Goal: Task Accomplishment & Management: Use online tool/utility

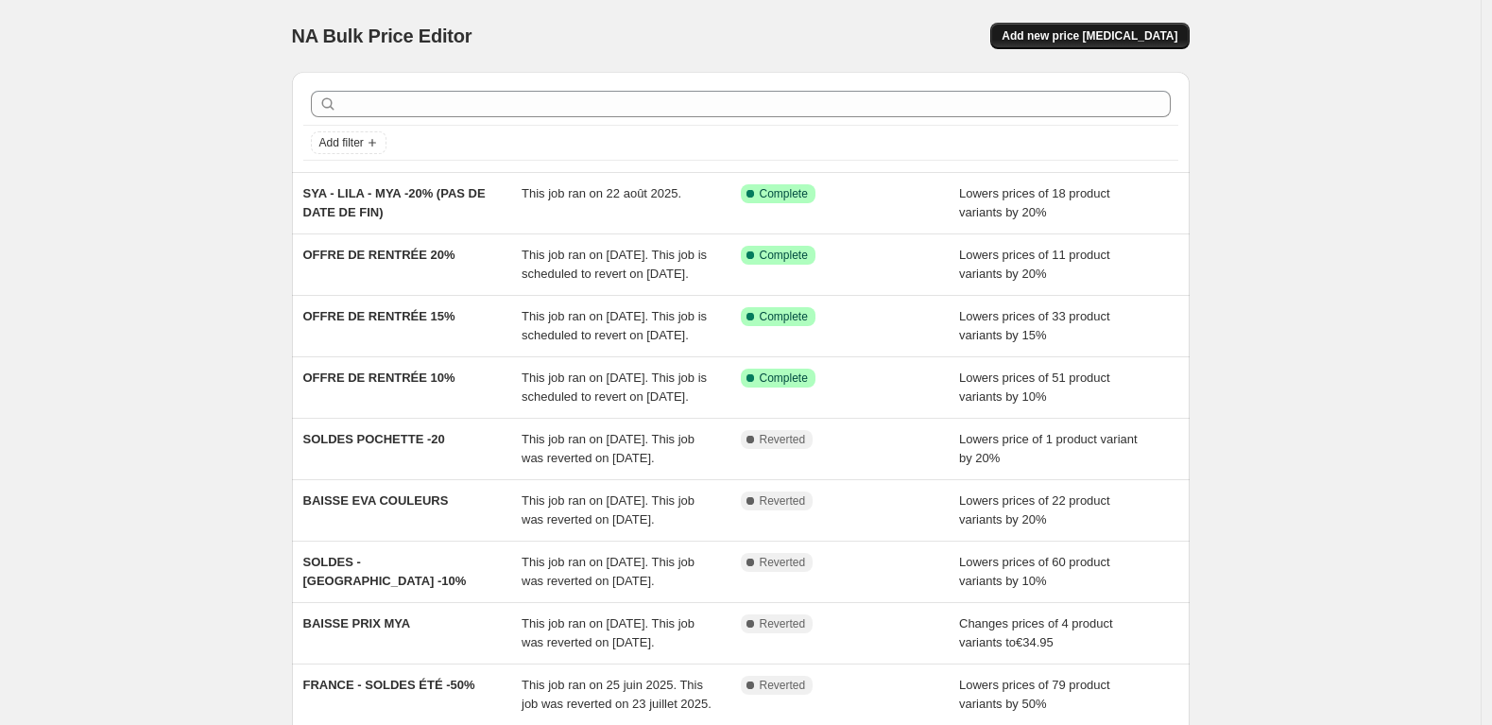
click at [1134, 35] on span "Add new price [MEDICAL_DATA]" at bounding box center [1090, 35] width 176 height 15
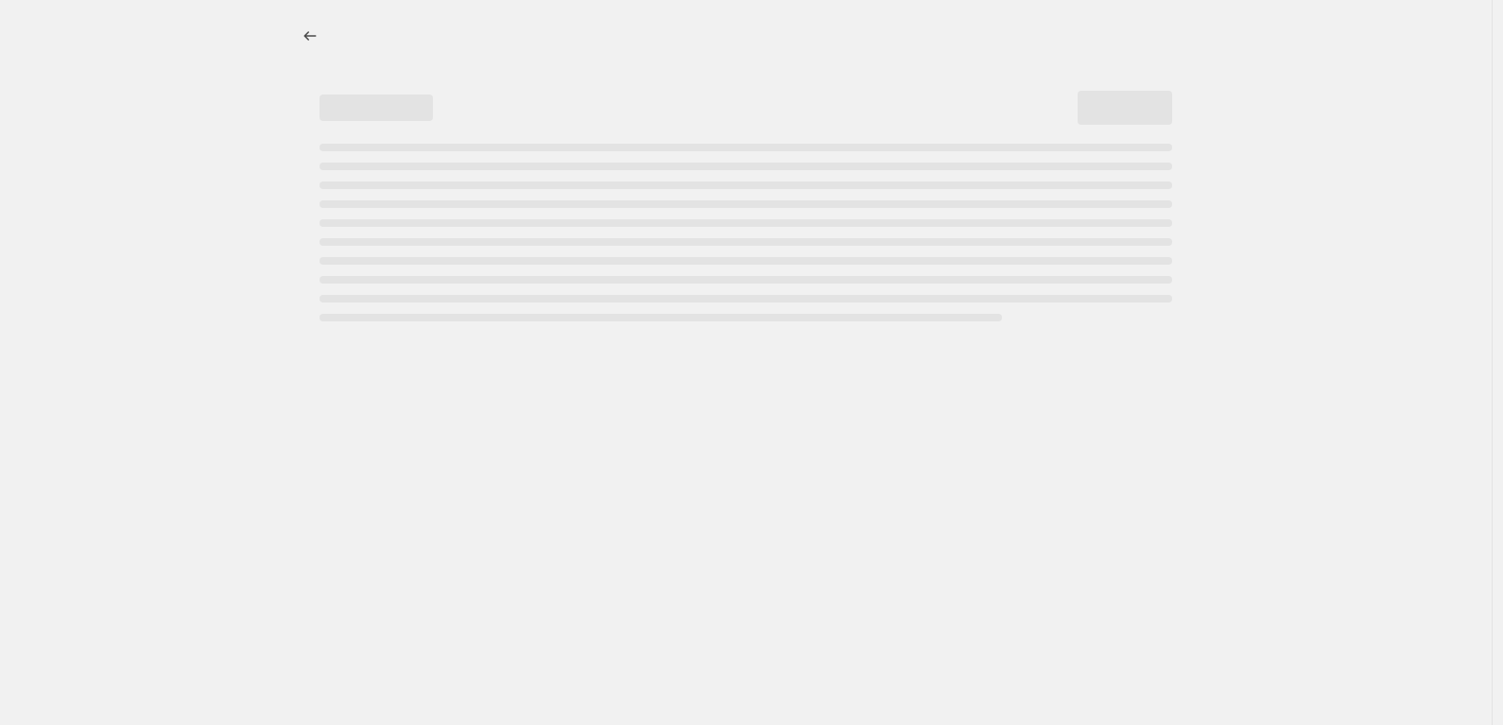
select select "percentage"
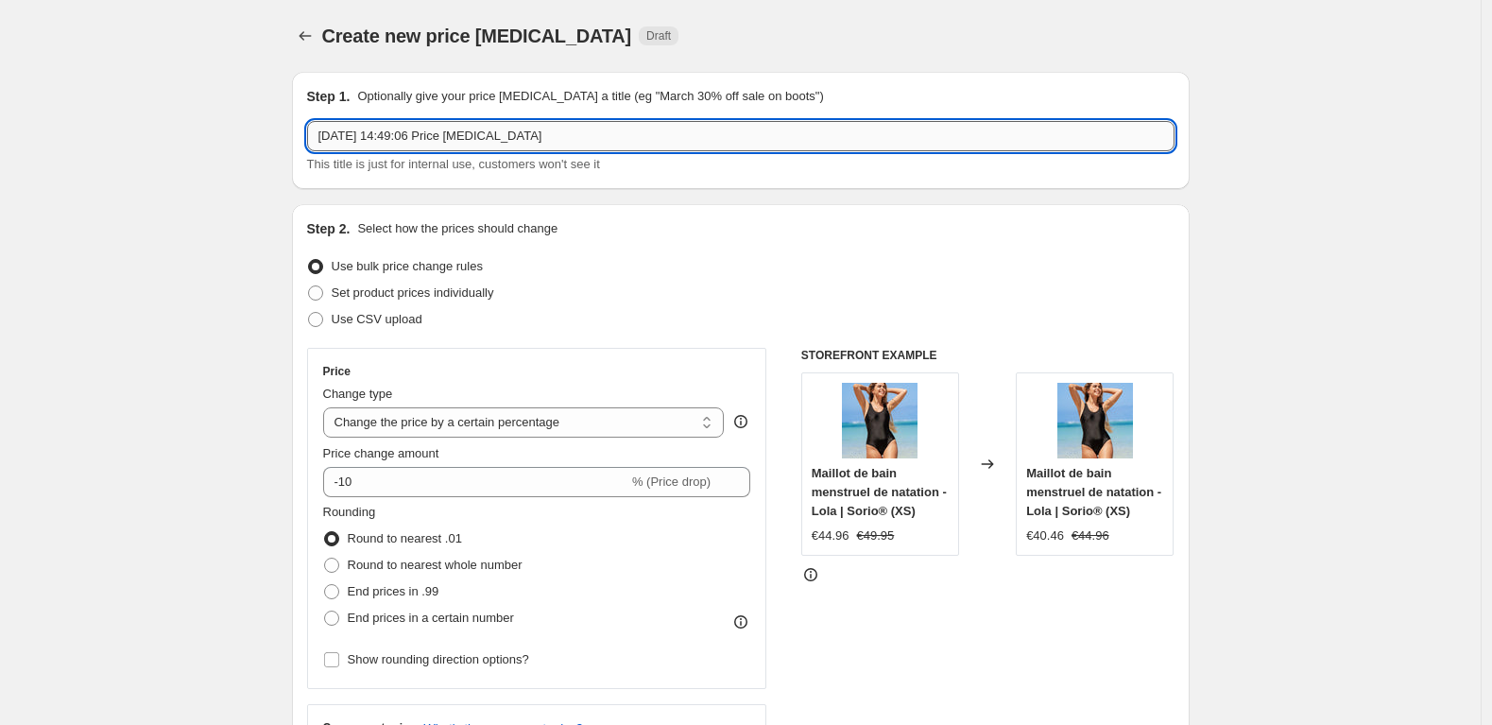
click at [512, 138] on input "[DATE] 14:49:06 Price [MEDICAL_DATA]" at bounding box center [741, 136] width 868 height 30
click at [512, 138] on input "25 août 2025, 14:49:06 Price change job" at bounding box center [741, 136] width 868 height 30
type input "SO STELLA / RENTREE / -50% (FIN 08 SEPT 25)"
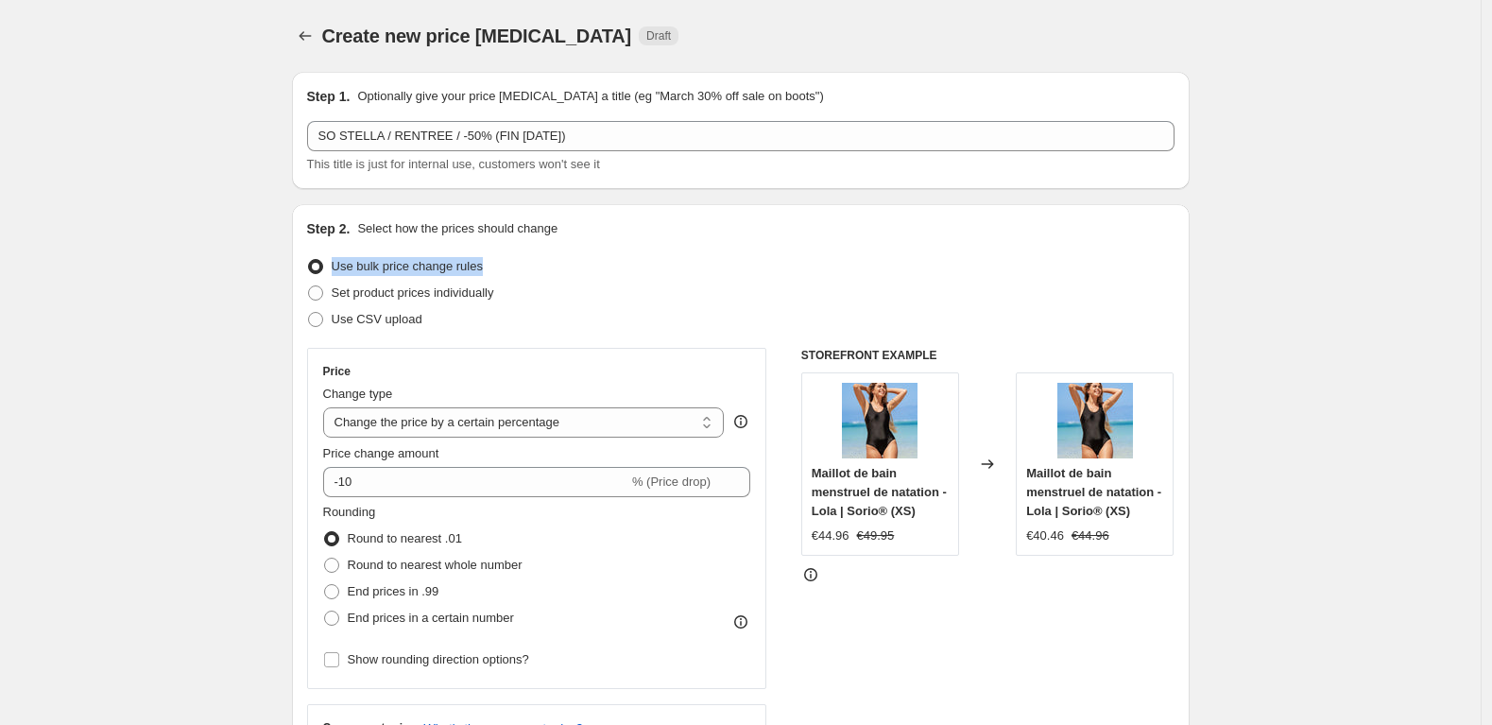
drag, startPoint x: 488, startPoint y: 261, endPoint x: 332, endPoint y: 262, distance: 155.9
click at [332, 262] on div "Use bulk price change rules" at bounding box center [741, 266] width 868 height 26
copy label "Use bulk price change rules"
drag, startPoint x: 541, startPoint y: 302, endPoint x: 338, endPoint y: 296, distance: 202.4
click at [338, 296] on div "Set product prices individually" at bounding box center [741, 293] width 868 height 26
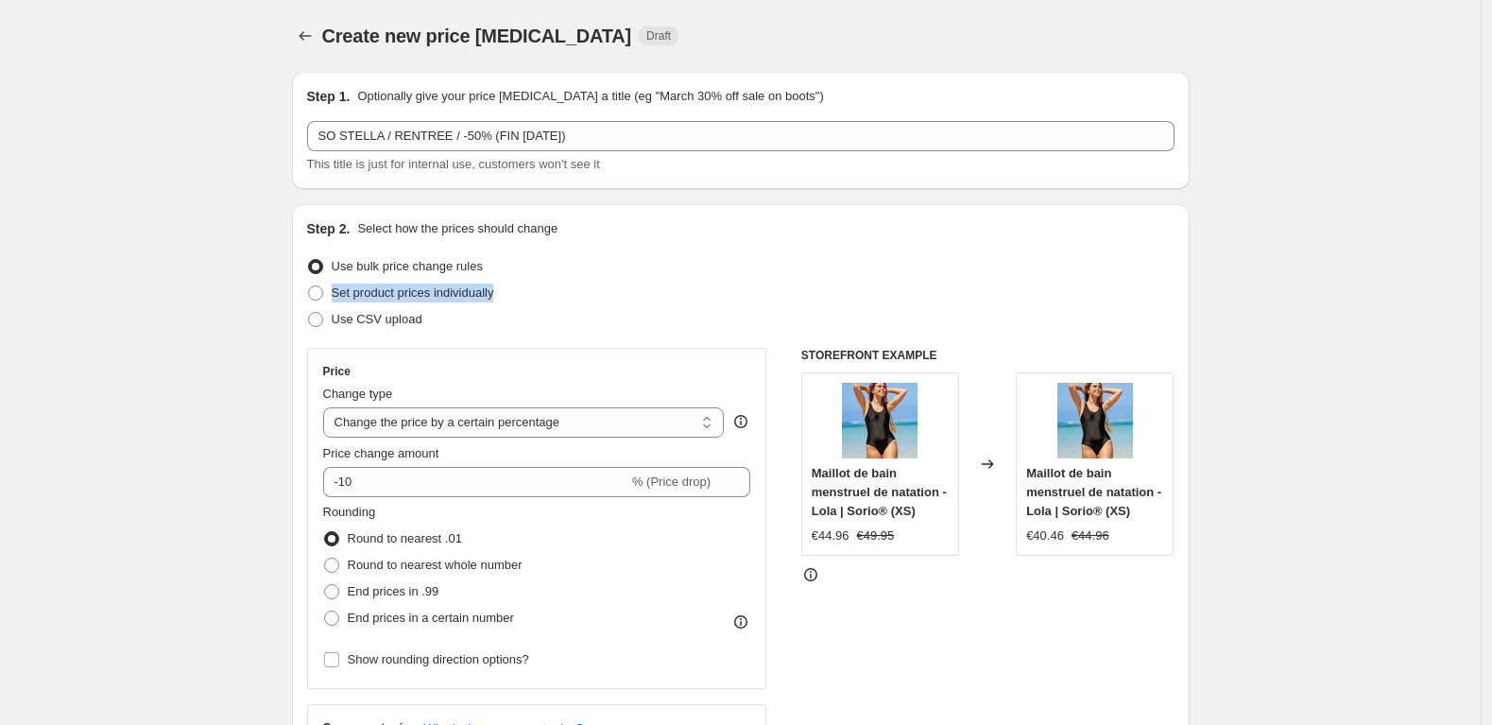
copy span "Set product prices individually"
click at [503, 313] on div "Use CSV upload" at bounding box center [741, 319] width 868 height 26
drag, startPoint x: 462, startPoint y: 314, endPoint x: 319, endPoint y: 320, distance: 142.9
click at [319, 320] on div "Use CSV upload" at bounding box center [741, 319] width 868 height 26
copy label "Use CSV upload"
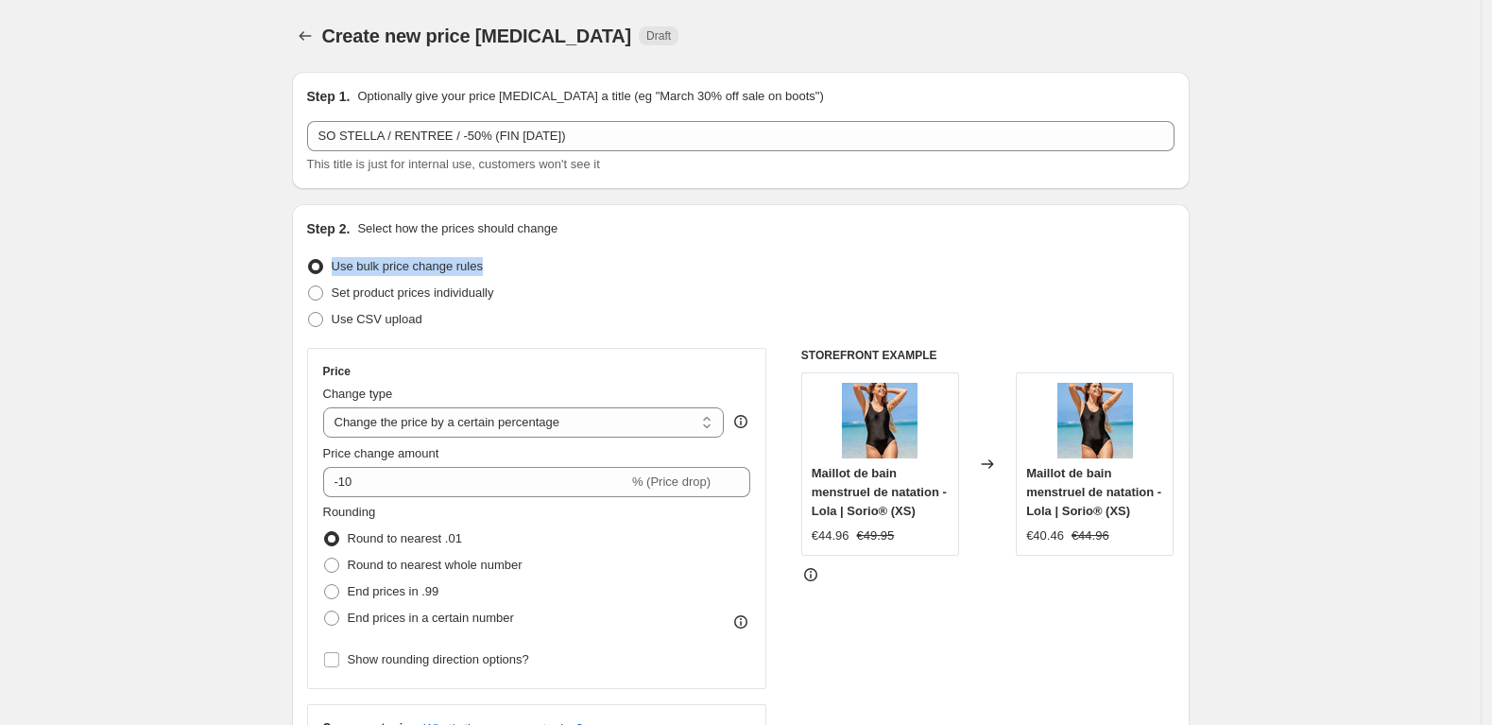
drag, startPoint x: 522, startPoint y: 267, endPoint x: 334, endPoint y: 257, distance: 188.4
click at [334, 257] on div "Use bulk price change rules" at bounding box center [741, 266] width 868 height 26
copy span "Use bulk price change rules"
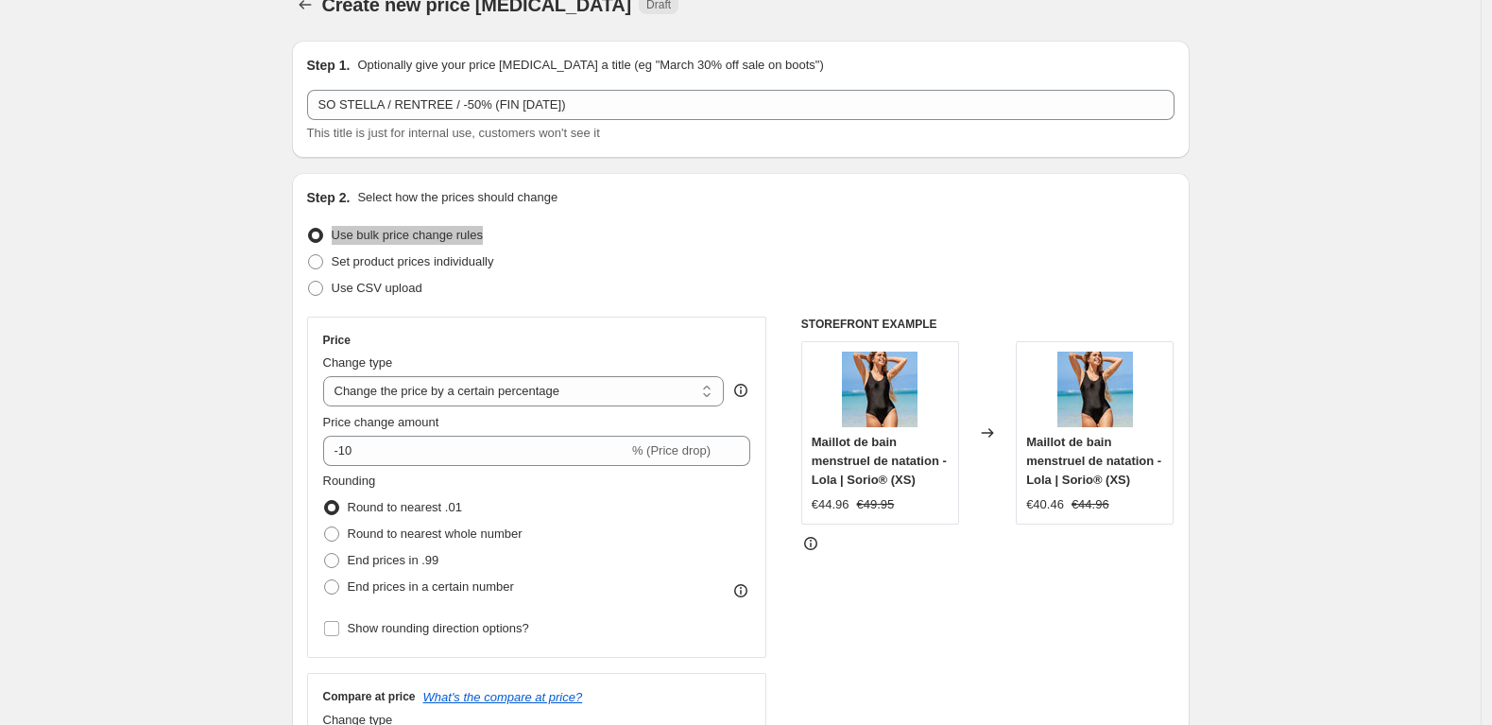
scroll to position [201, 0]
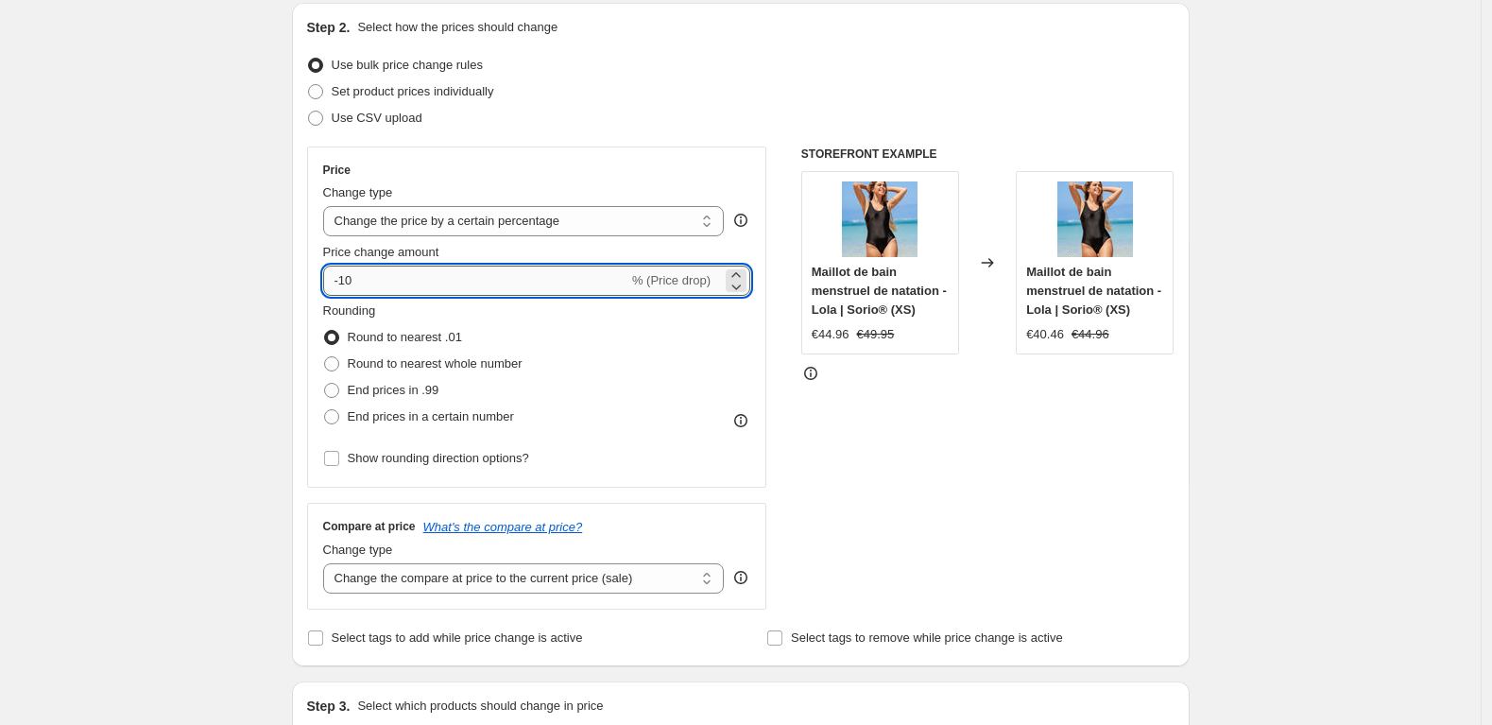
click at [363, 281] on input "-10" at bounding box center [475, 281] width 305 height 30
type input "-1"
type input "-50"
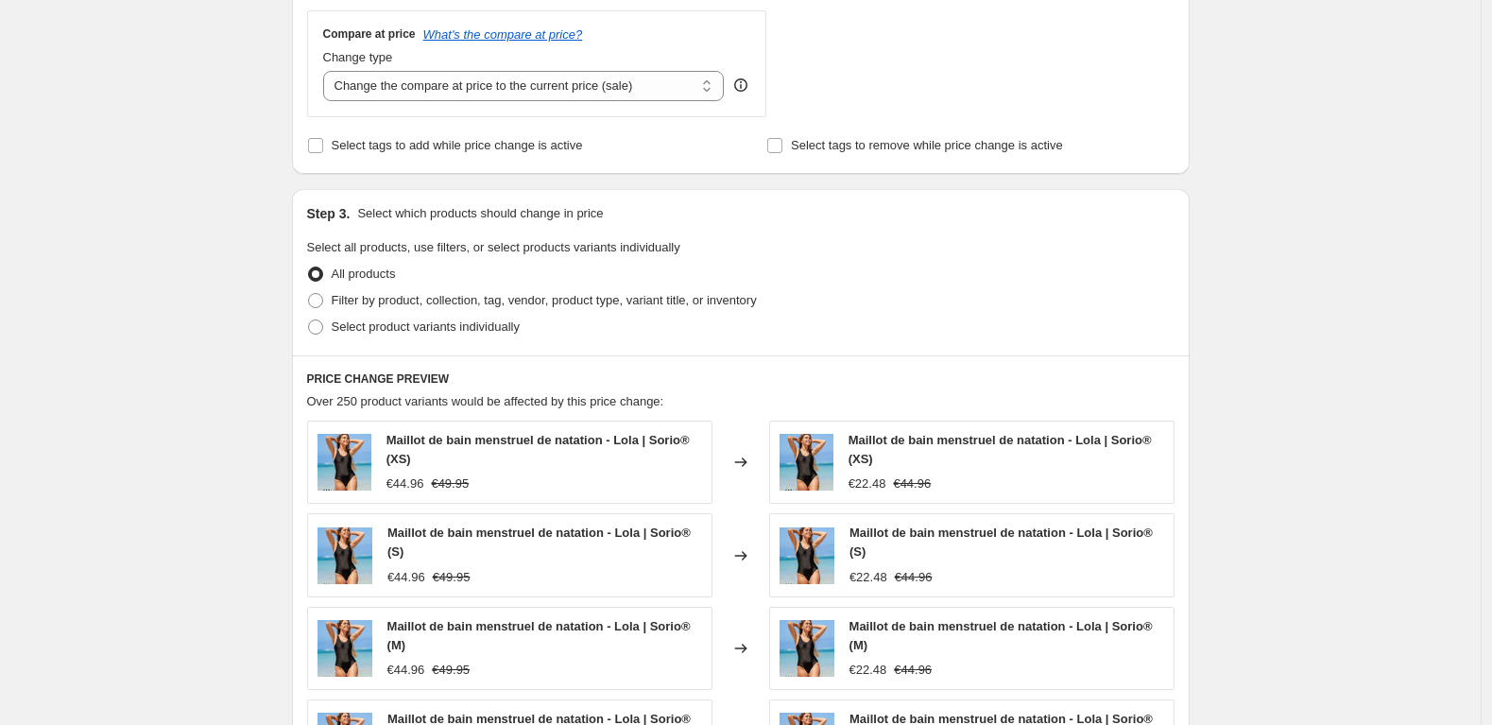
scroll to position [697, 0]
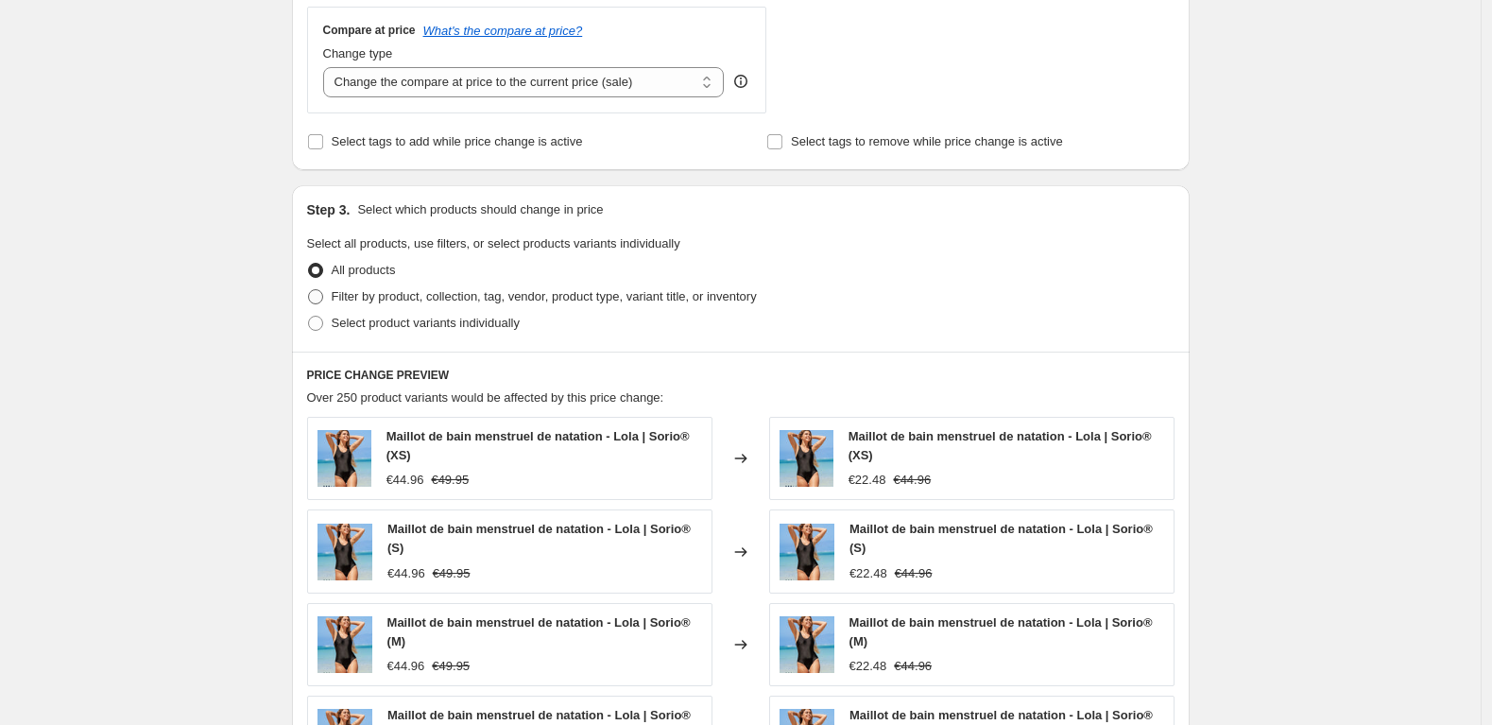
click at [317, 296] on span at bounding box center [315, 296] width 15 height 15
click at [309, 290] on input "Filter by product, collection, tag, vendor, product type, variant title, or inv…" at bounding box center [308, 289] width 1 height 1
radio input "true"
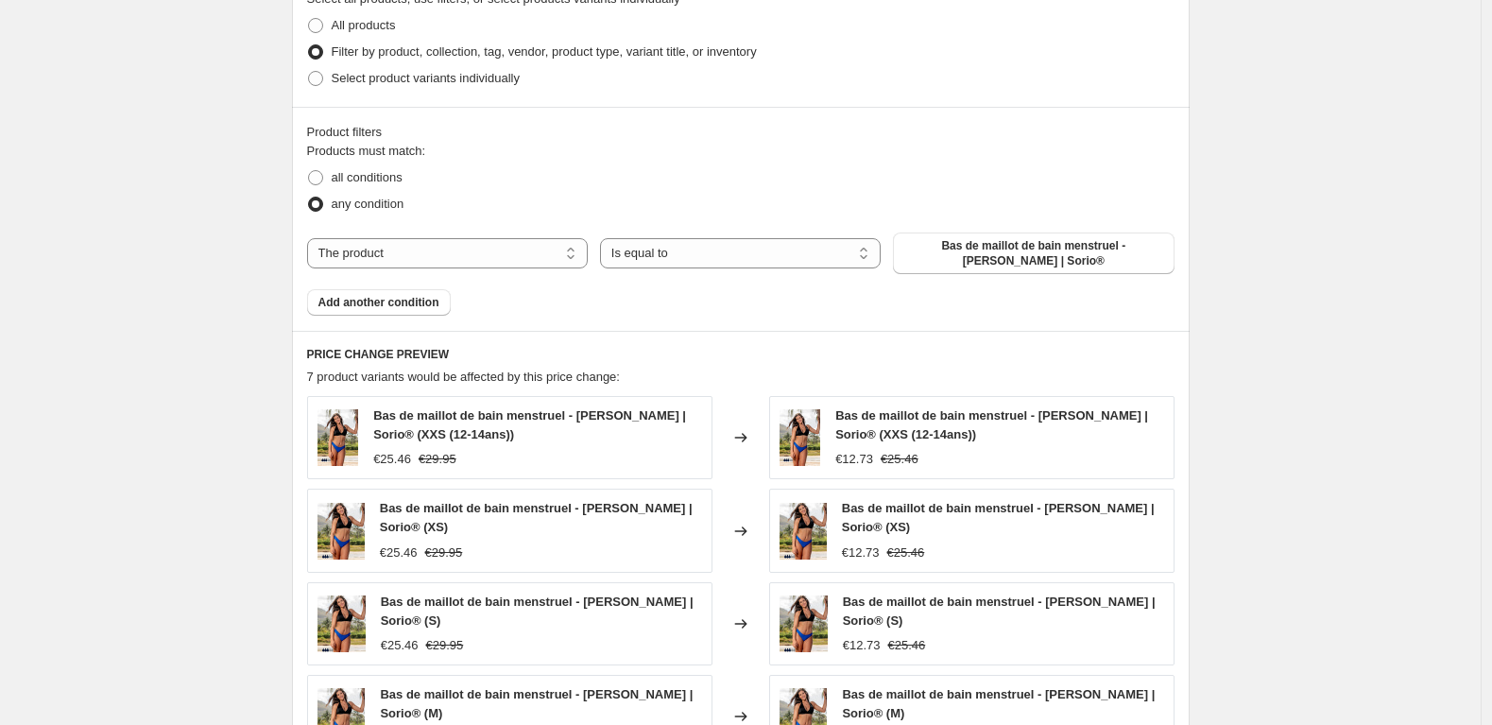
scroll to position [891, 0]
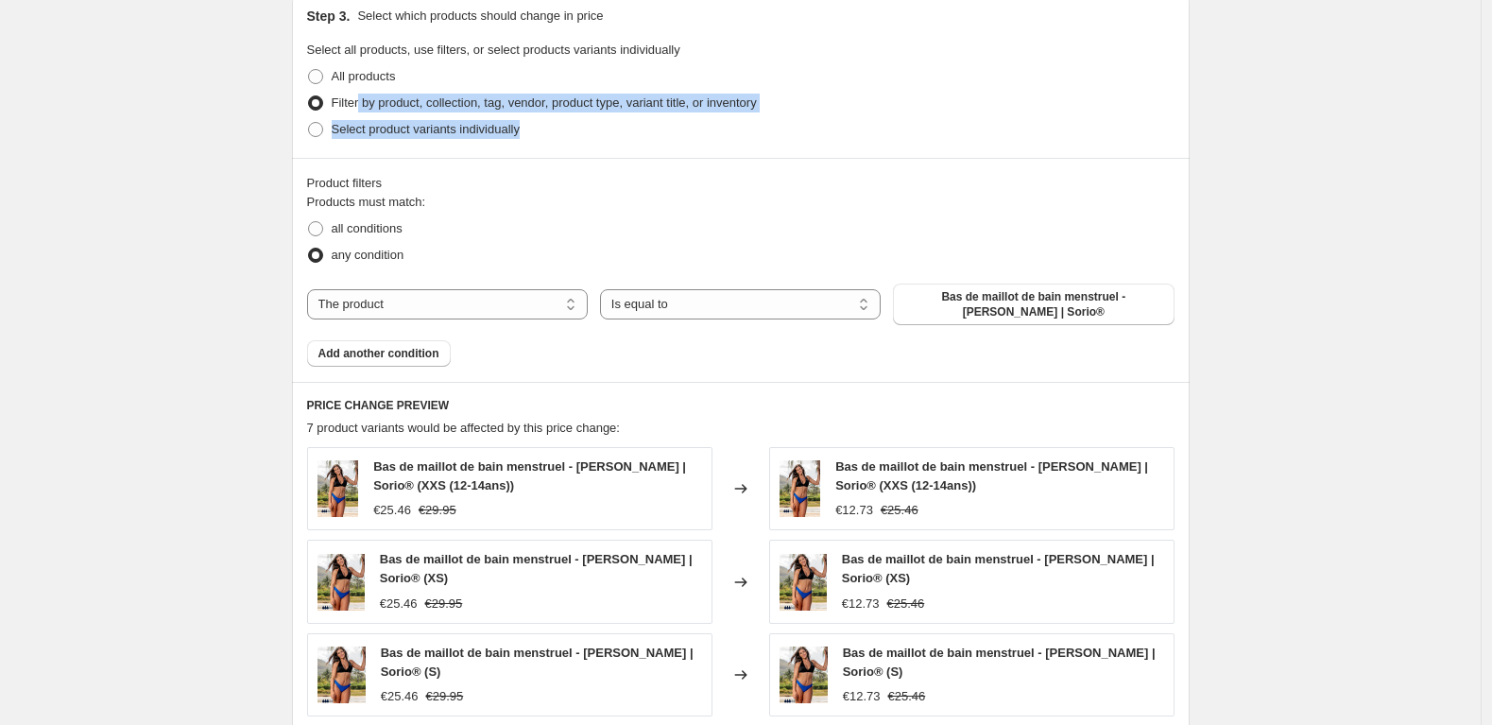
drag, startPoint x: 848, startPoint y: 117, endPoint x: 365, endPoint y: 102, distance: 483.2
click at [365, 102] on ul "All products Filter by product, collection, tag, vendor, product type, variant …" at bounding box center [741, 102] width 868 height 79
click at [869, 103] on div "Filter by product, collection, tag, vendor, product type, variant title, or inv…" at bounding box center [741, 103] width 868 height 26
drag, startPoint x: 839, startPoint y: 114, endPoint x: 333, endPoint y: 103, distance: 506.7
click at [333, 103] on ul "All products Filter by product, collection, tag, vendor, product type, variant …" at bounding box center [741, 102] width 868 height 79
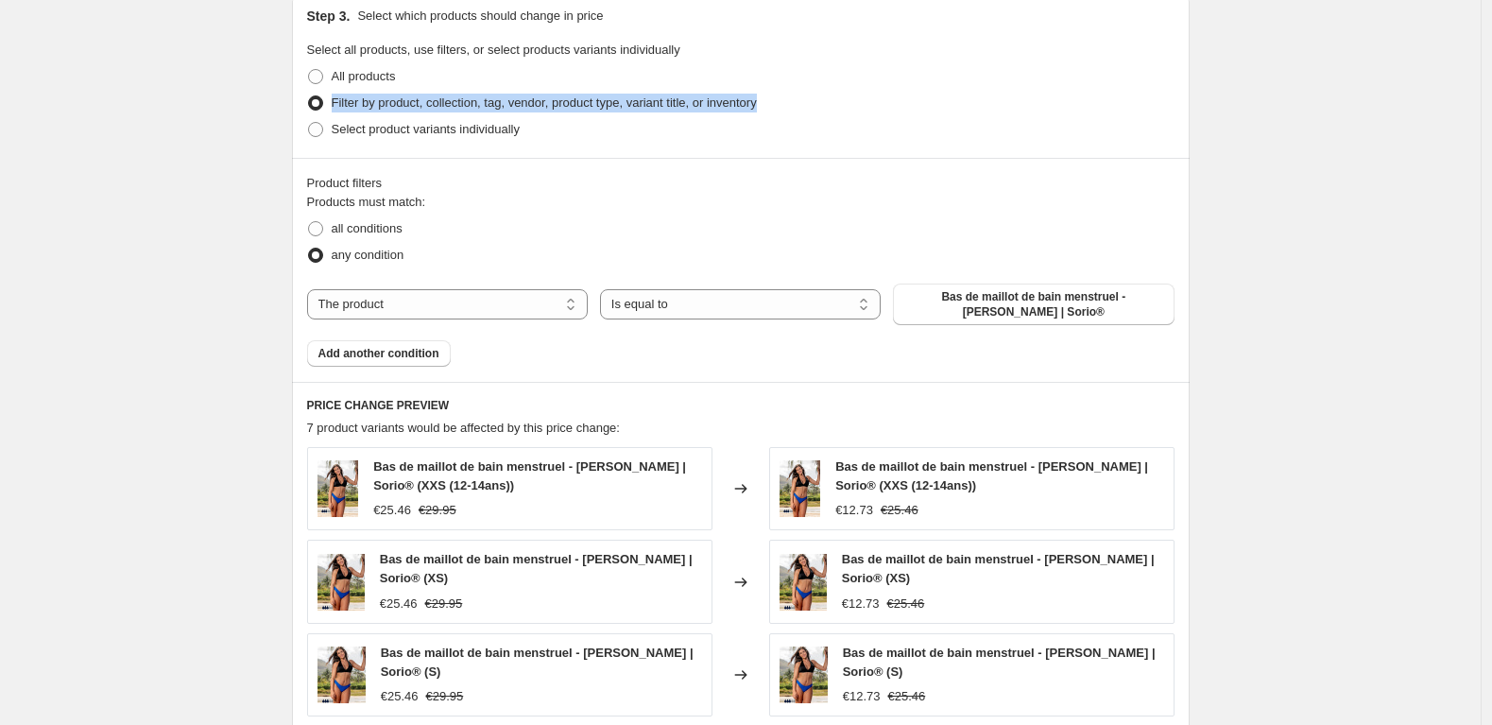
copy span "Filter by product, collection, tag, vendor, product type, variant title, or inv…"
drag, startPoint x: 583, startPoint y: 127, endPoint x: 333, endPoint y: 124, distance: 250.5
click at [334, 124] on div "Select product variants individually" at bounding box center [741, 129] width 868 height 26
click at [310, 75] on div "Step 3. Select which products should change in price Select all products, use f…" at bounding box center [741, 74] width 898 height 166
click at [323, 75] on span at bounding box center [315, 76] width 15 height 15
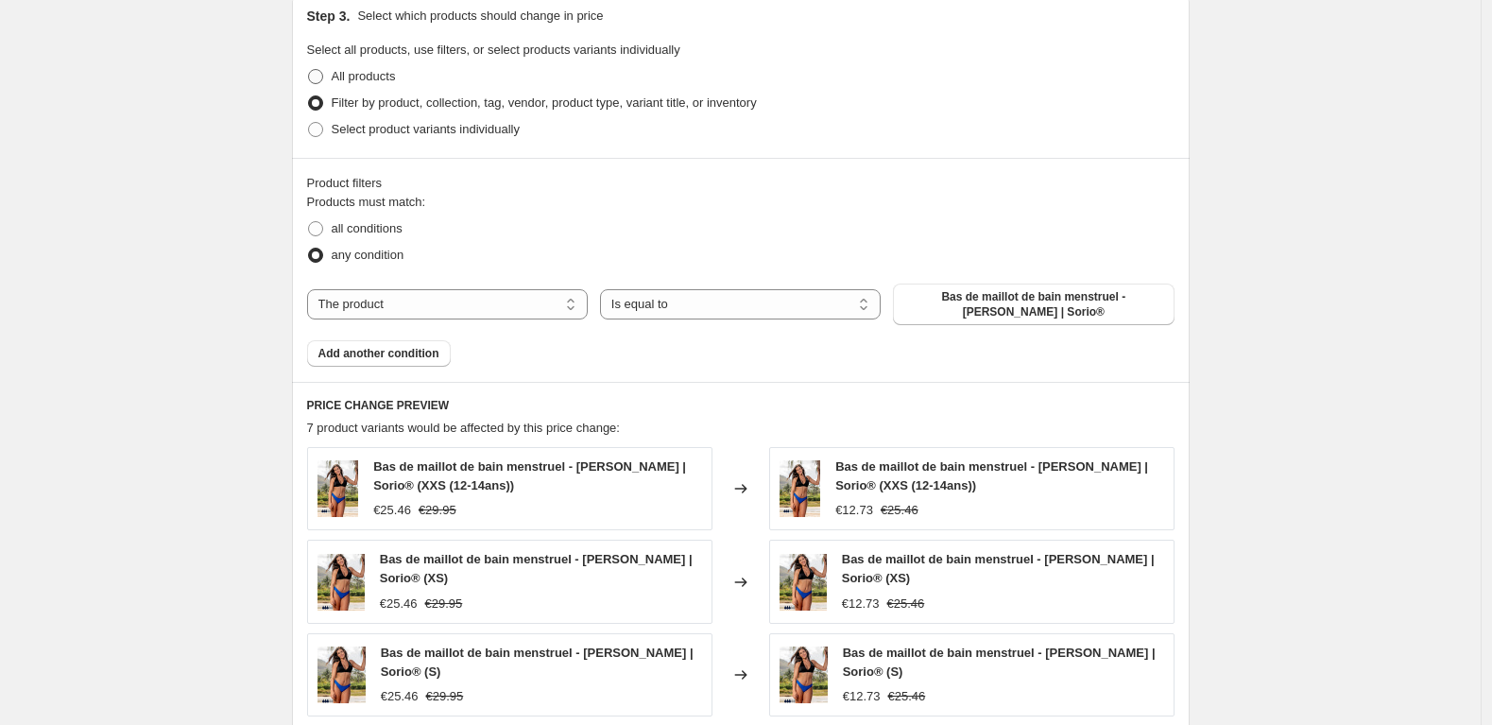
click at [309, 70] on input "All products" at bounding box center [308, 69] width 1 height 1
radio input "true"
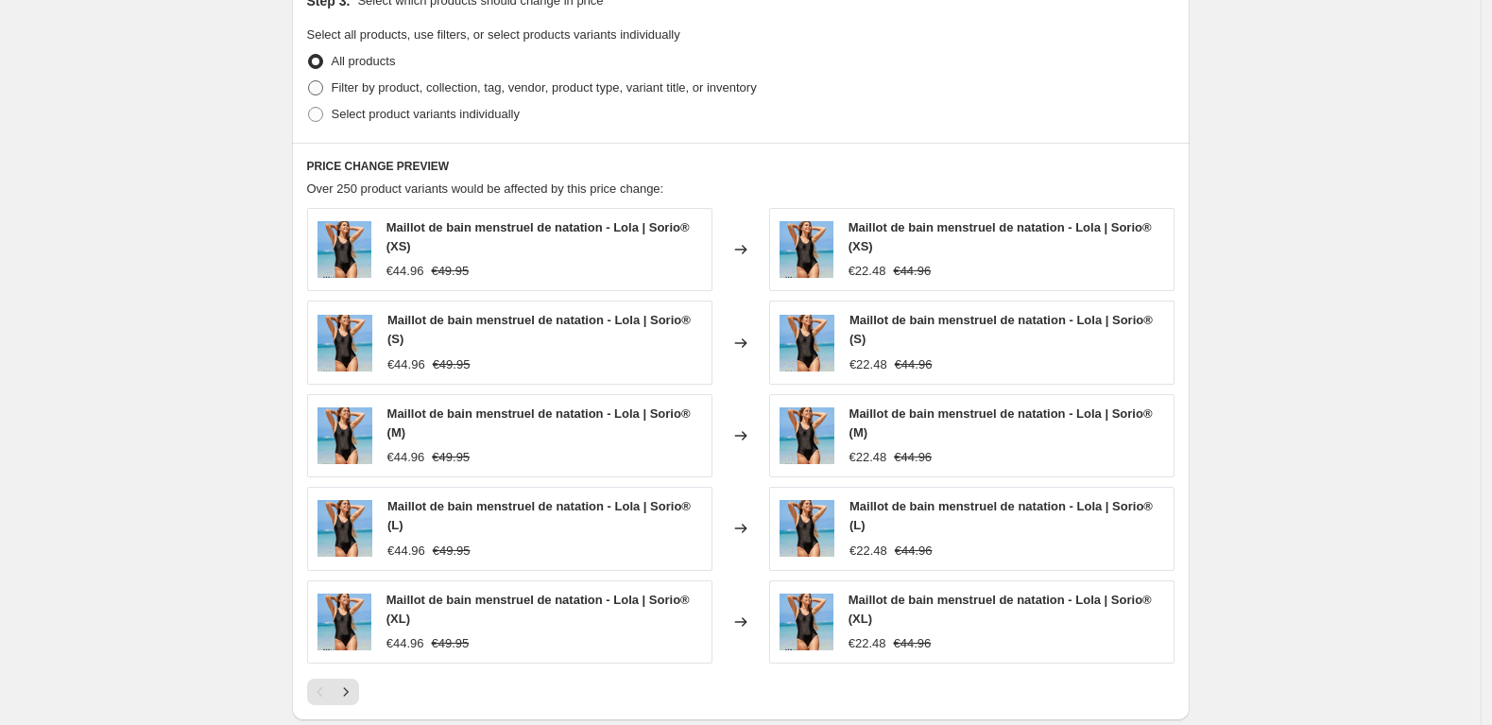
scroll to position [917, 0]
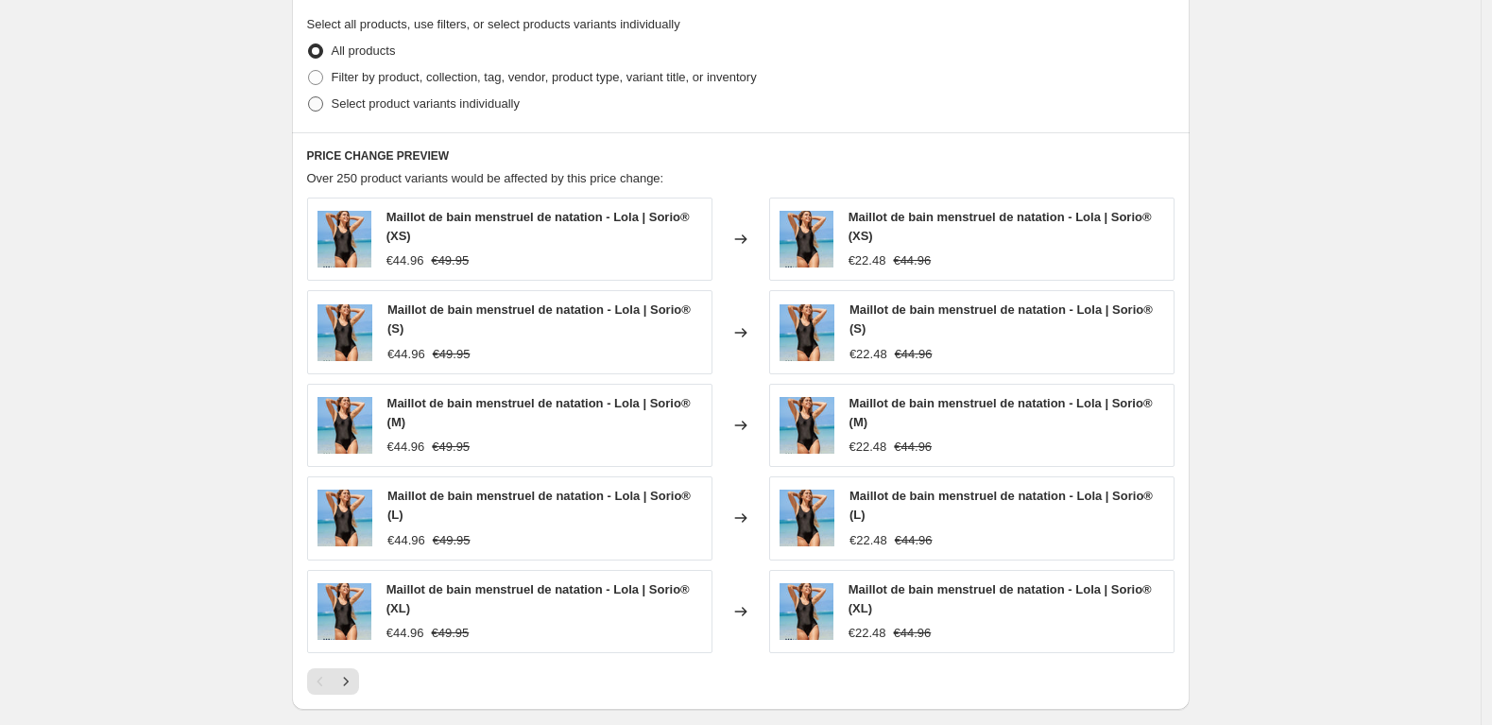
click at [429, 99] on span "Select product variants individually" at bounding box center [426, 103] width 188 height 14
click at [309, 97] on input "Select product variants individually" at bounding box center [308, 96] width 1 height 1
radio input "true"
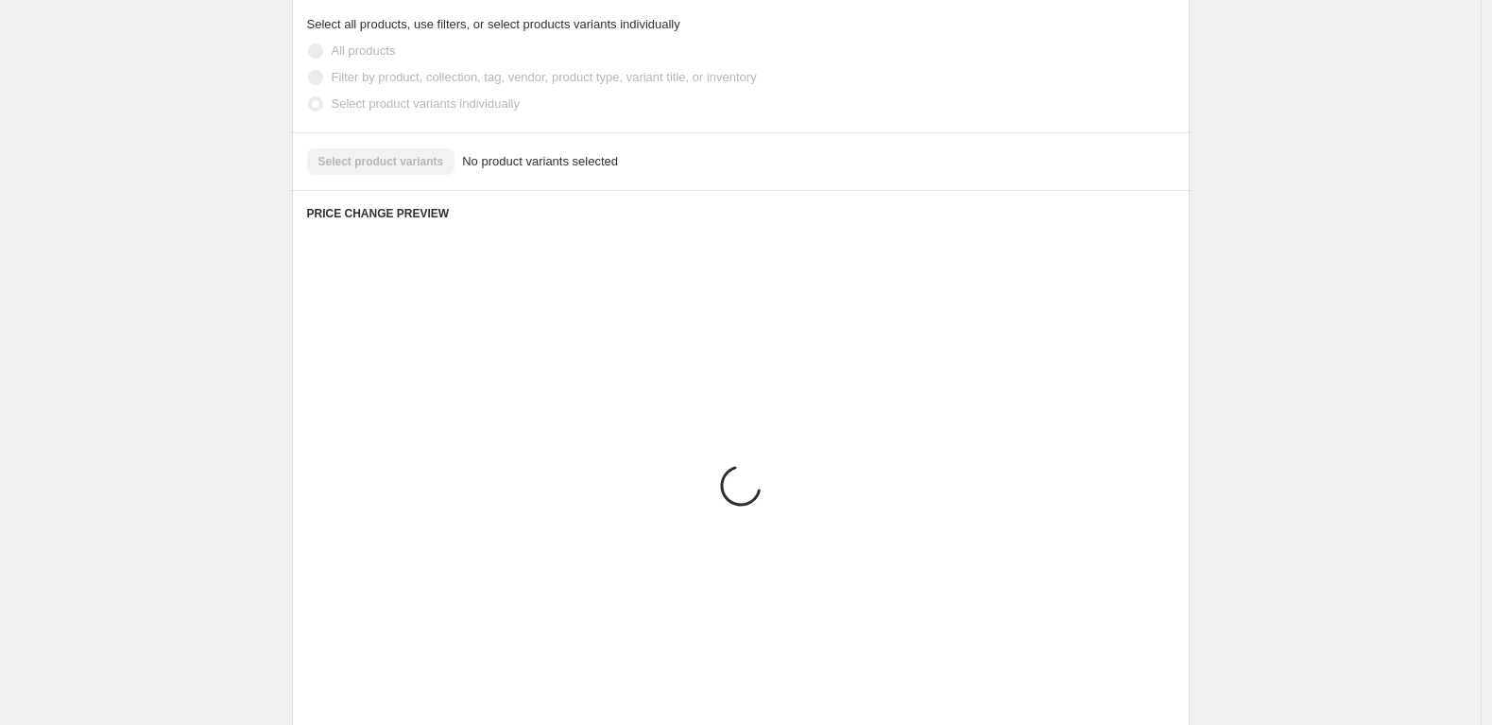
scroll to position [852, 0]
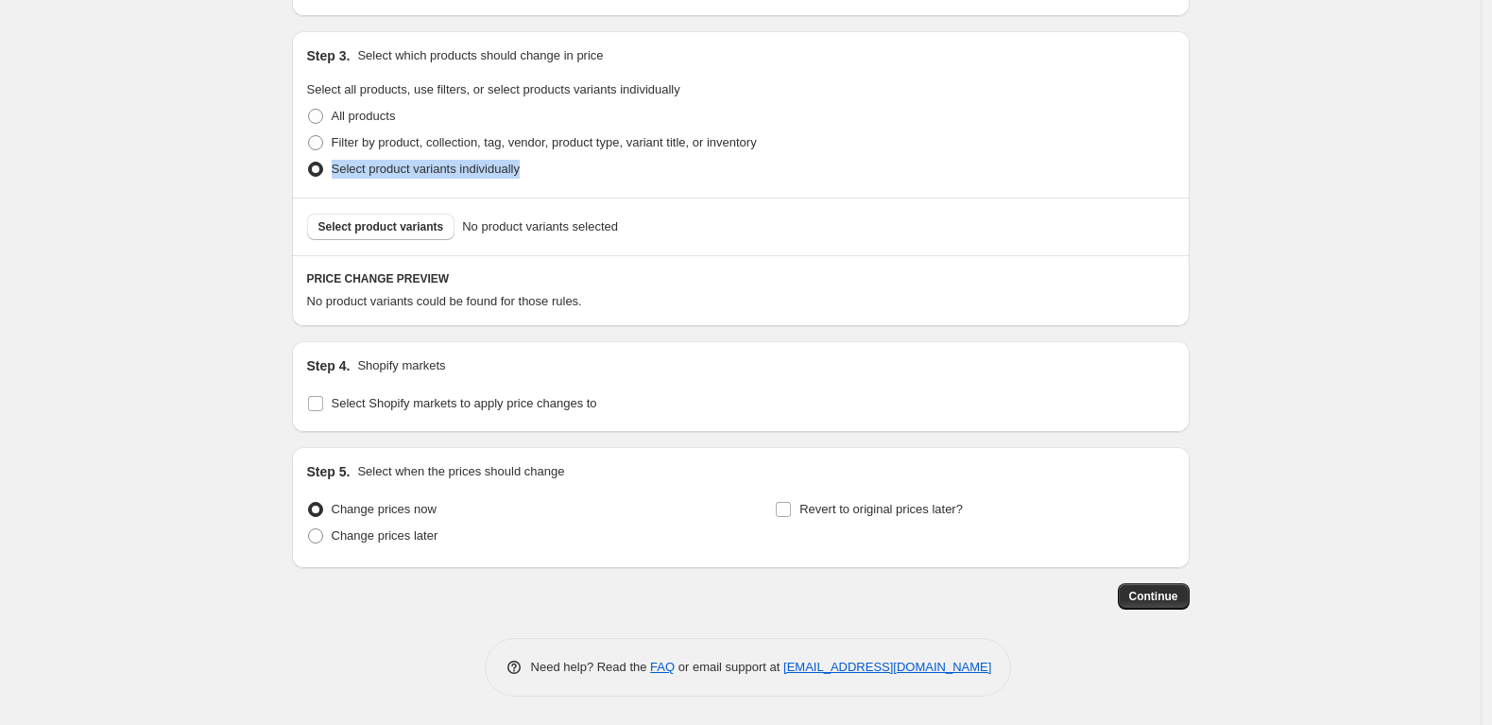
drag, startPoint x: 454, startPoint y: 169, endPoint x: 329, endPoint y: 175, distance: 124.9
click at [332, 174] on div "Select product variants individually" at bounding box center [741, 169] width 868 height 26
copy label "Select product variants individually"
click at [323, 139] on span at bounding box center [315, 142] width 15 height 15
click at [309, 136] on input "Filter by product, collection, tag, vendor, product type, variant title, or inv…" at bounding box center [308, 135] width 1 height 1
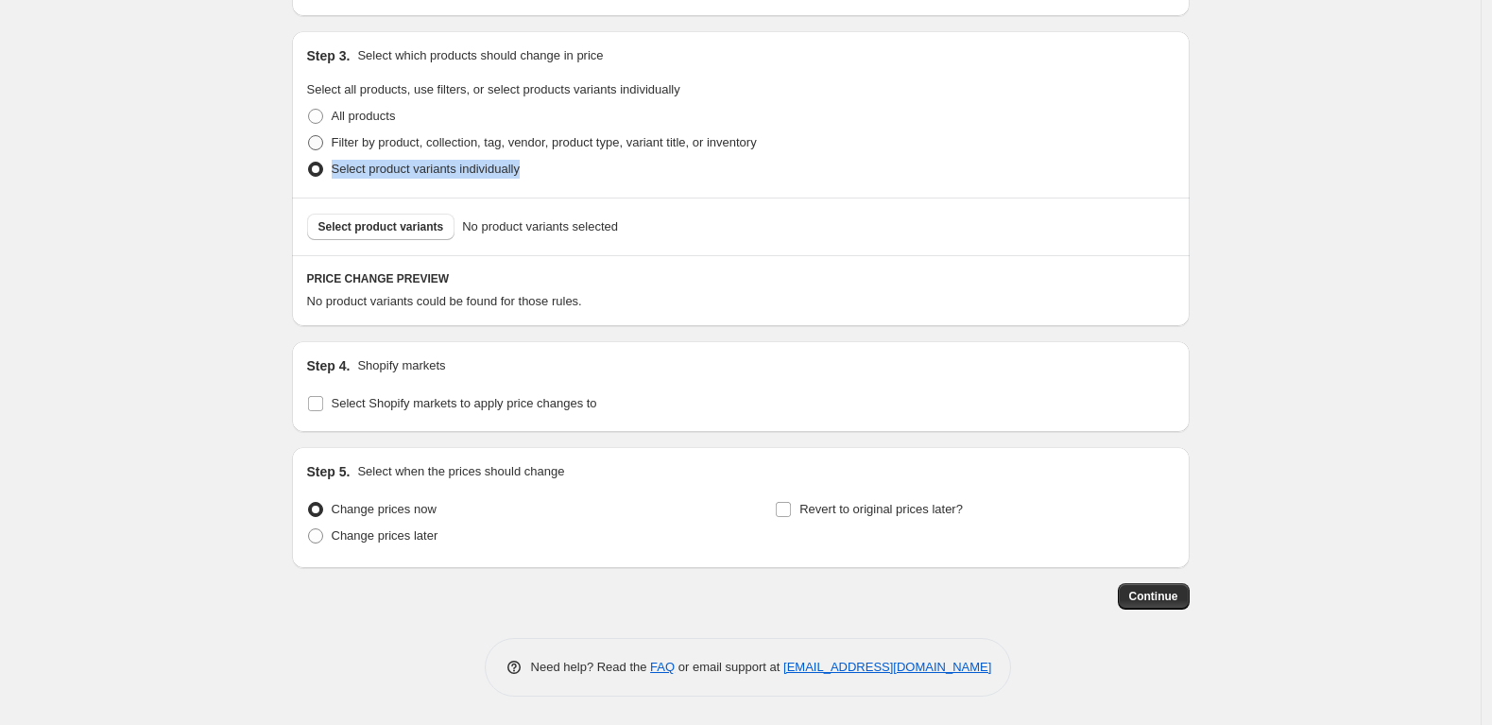
radio input "true"
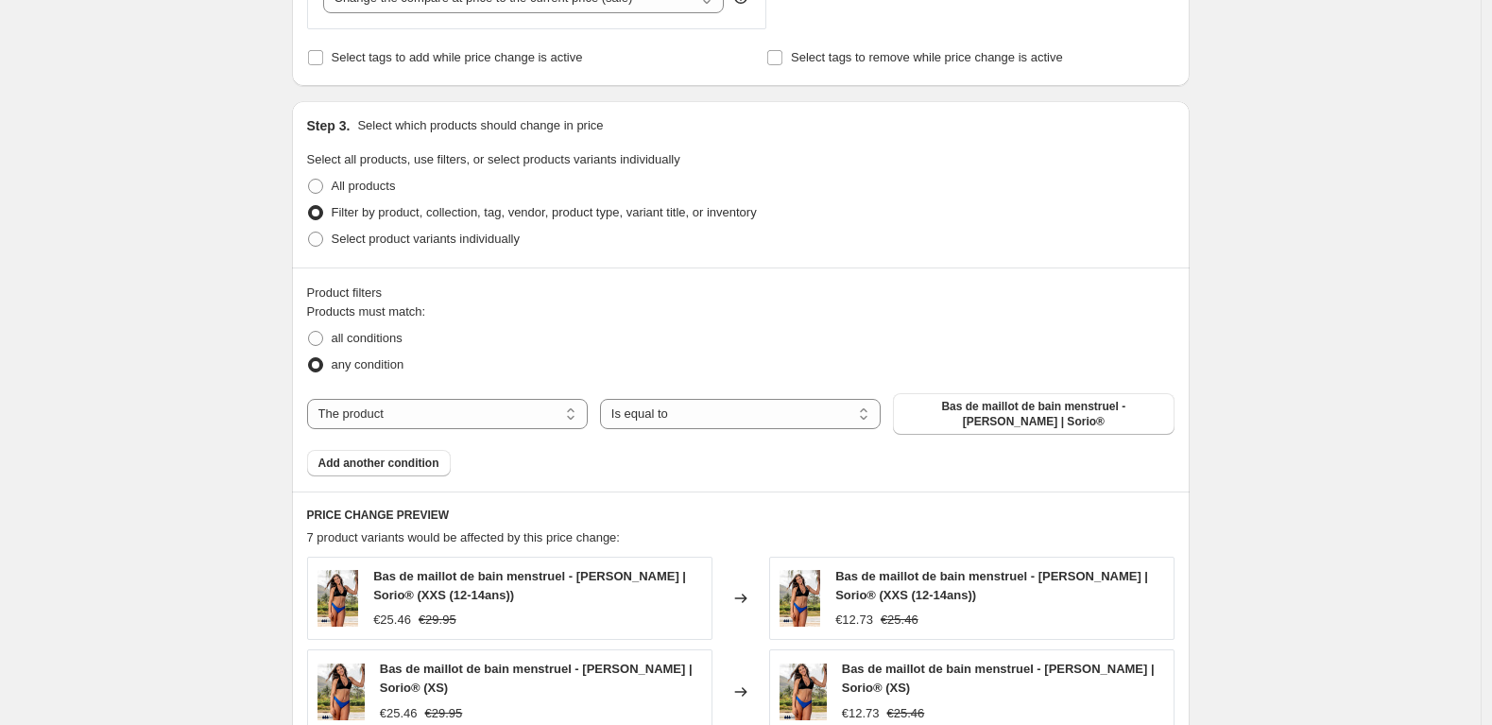
scroll to position [786, 0]
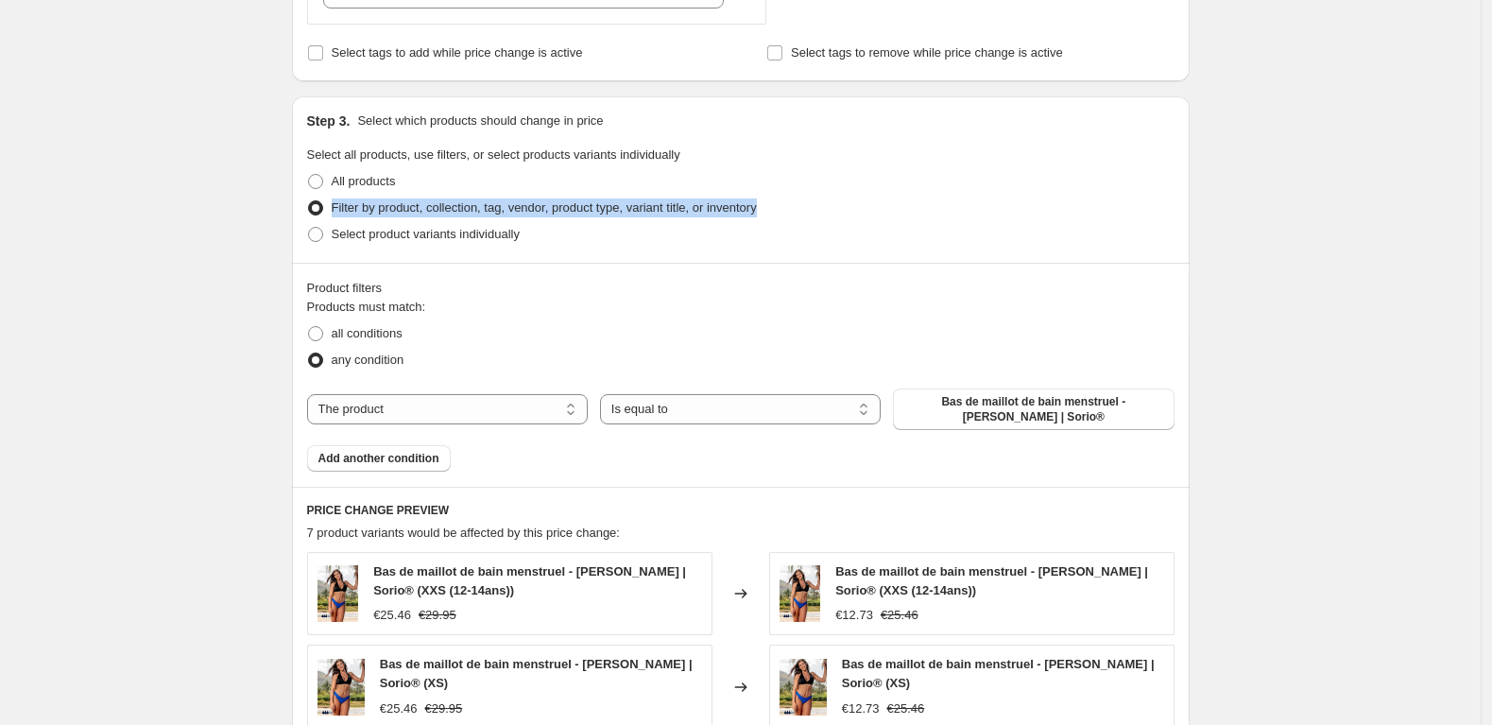
drag, startPoint x: 805, startPoint y: 205, endPoint x: 401, endPoint y: 194, distance: 404.6
click at [401, 195] on div "Filter by product, collection, tag, vendor, product type, variant title, or inv…" at bounding box center [741, 208] width 868 height 26
copy label "Filter by product, collection, tag, vendor, product type, variant title, or inv…"
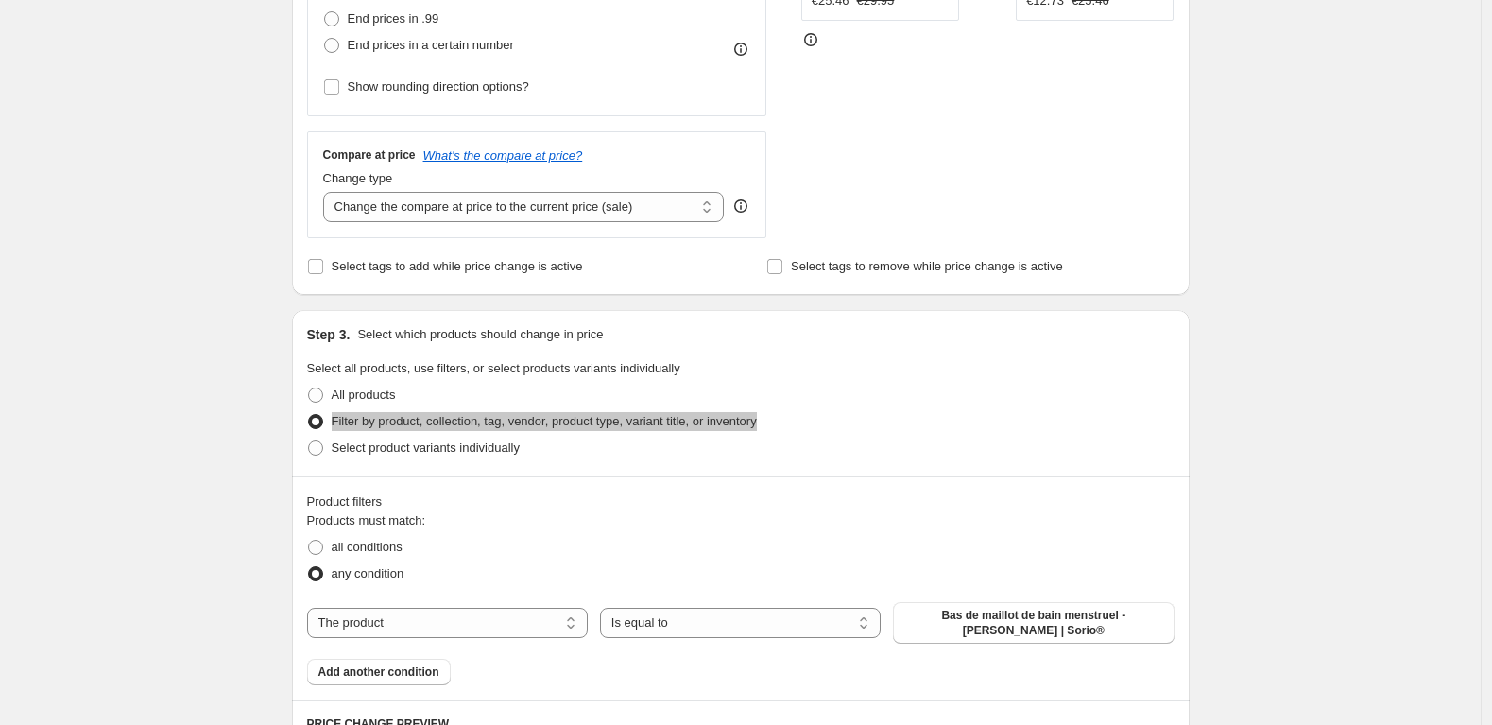
scroll to position [600, 0]
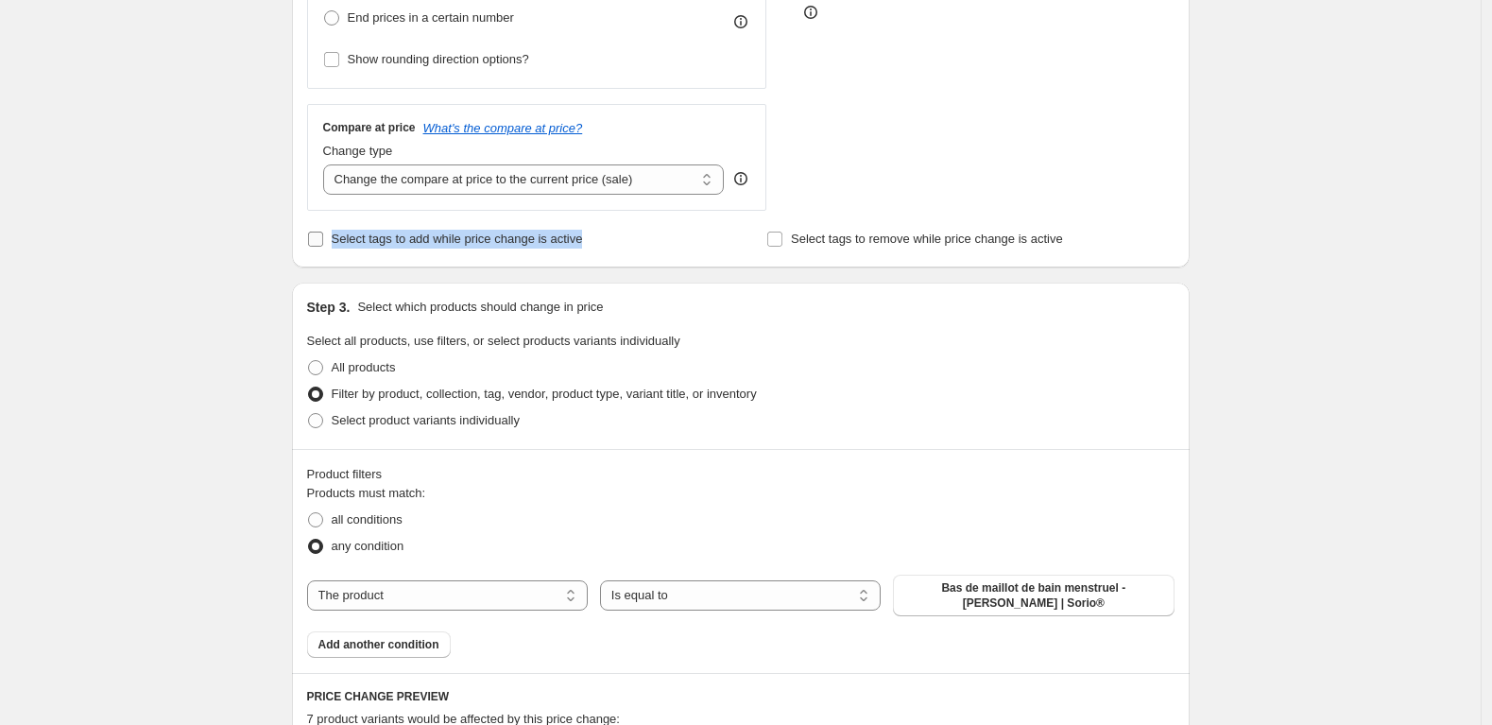
drag, startPoint x: 622, startPoint y: 245, endPoint x: 336, endPoint y: 245, distance: 285.4
click at [336, 245] on div "Select tags to add while price change is active" at bounding box center [510, 239] width 407 height 26
copy span "Select tags to add while price change is active"
click at [323, 417] on span at bounding box center [315, 420] width 15 height 15
click at [309, 414] on input "Select product variants individually" at bounding box center [308, 413] width 1 height 1
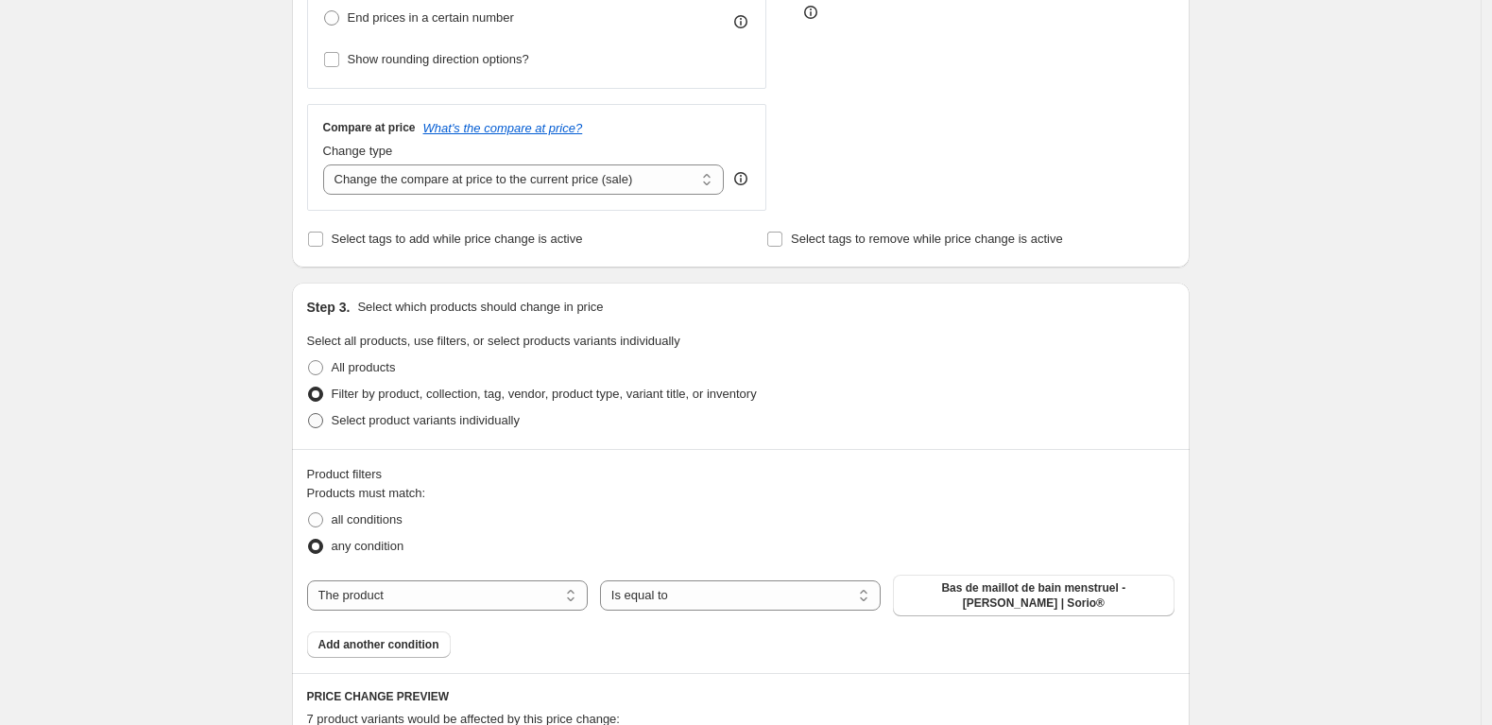
radio input "true"
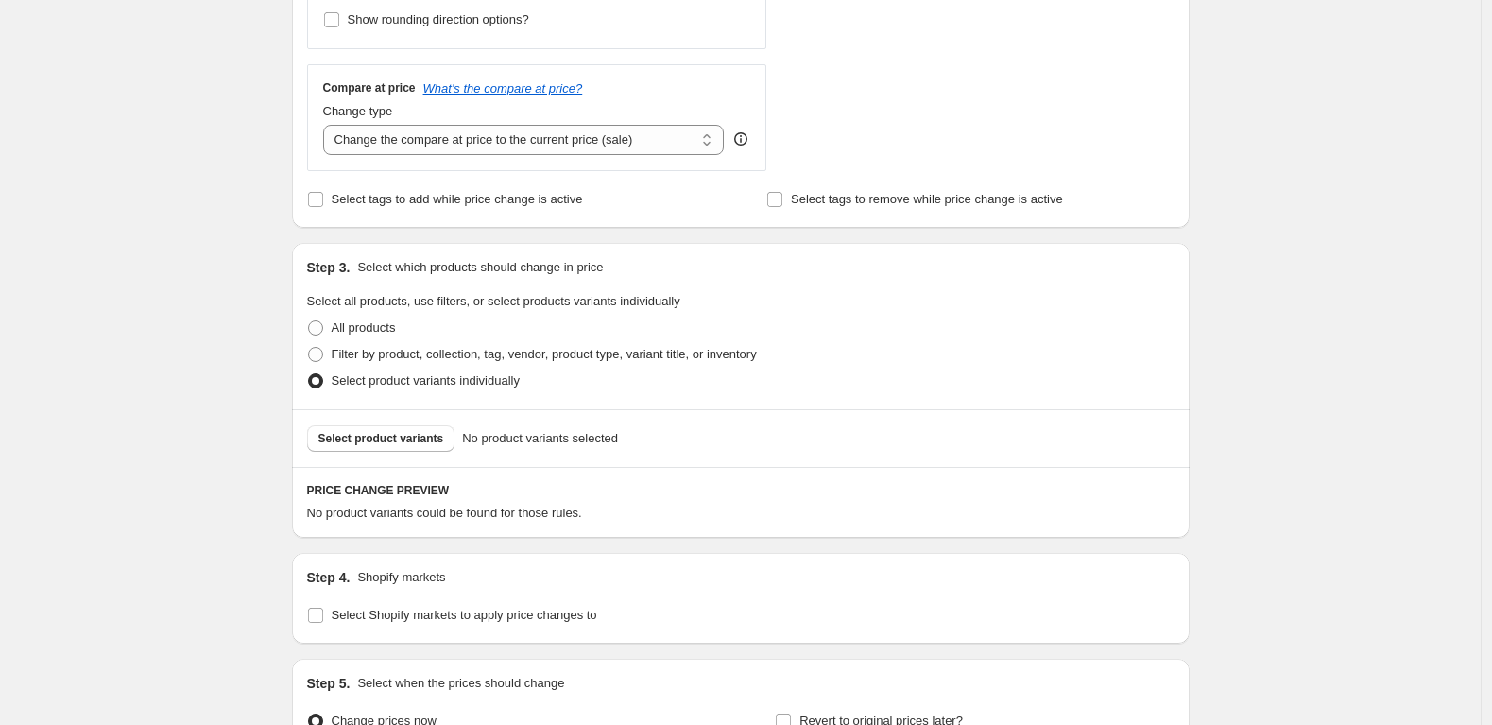
scroll to position [683, 0]
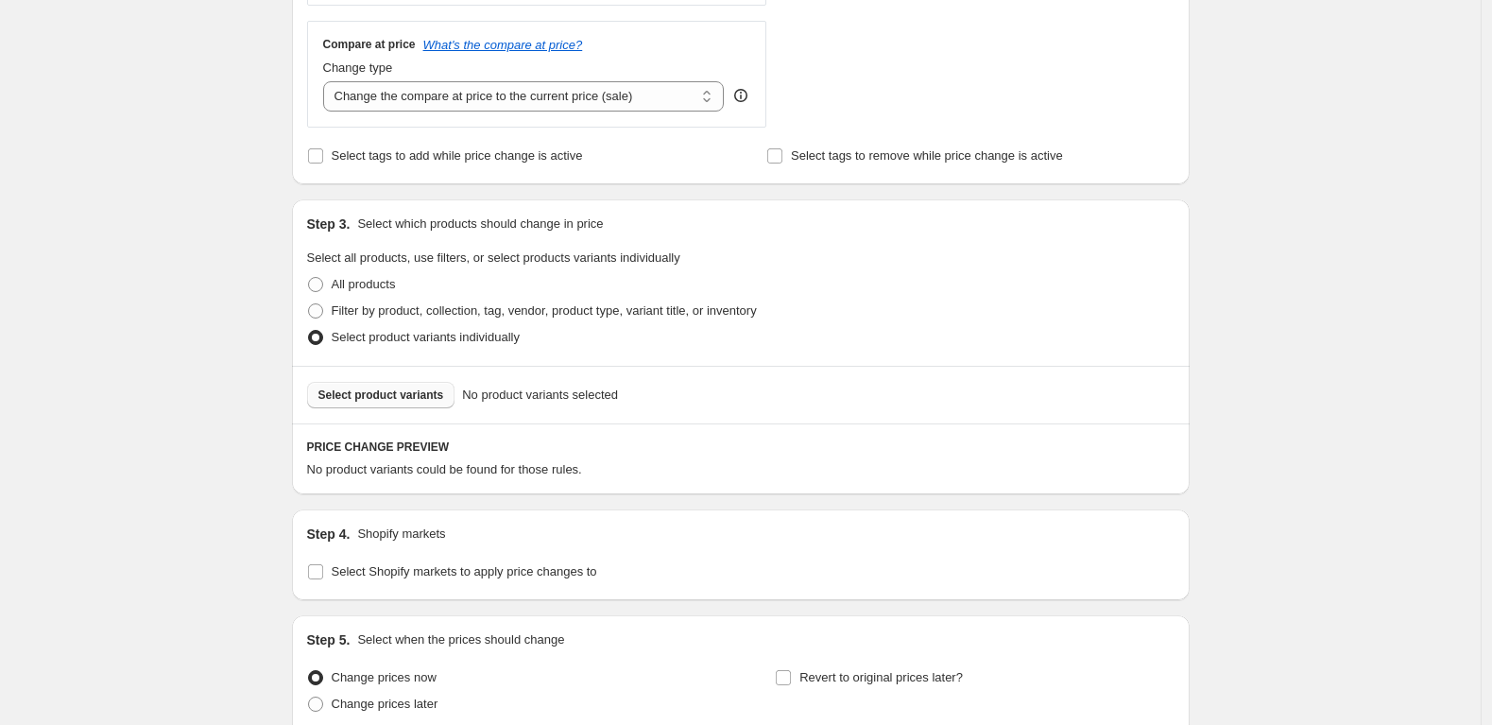
click at [424, 402] on button "Select product variants" at bounding box center [381, 395] width 148 height 26
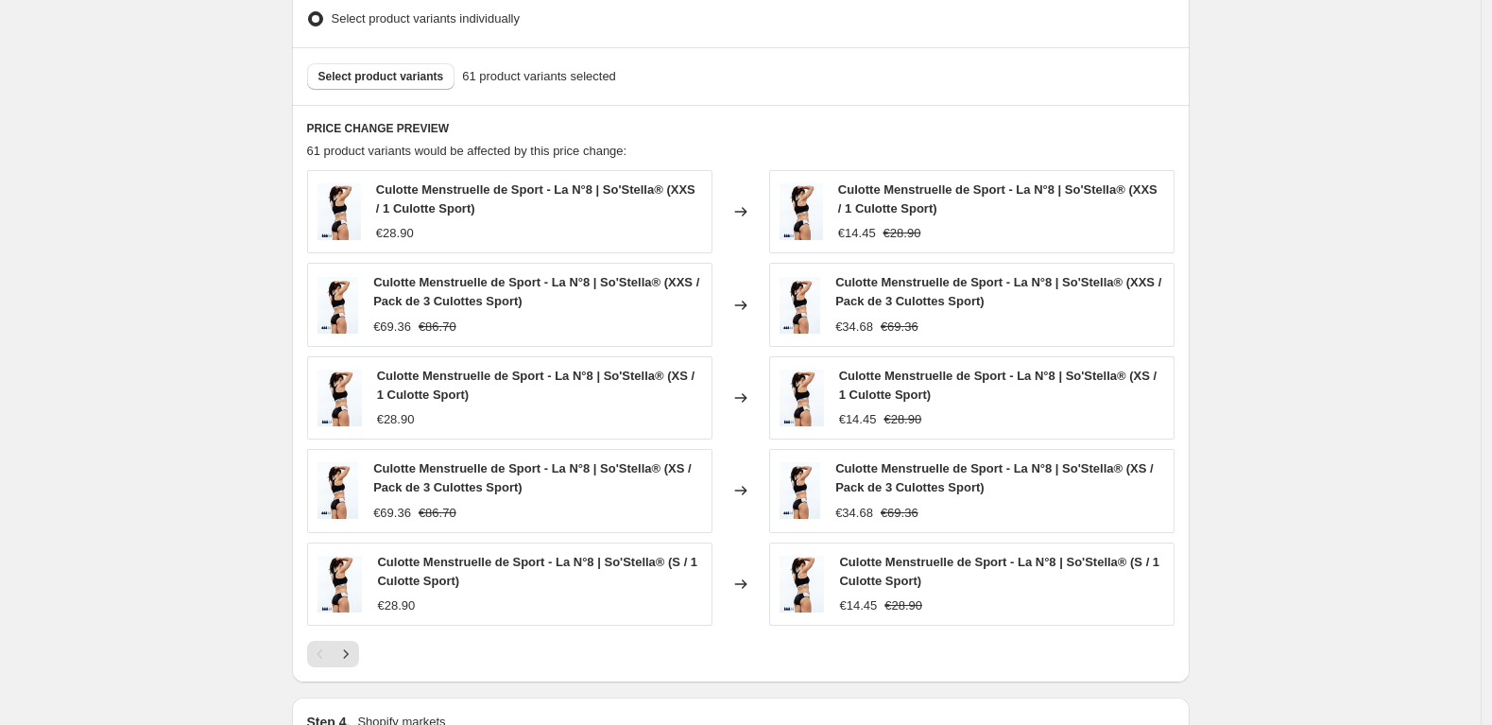
scroll to position [1026, 0]
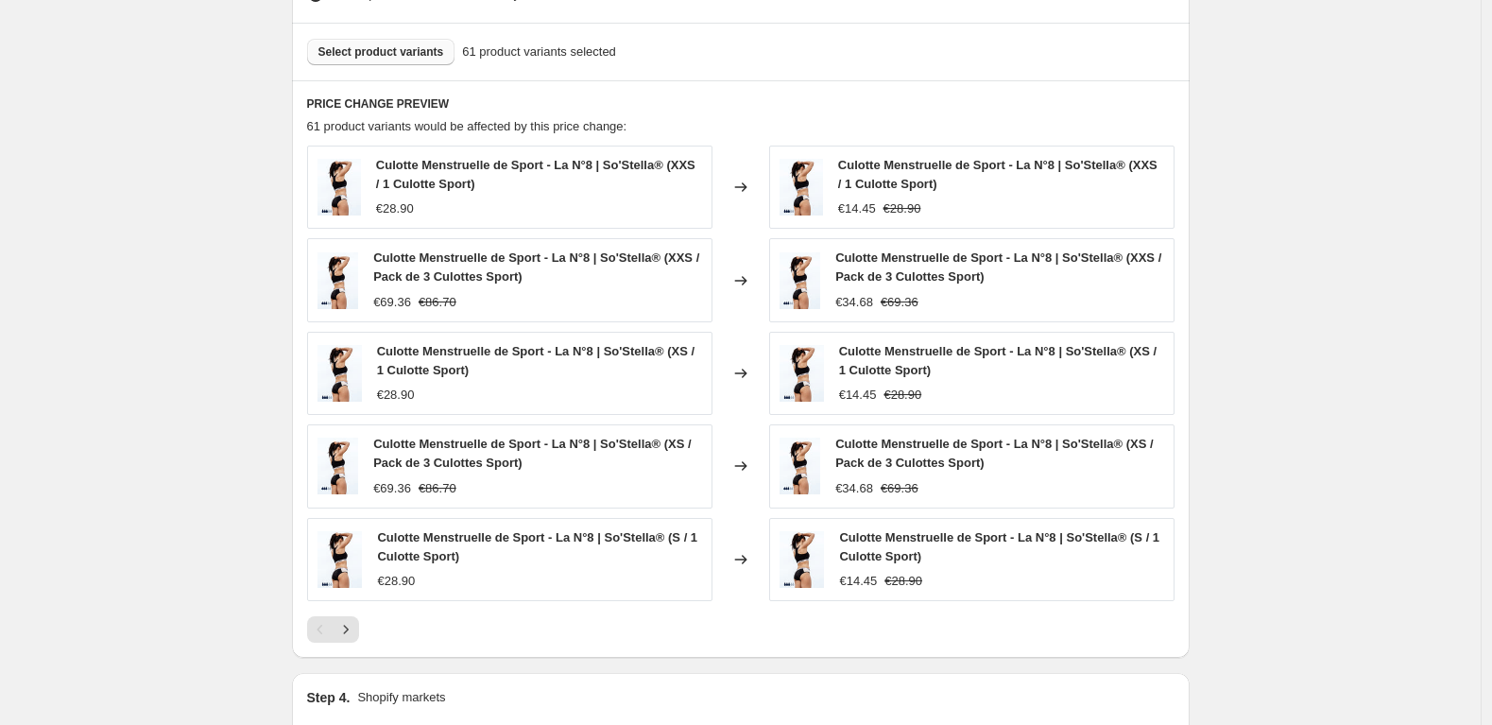
click at [437, 51] on span "Select product variants" at bounding box center [381, 51] width 126 height 15
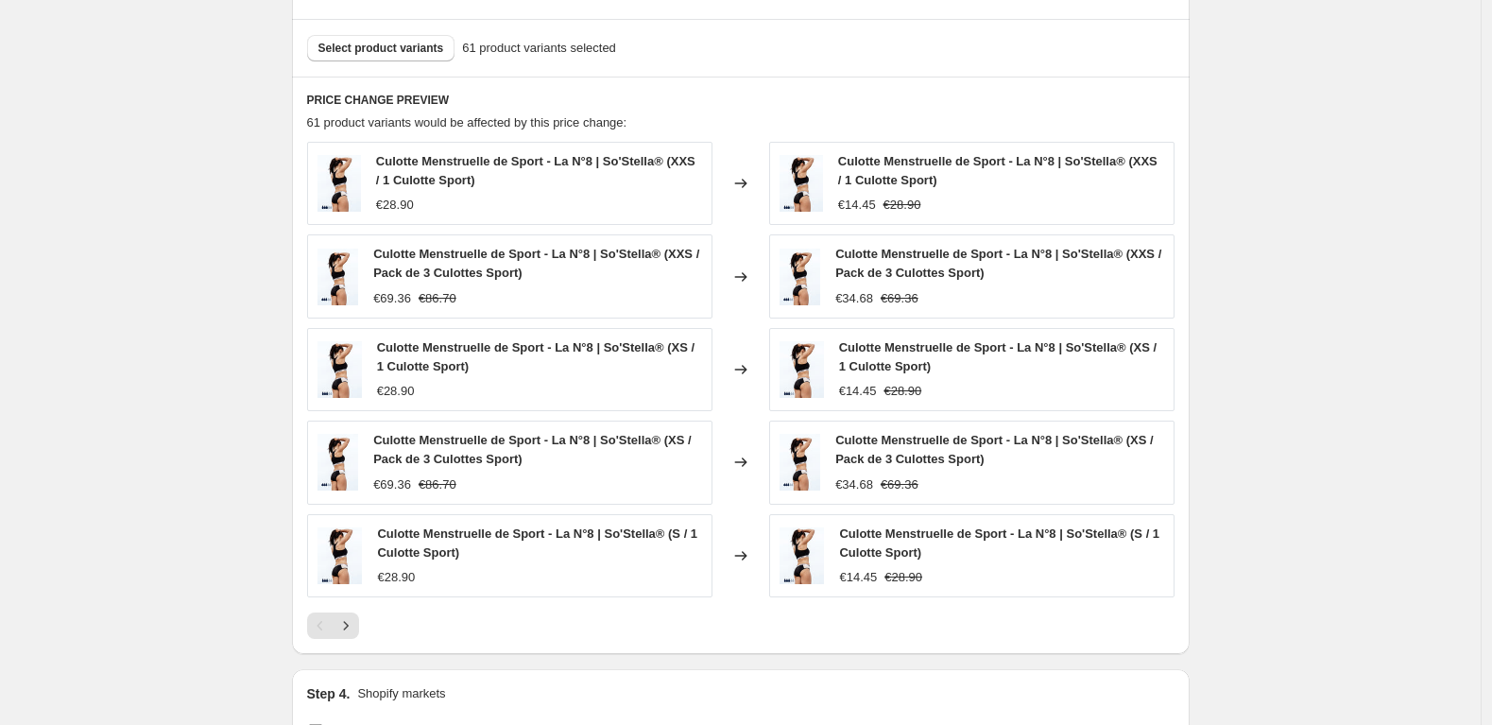
scroll to position [1034, 0]
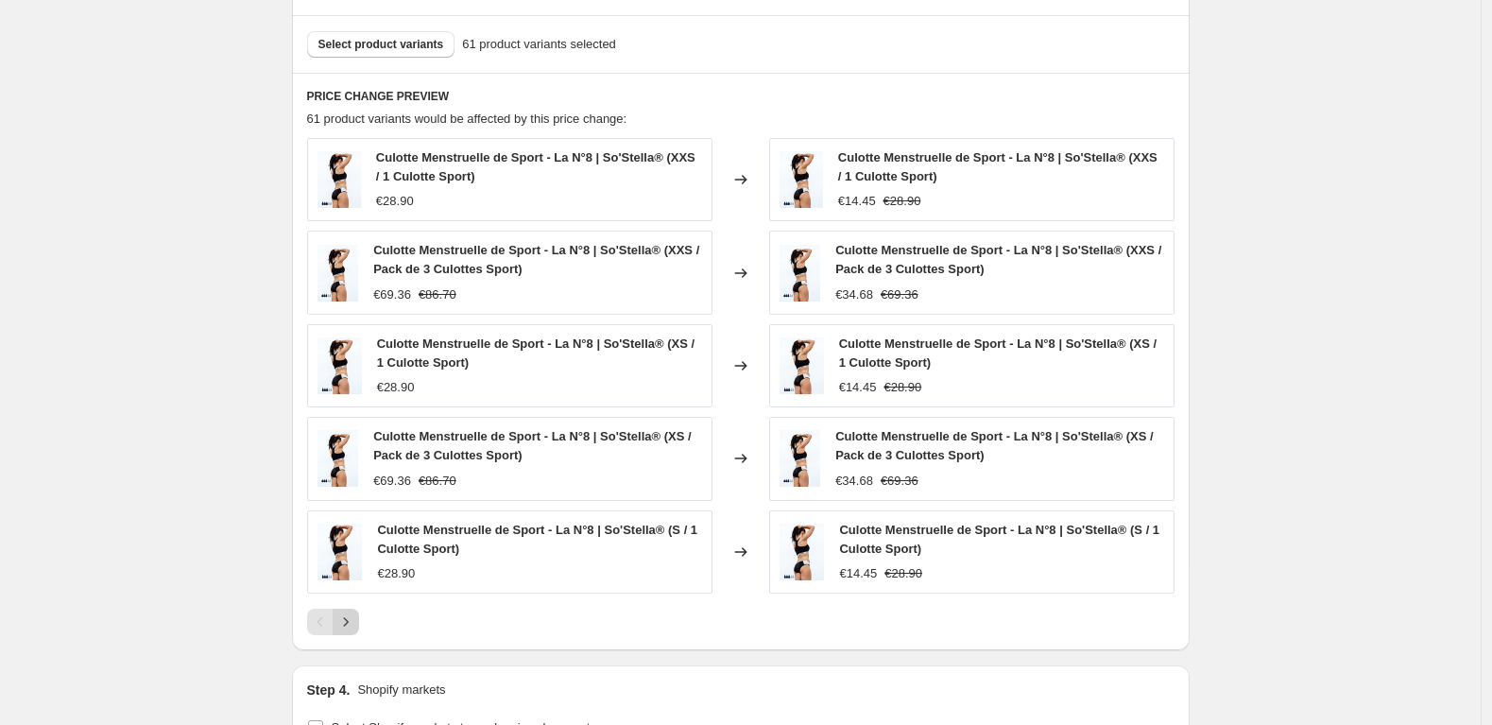
click at [348, 621] on icon "Next" at bounding box center [345, 621] width 19 height 19
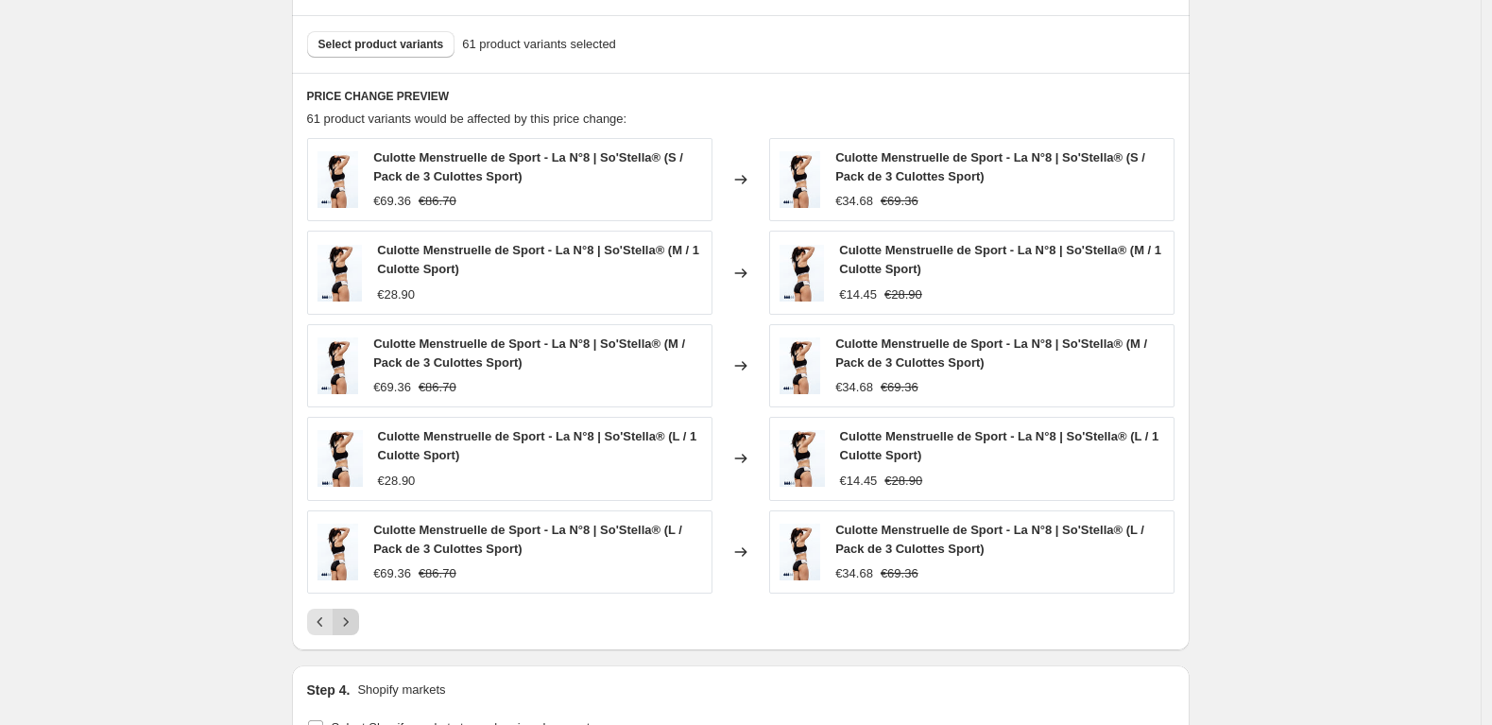
click at [359, 624] on button "Next" at bounding box center [346, 622] width 26 height 26
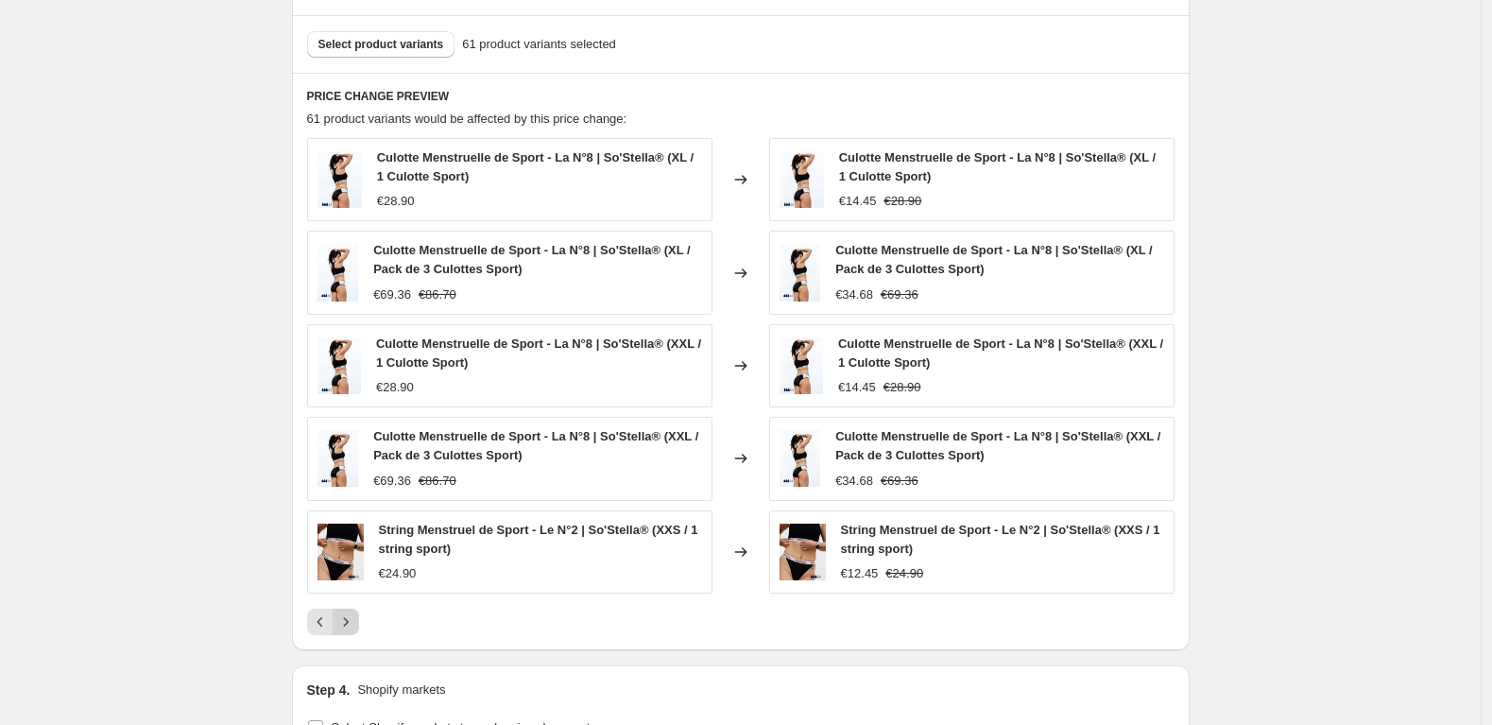
click at [359, 624] on button "Next" at bounding box center [346, 622] width 26 height 26
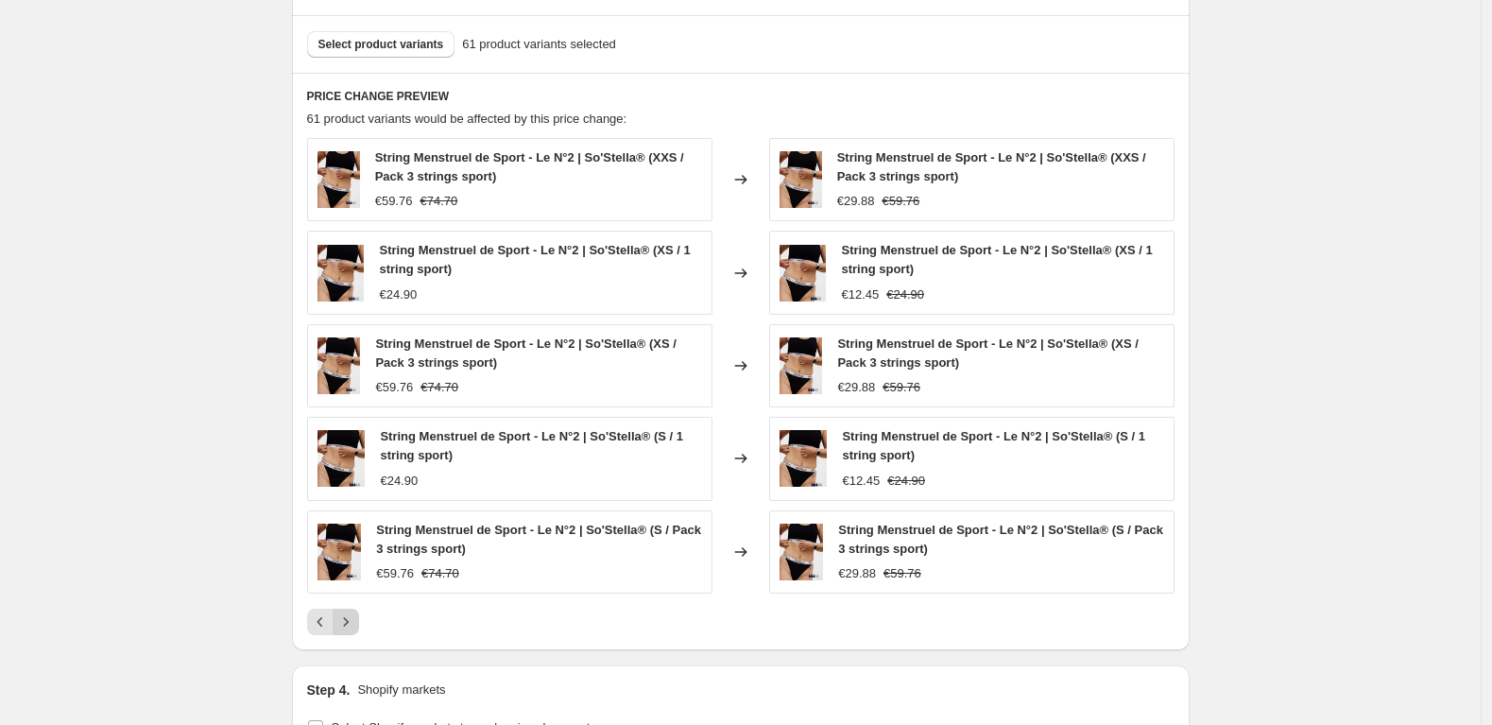
click at [359, 624] on button "Next" at bounding box center [346, 622] width 26 height 26
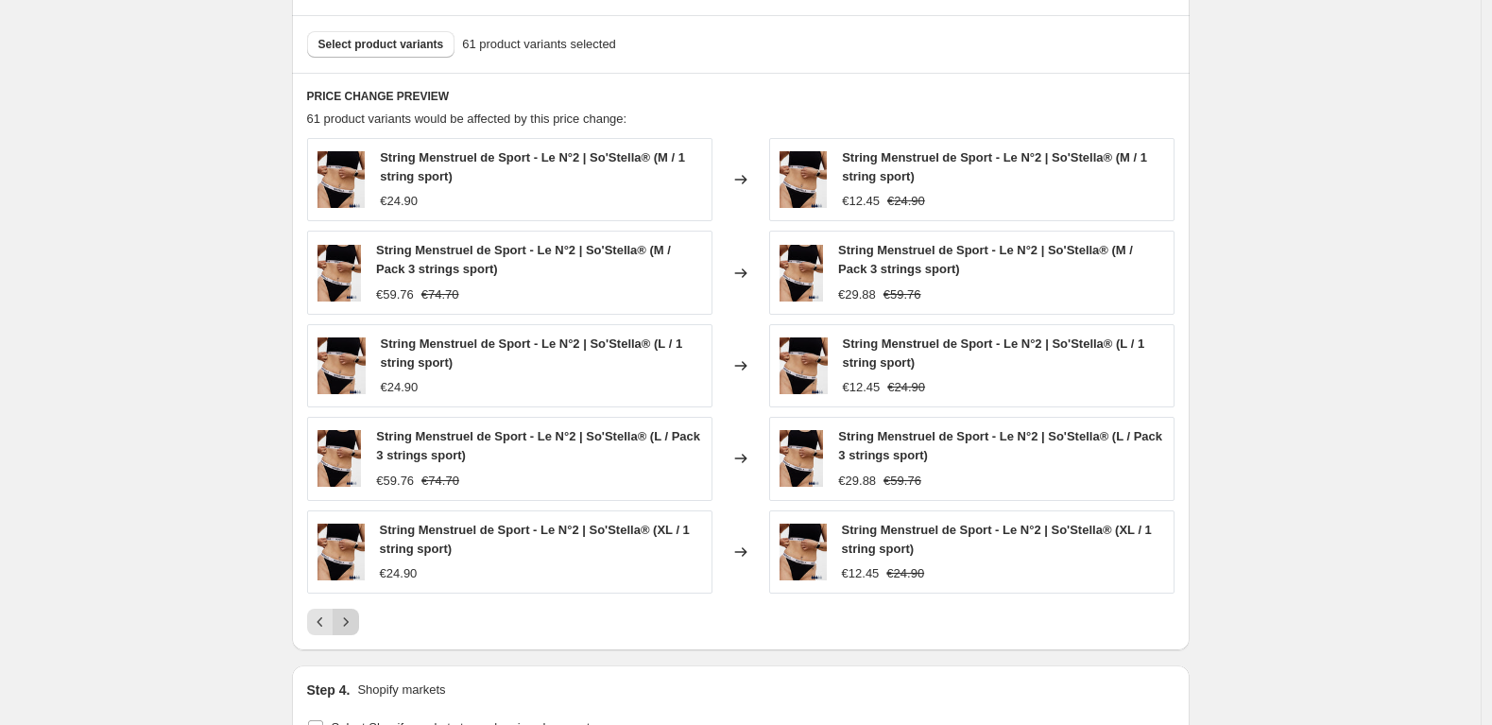
click at [359, 624] on button "Next" at bounding box center [346, 622] width 26 height 26
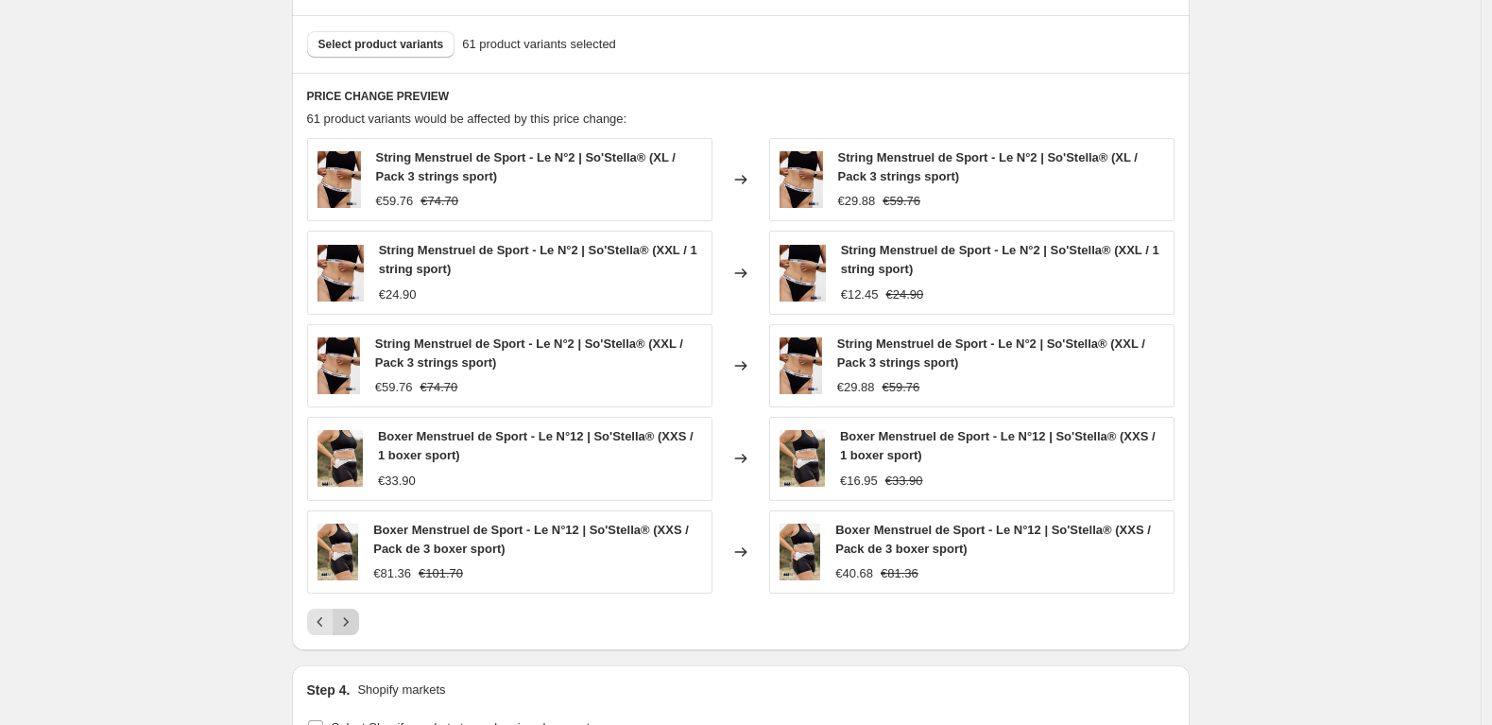
click at [359, 624] on button "Next" at bounding box center [346, 622] width 26 height 26
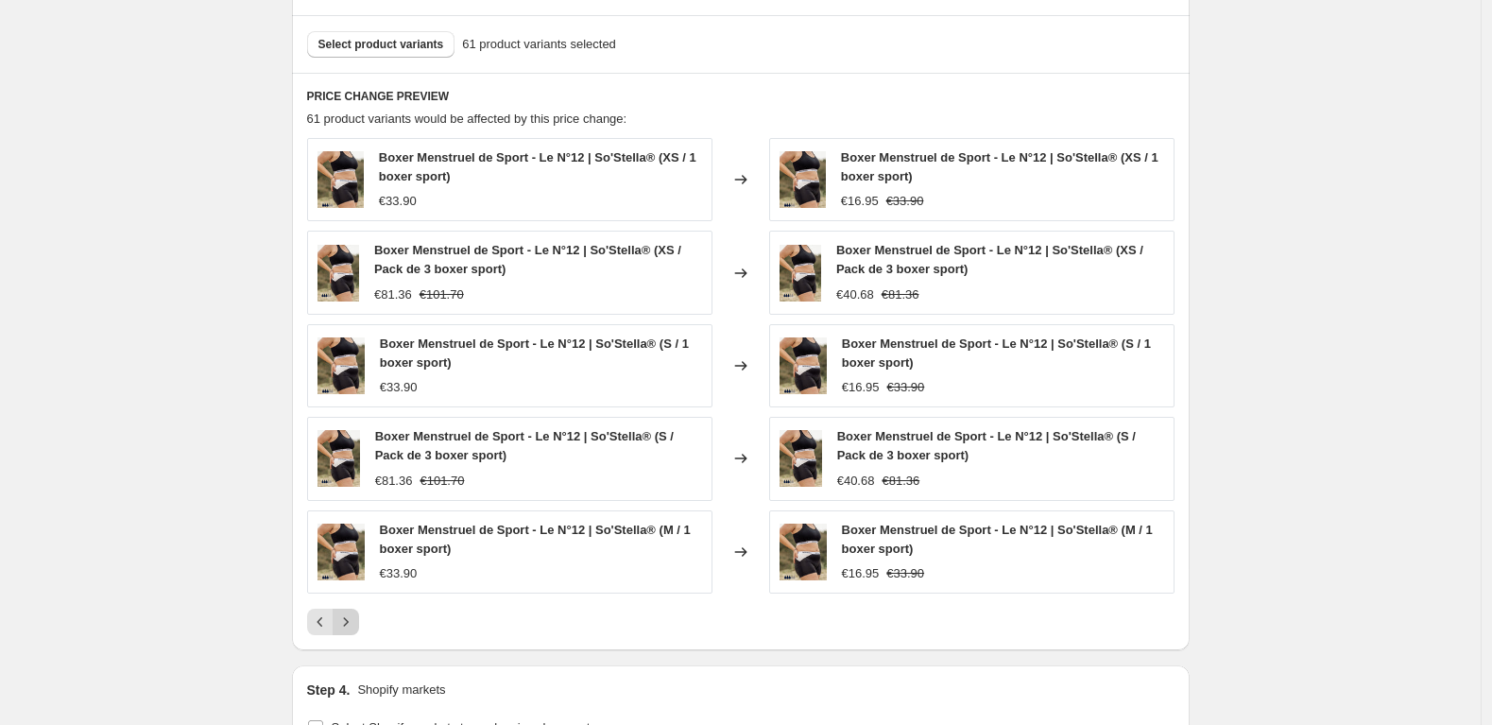
click at [359, 624] on button "Next" at bounding box center [346, 622] width 26 height 26
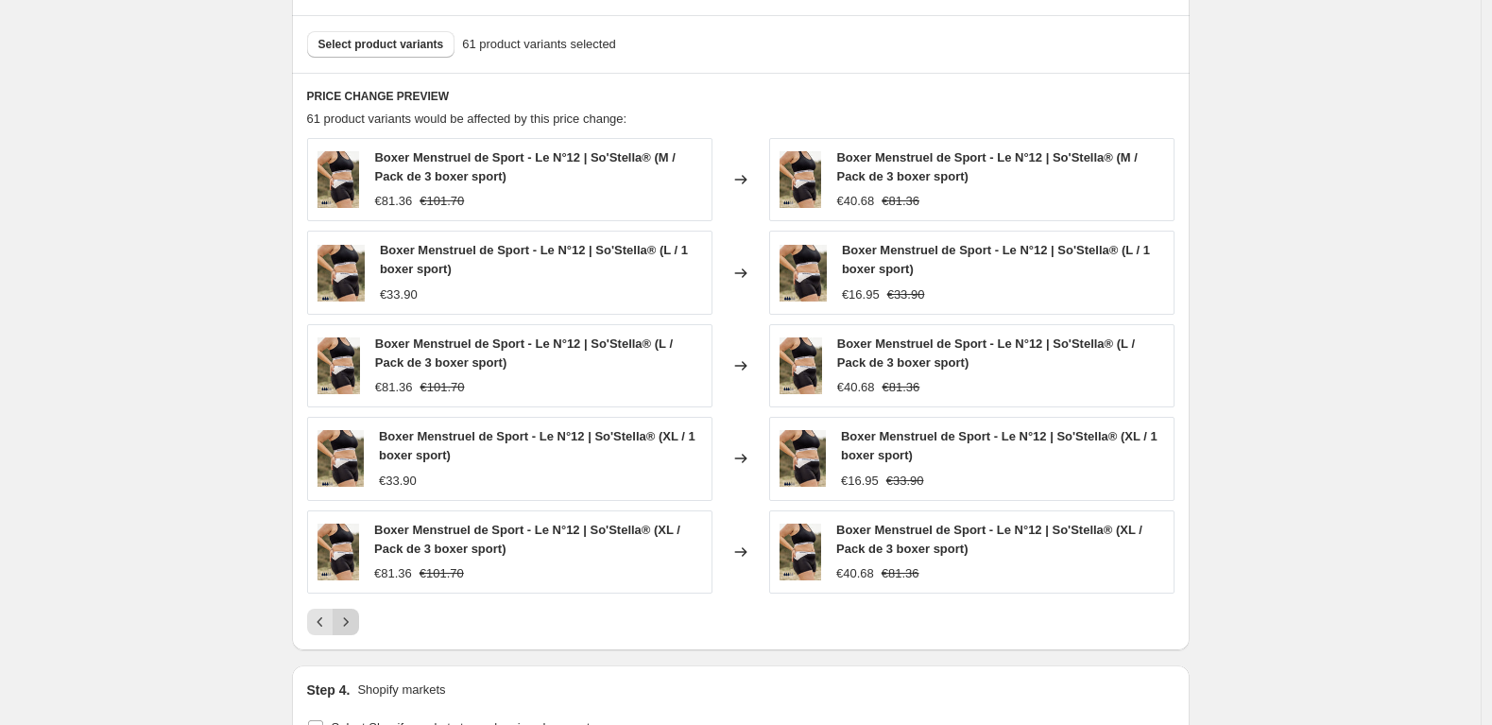
click at [359, 624] on button "Next" at bounding box center [346, 622] width 26 height 26
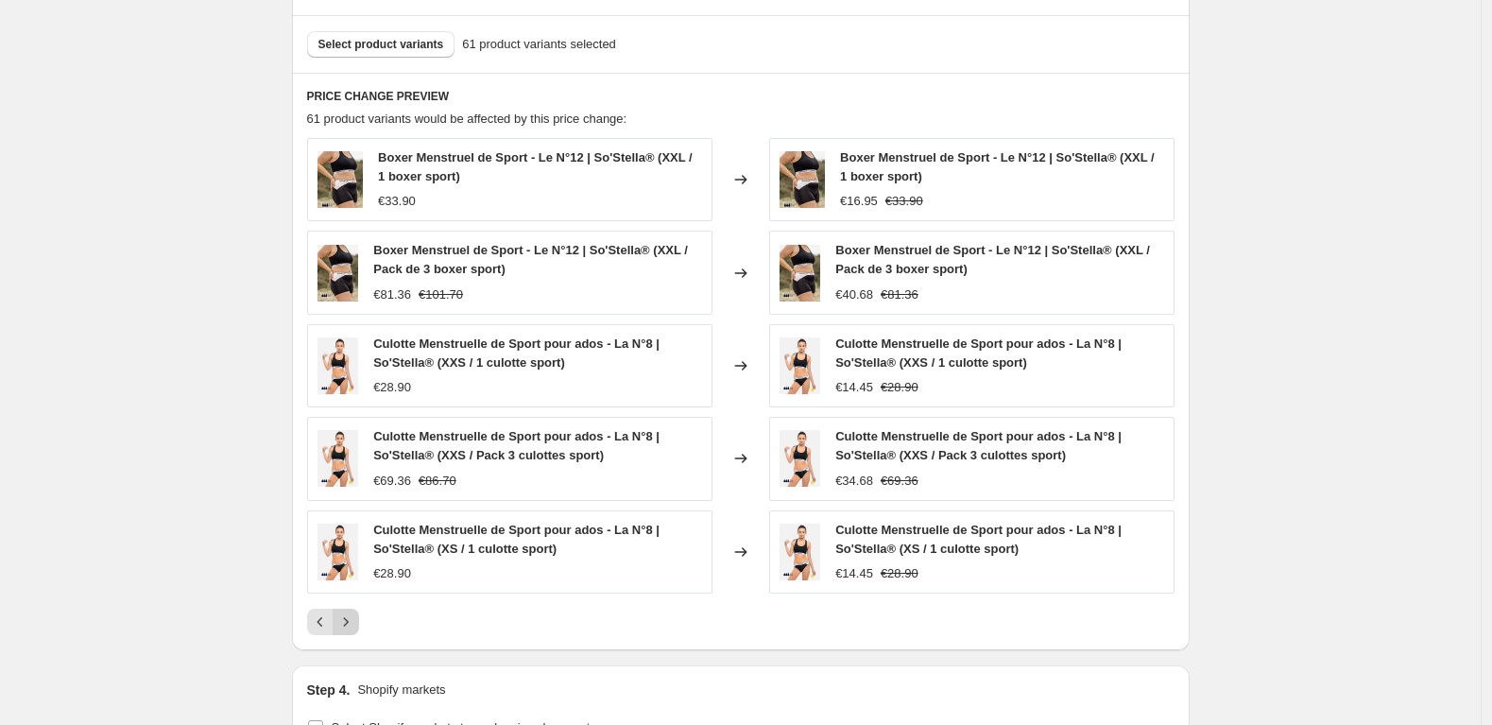
click at [359, 624] on button "Next" at bounding box center [346, 622] width 26 height 26
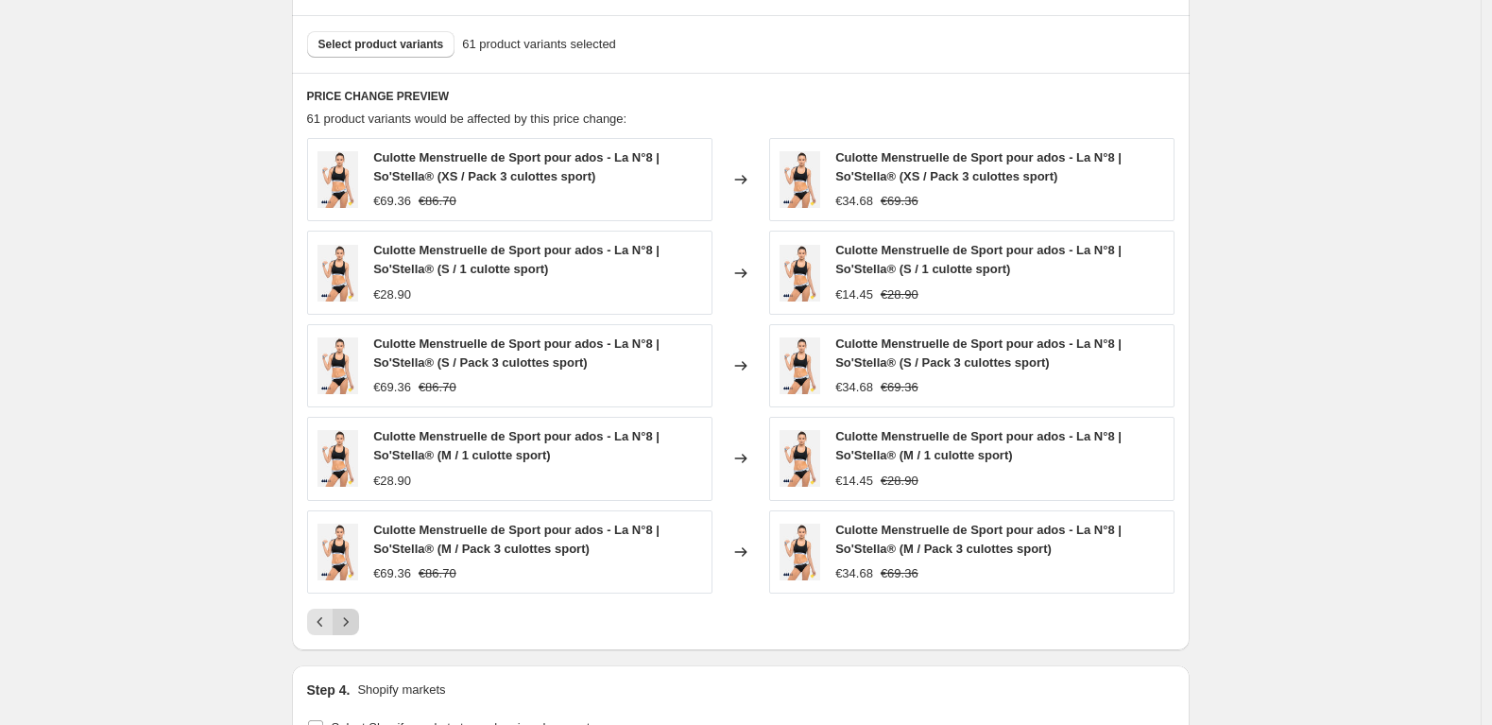
click at [359, 624] on button "Next" at bounding box center [346, 622] width 26 height 26
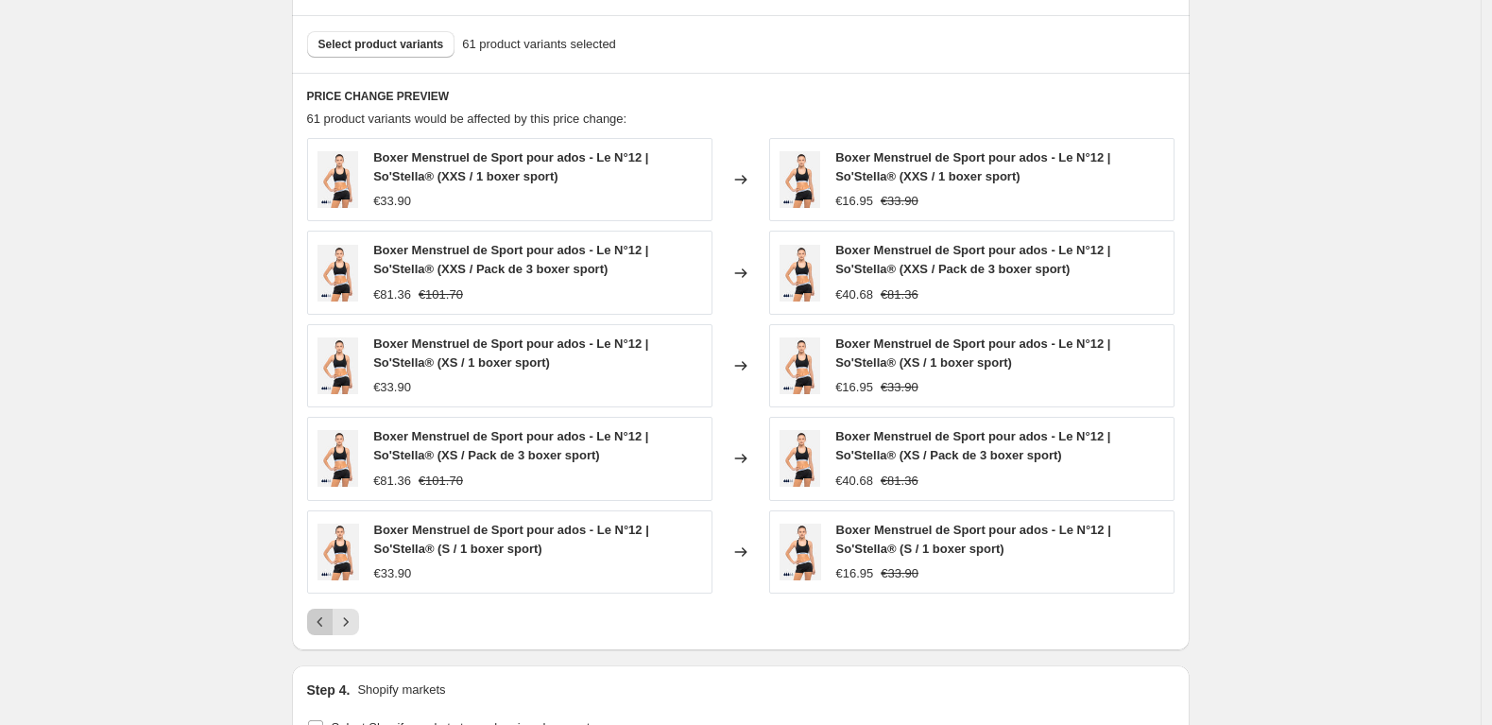
click at [324, 622] on icon "Previous" at bounding box center [320, 621] width 19 height 19
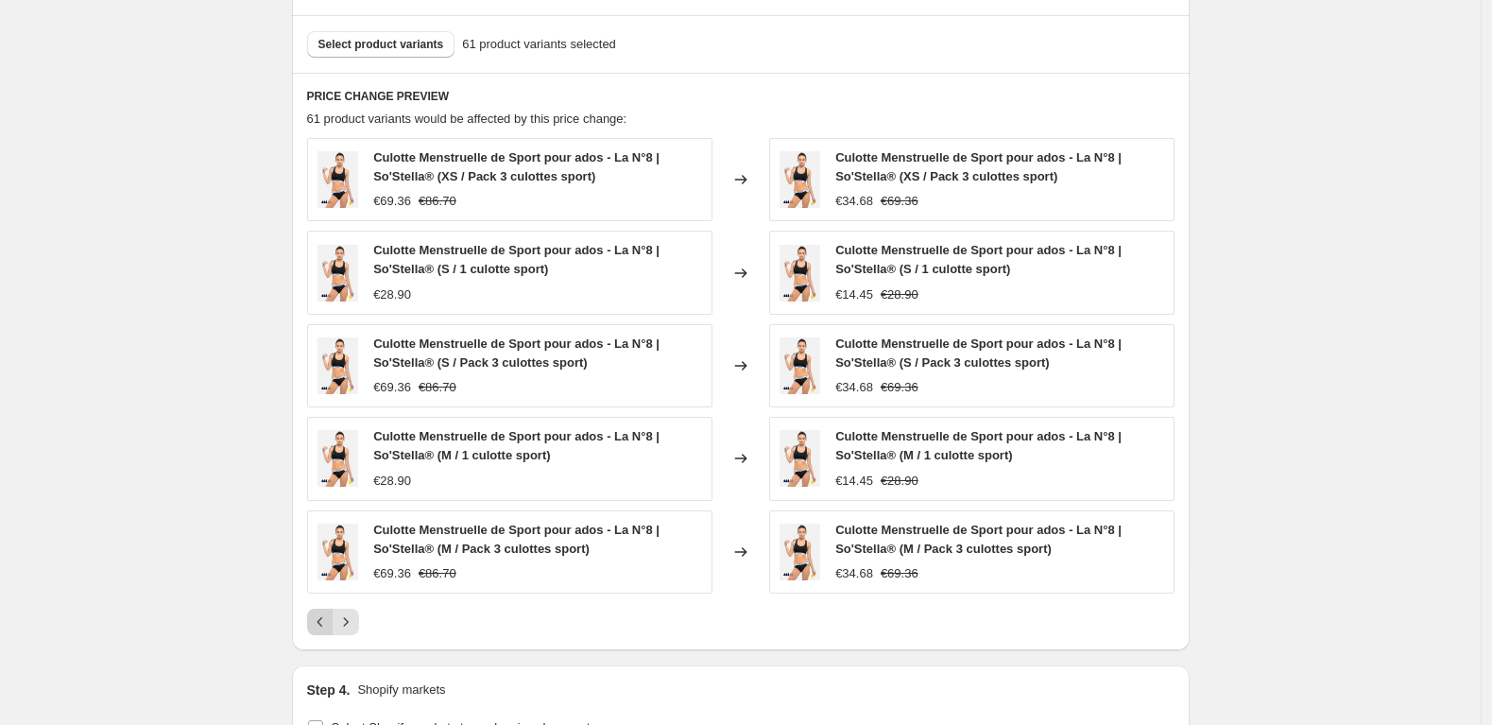
click at [322, 612] on icon "Previous" at bounding box center [320, 621] width 19 height 19
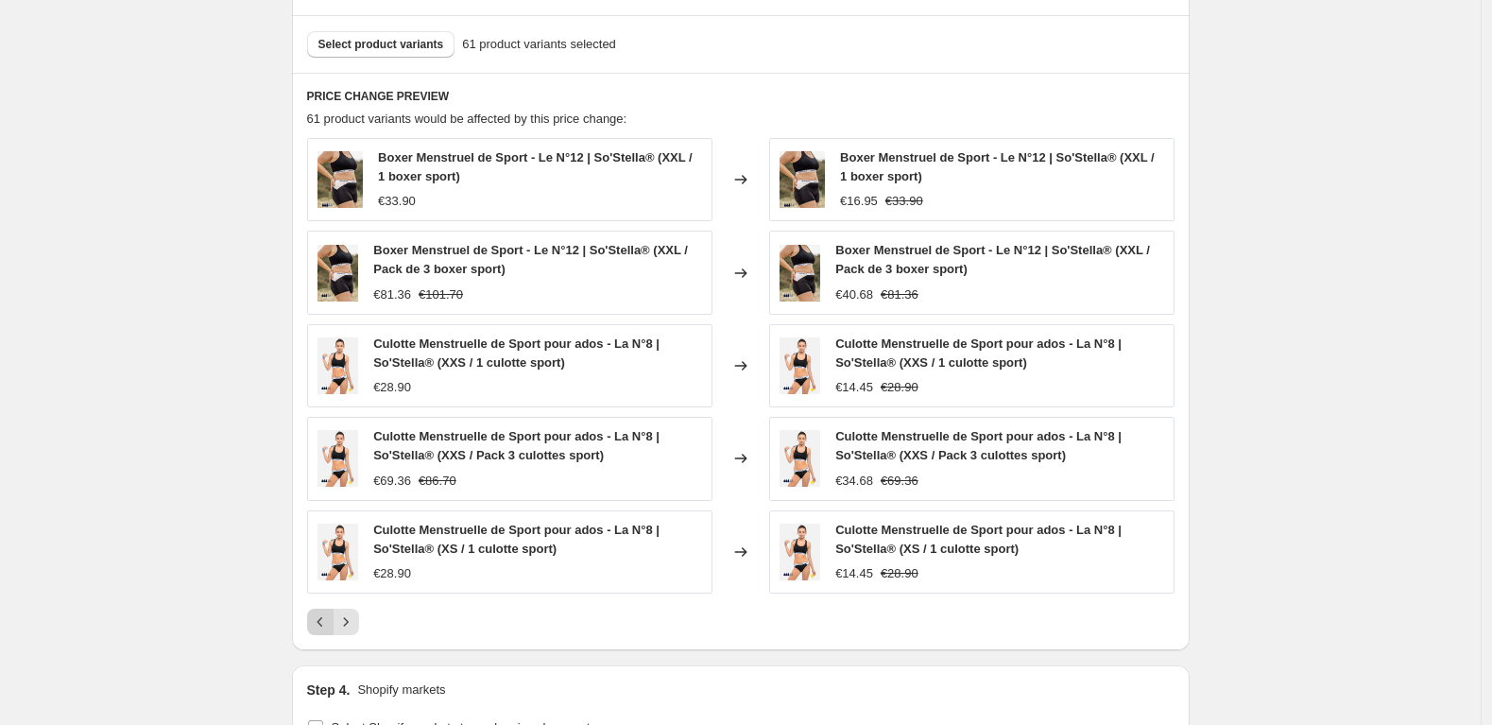
click at [322, 612] on icon "Previous" at bounding box center [320, 621] width 19 height 19
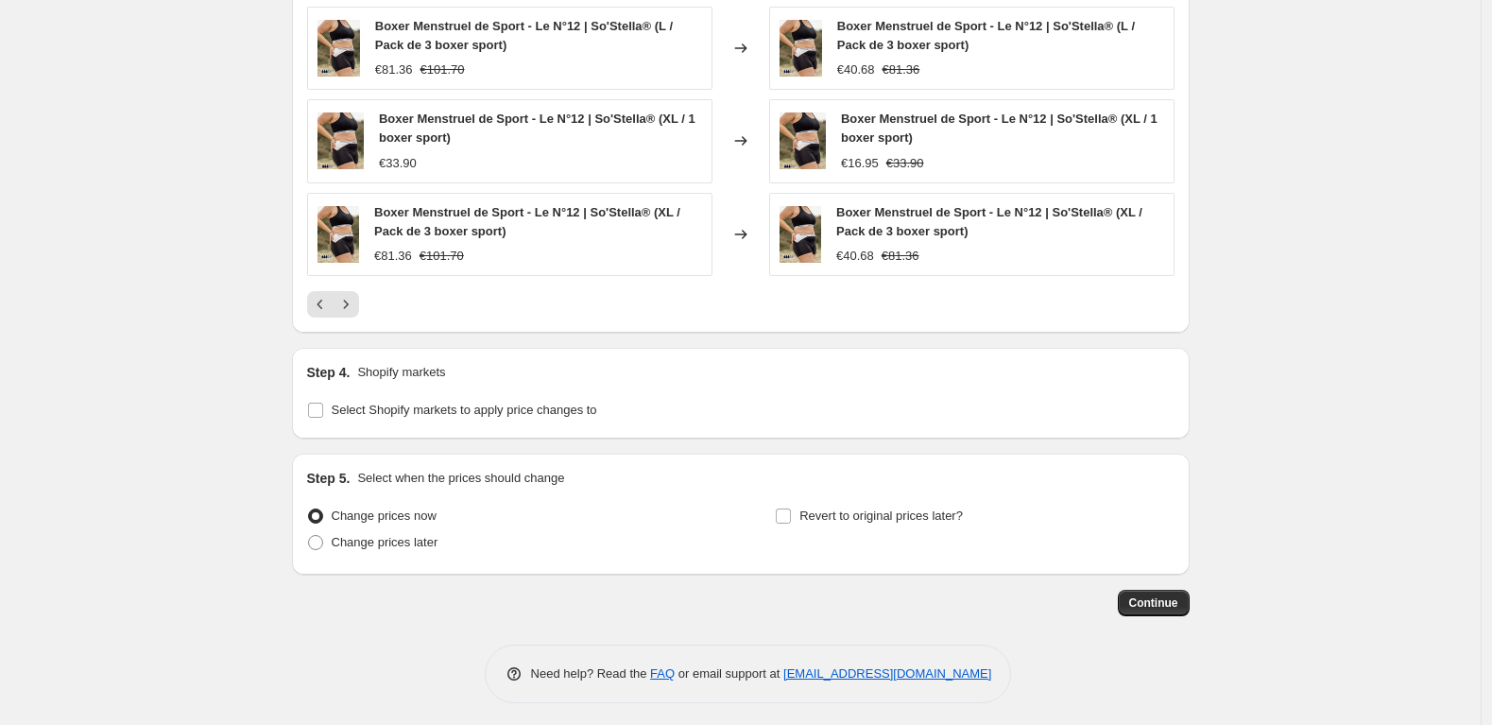
scroll to position [1358, 0]
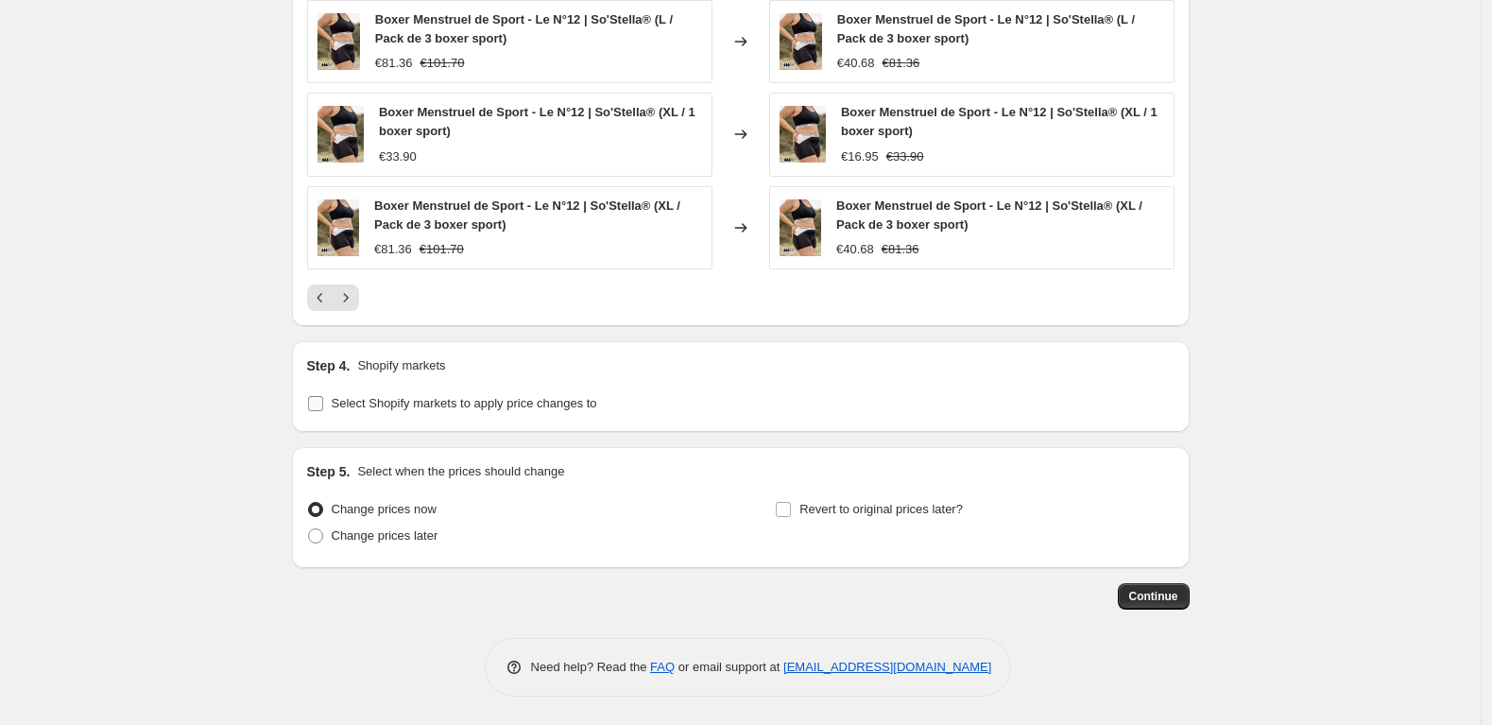
click at [312, 401] on span at bounding box center [315, 403] width 17 height 17
click at [312, 401] on input "Select Shopify markets to apply price changes to" at bounding box center [315, 403] width 15 height 15
checkbox input "true"
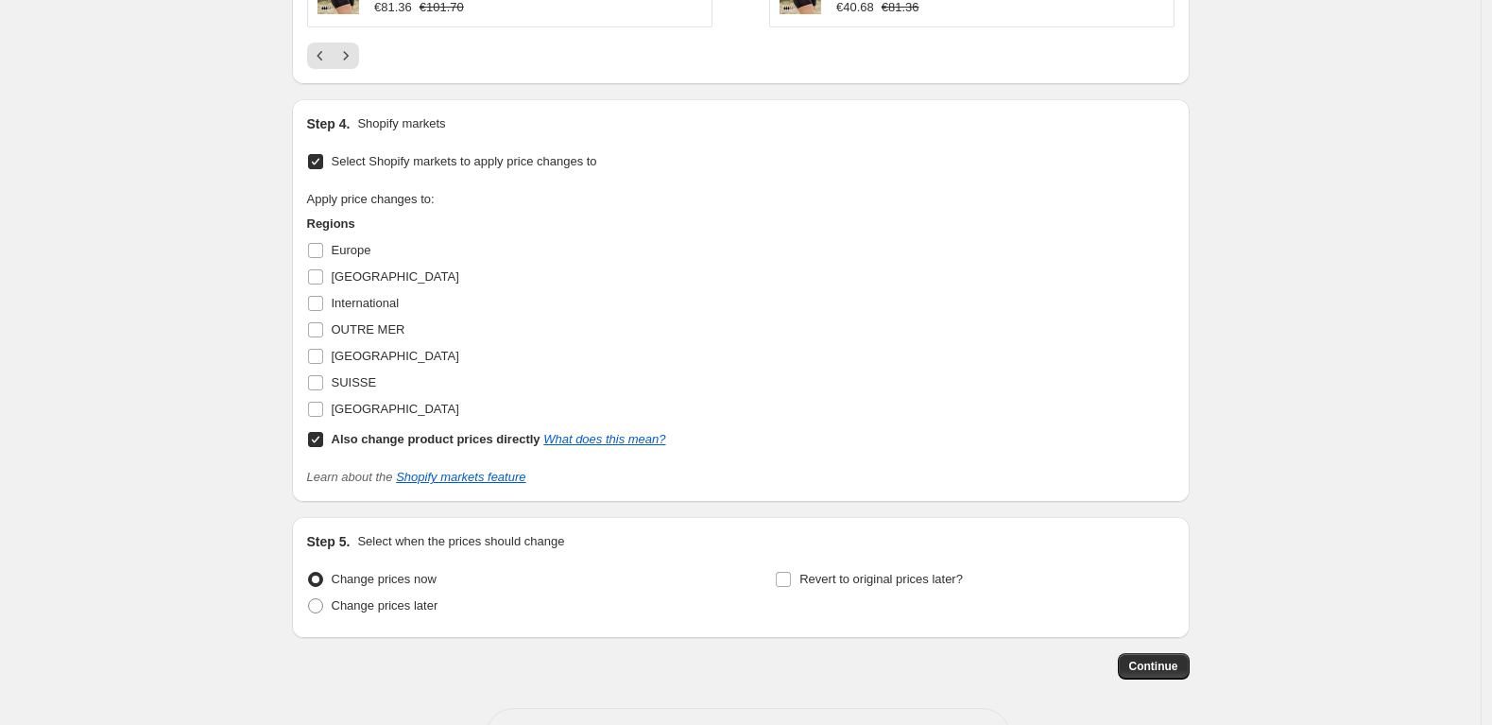
scroll to position [1627, 0]
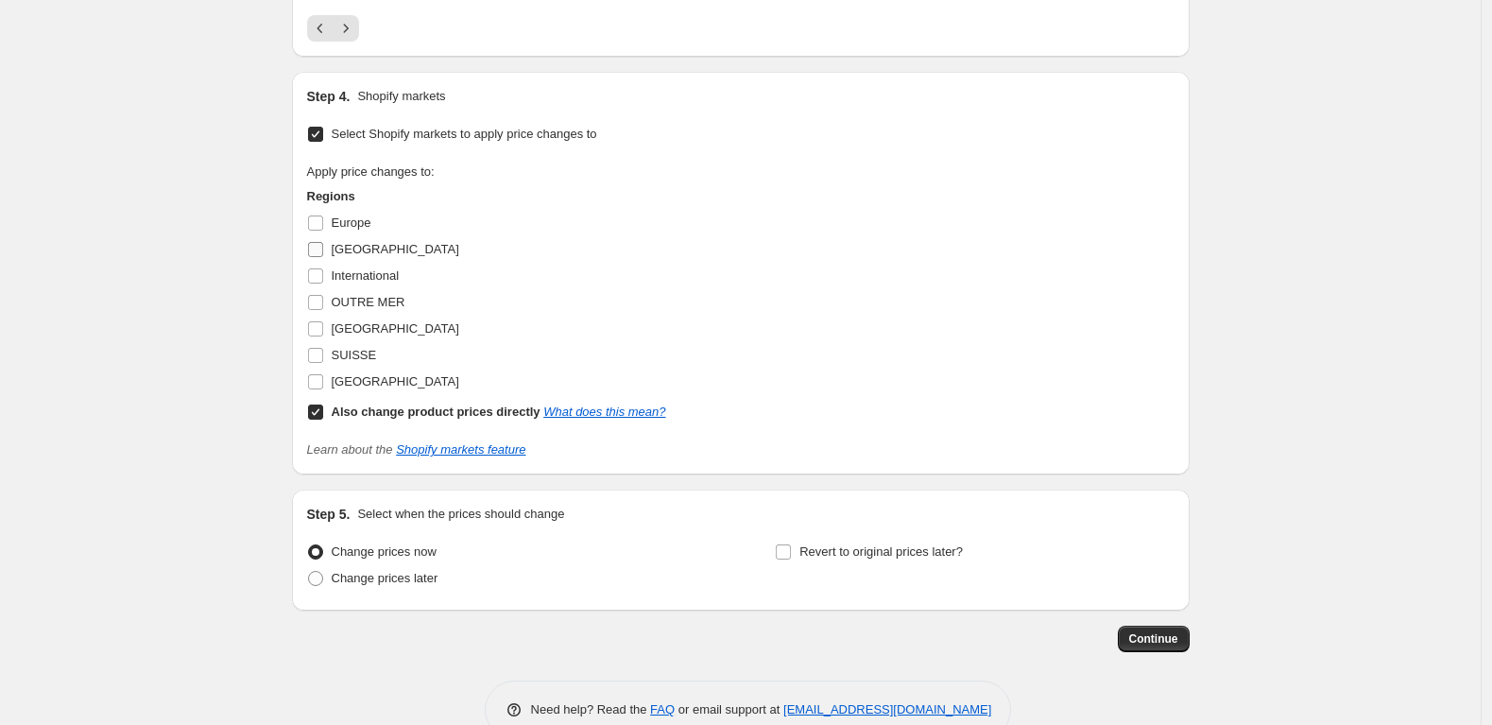
click at [322, 251] on input "France" at bounding box center [315, 249] width 15 height 15
checkbox input "true"
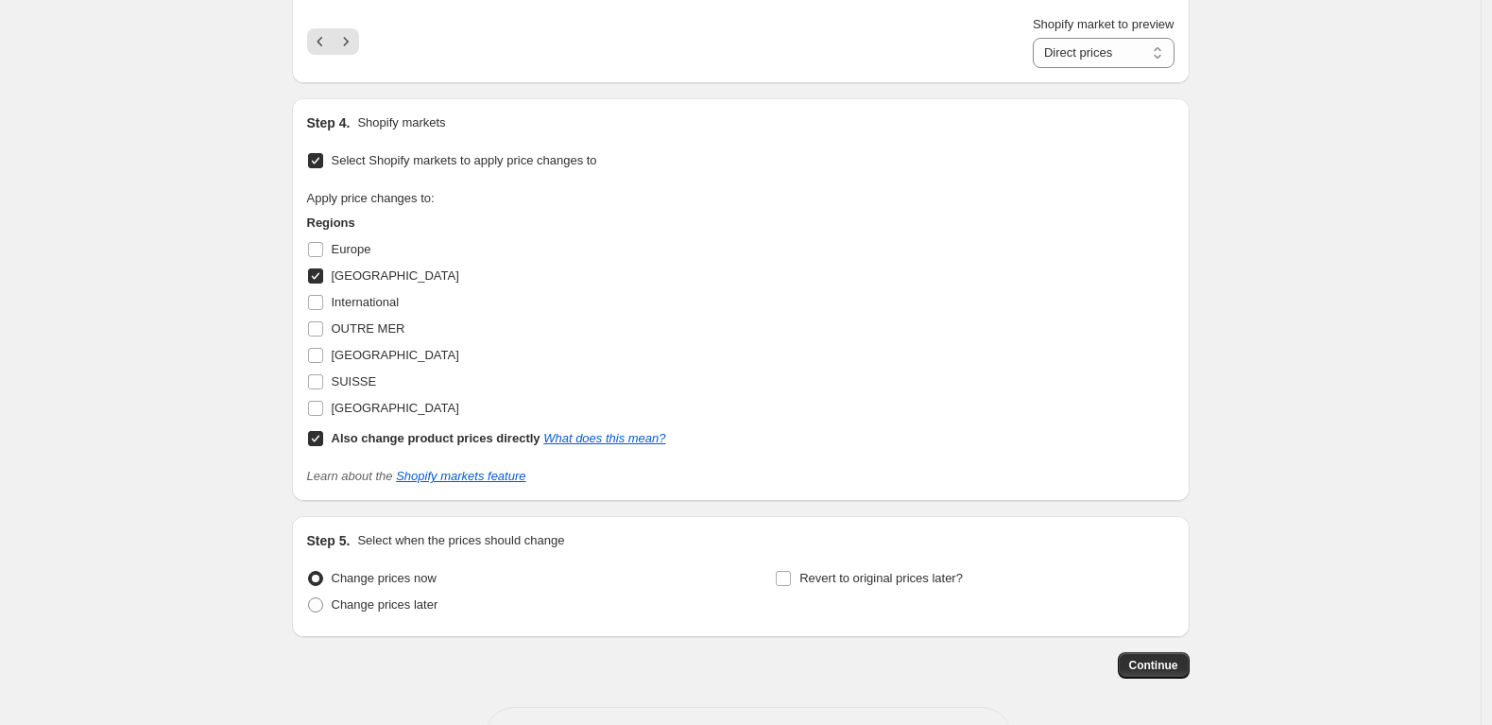
click at [318, 440] on input "Also change product prices directly What does this mean?" at bounding box center [315, 438] width 15 height 15
checkbox input "false"
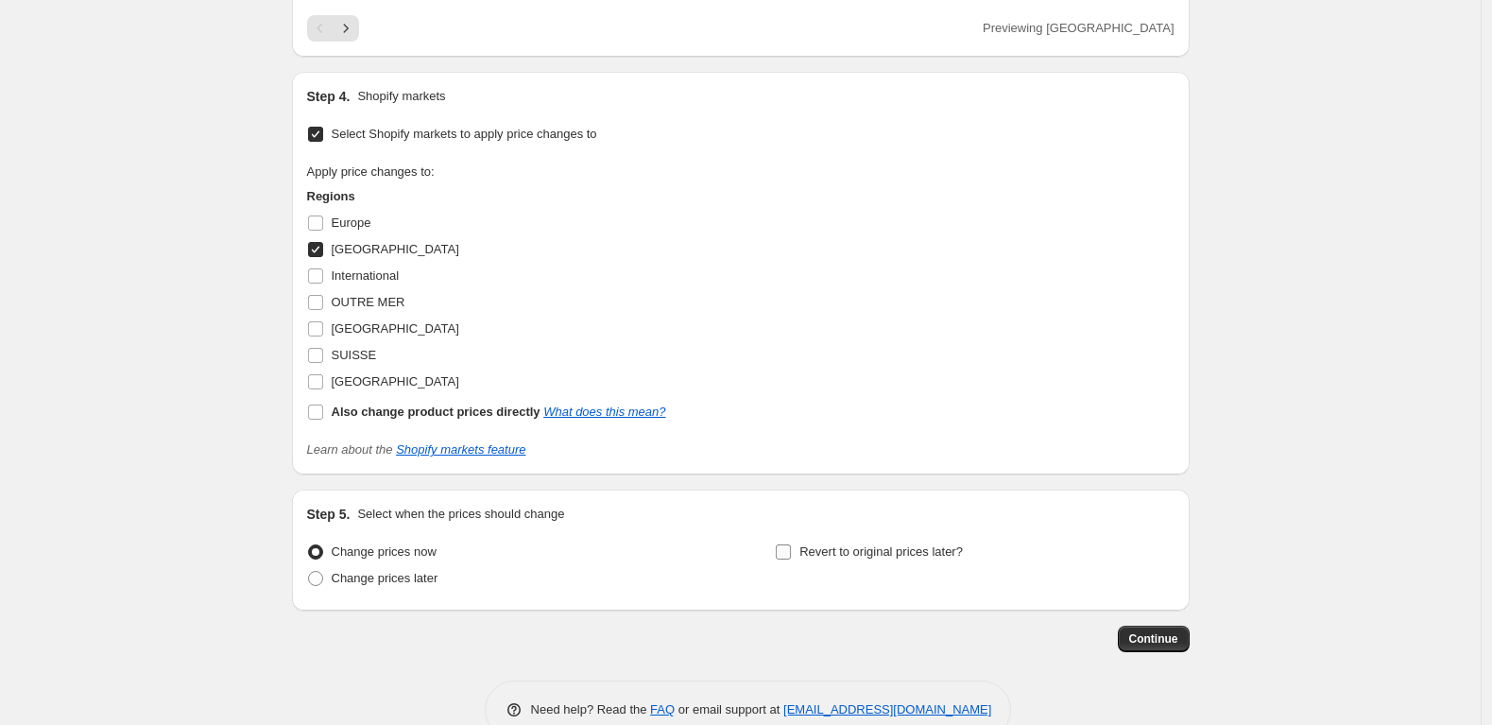
click at [783, 551] on input "Revert to original prices later?" at bounding box center [783, 551] width 15 height 15
checkbox input "true"
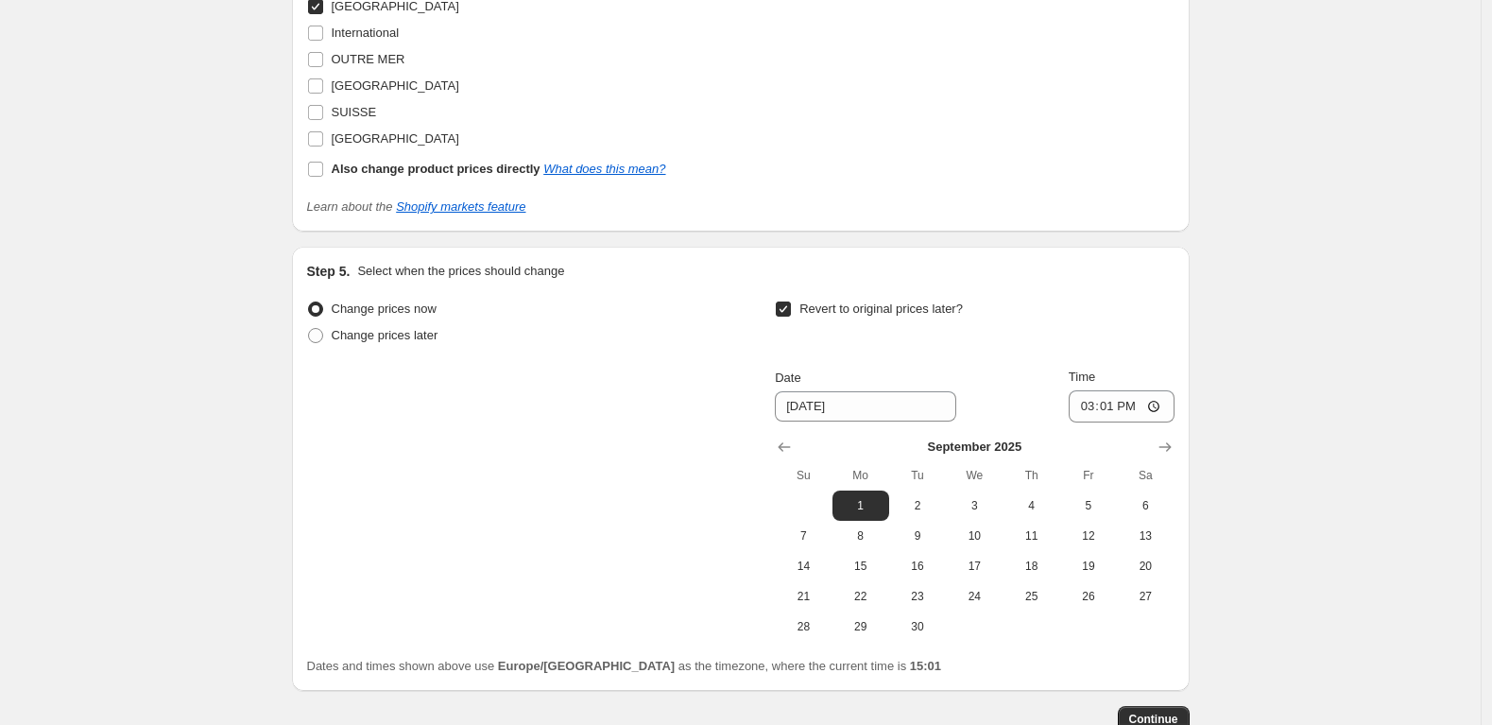
scroll to position [1942, 0]
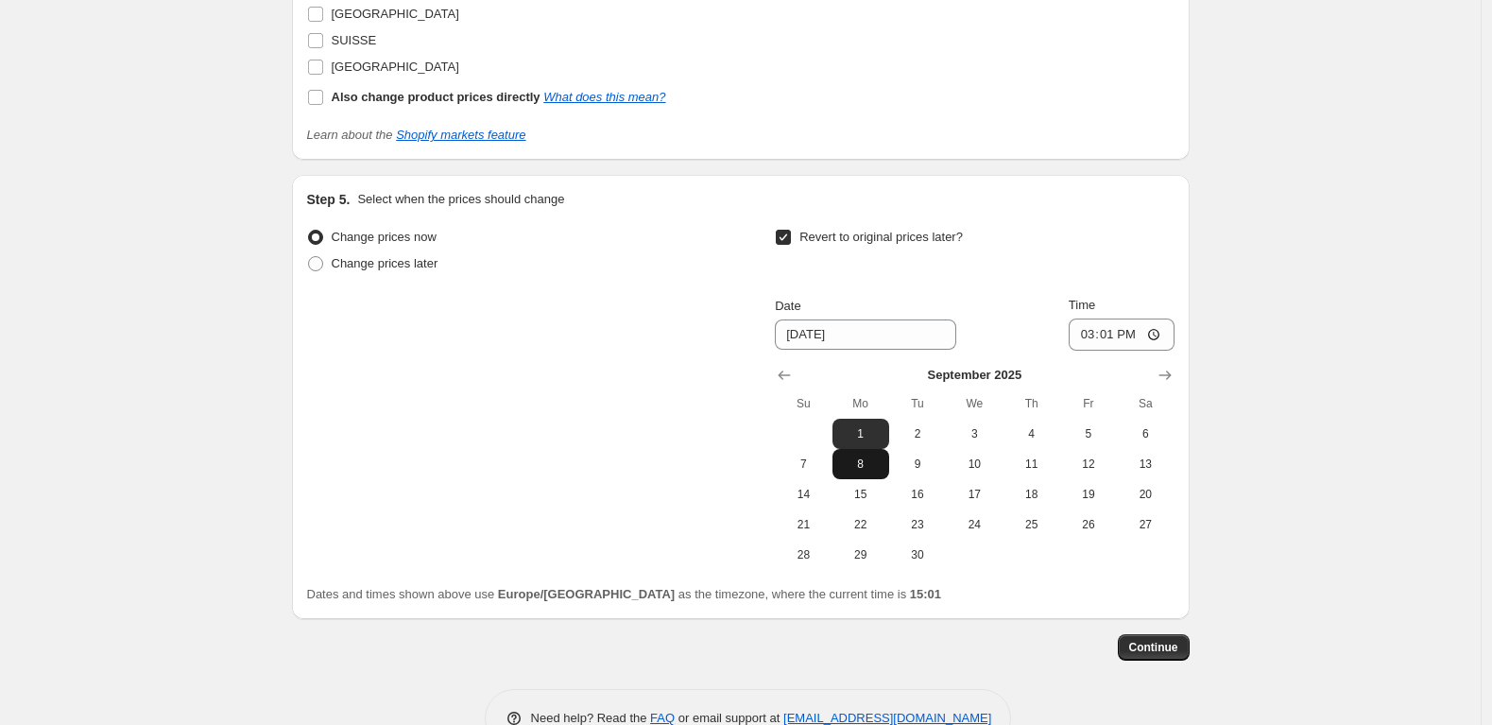
click at [866, 470] on span "8" at bounding box center [861, 463] width 42 height 15
type input "9/8/2025"
click at [1150, 337] on input "15:01" at bounding box center [1122, 334] width 106 height 32
type input "23:59"
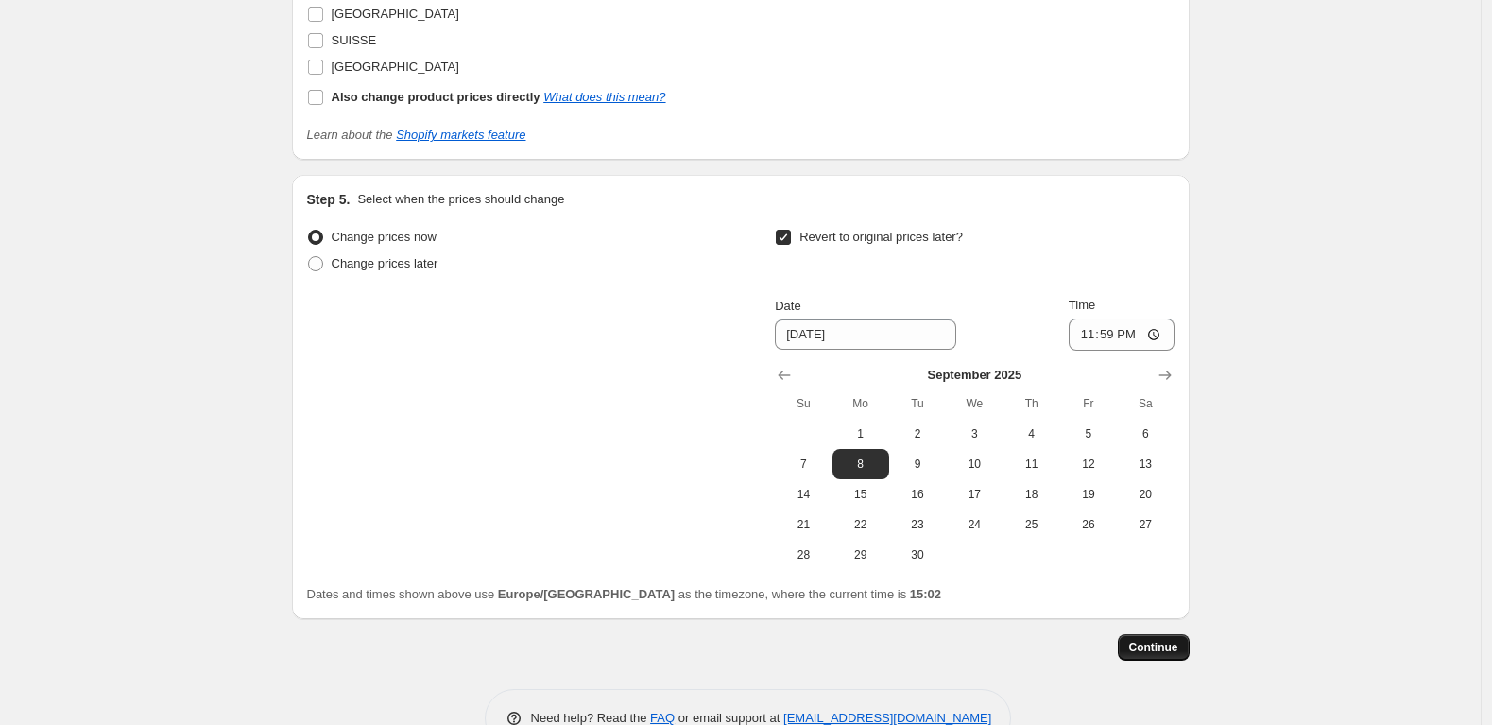
click at [1161, 654] on span "Continue" at bounding box center [1153, 647] width 49 height 15
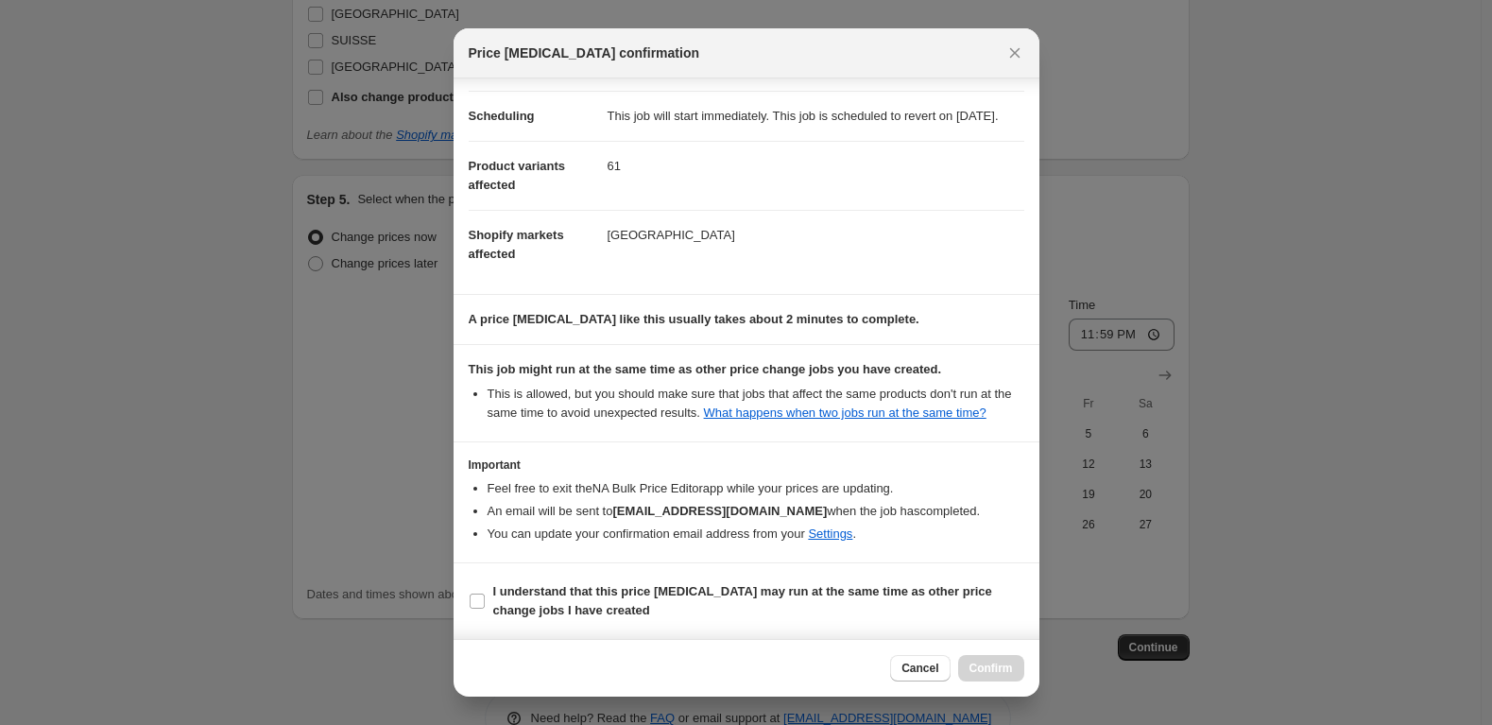
scroll to position [178, 0]
click at [478, 599] on input "I understand that this price change job may run at the same time as other price…" at bounding box center [477, 601] width 15 height 15
checkbox input "true"
click at [979, 666] on span "Confirm" at bounding box center [991, 668] width 43 height 15
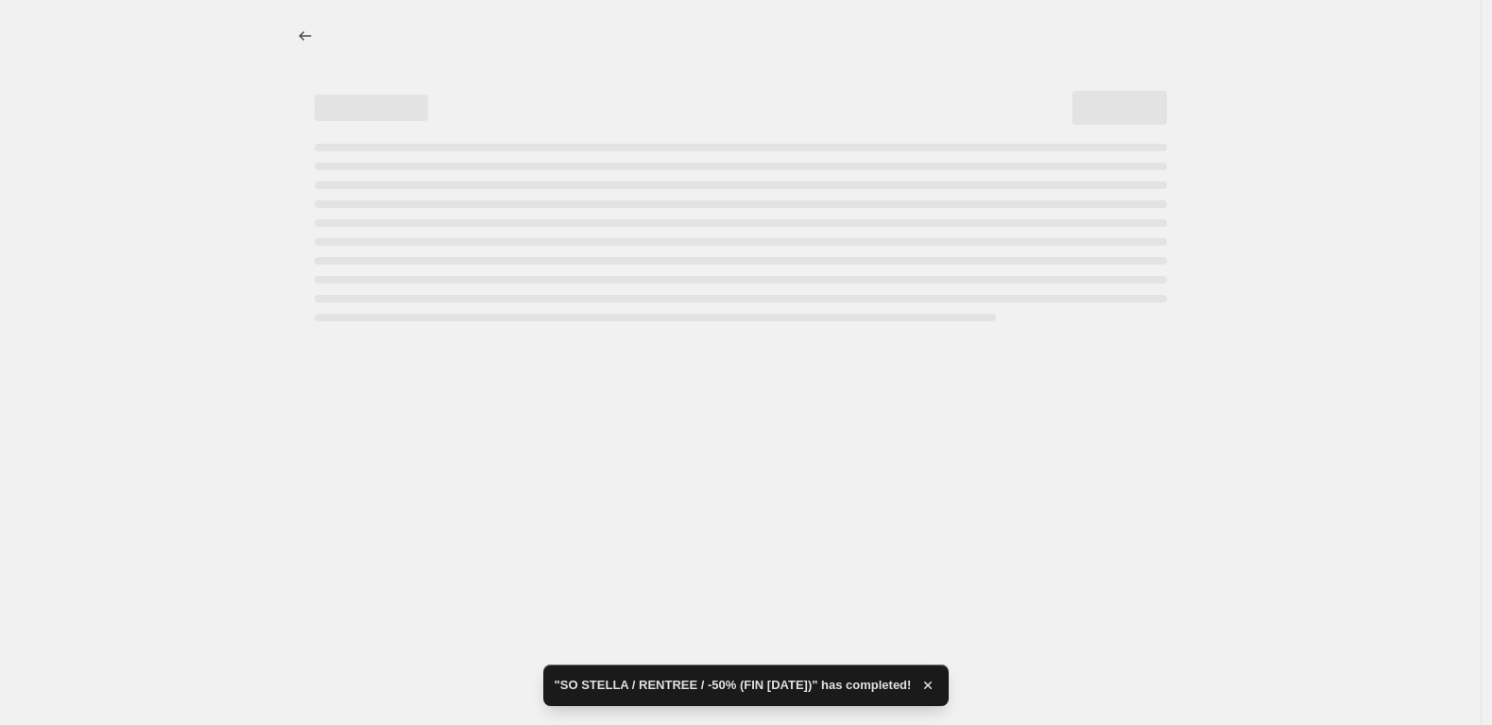
select select "percentage"
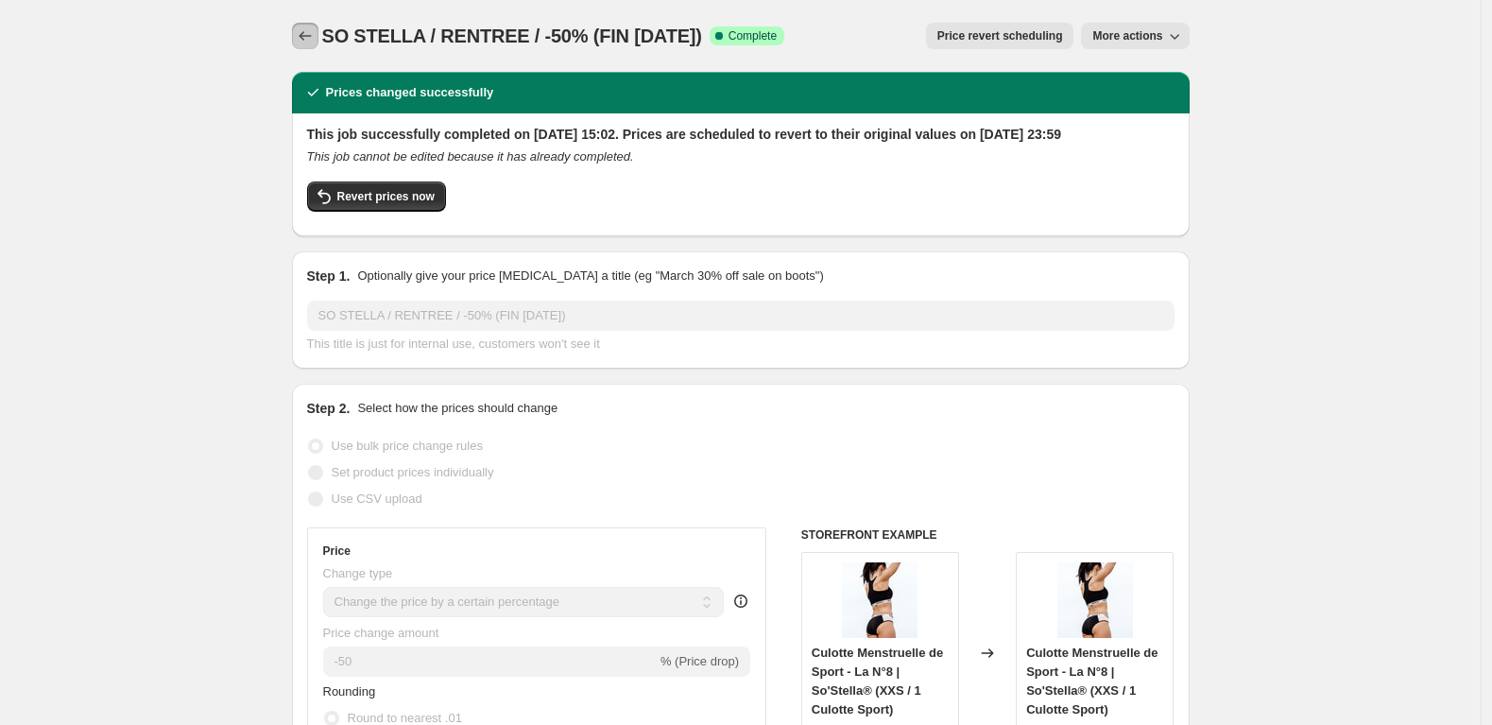
click at [308, 33] on icon "Price change jobs" at bounding box center [305, 35] width 19 height 19
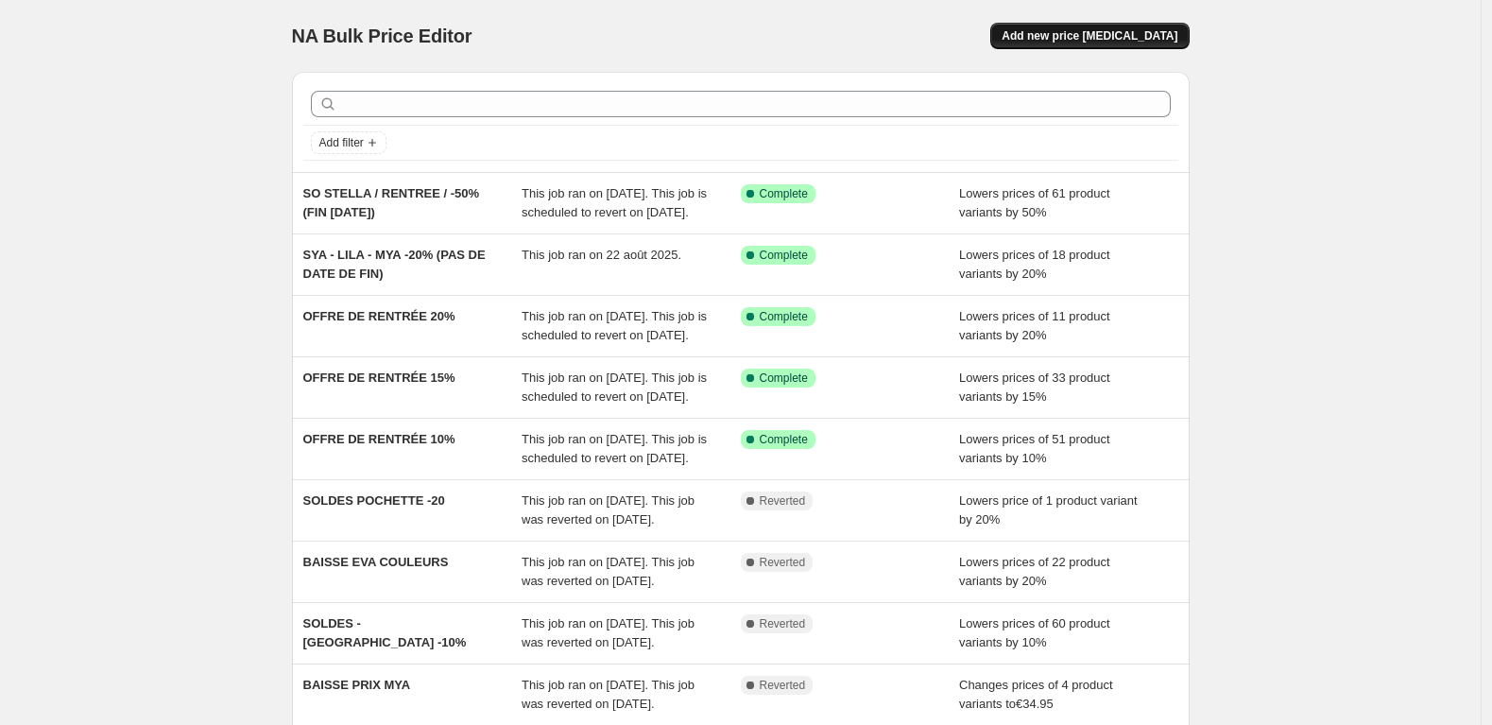
click at [1097, 40] on span "Add new price change job" at bounding box center [1090, 35] width 176 height 15
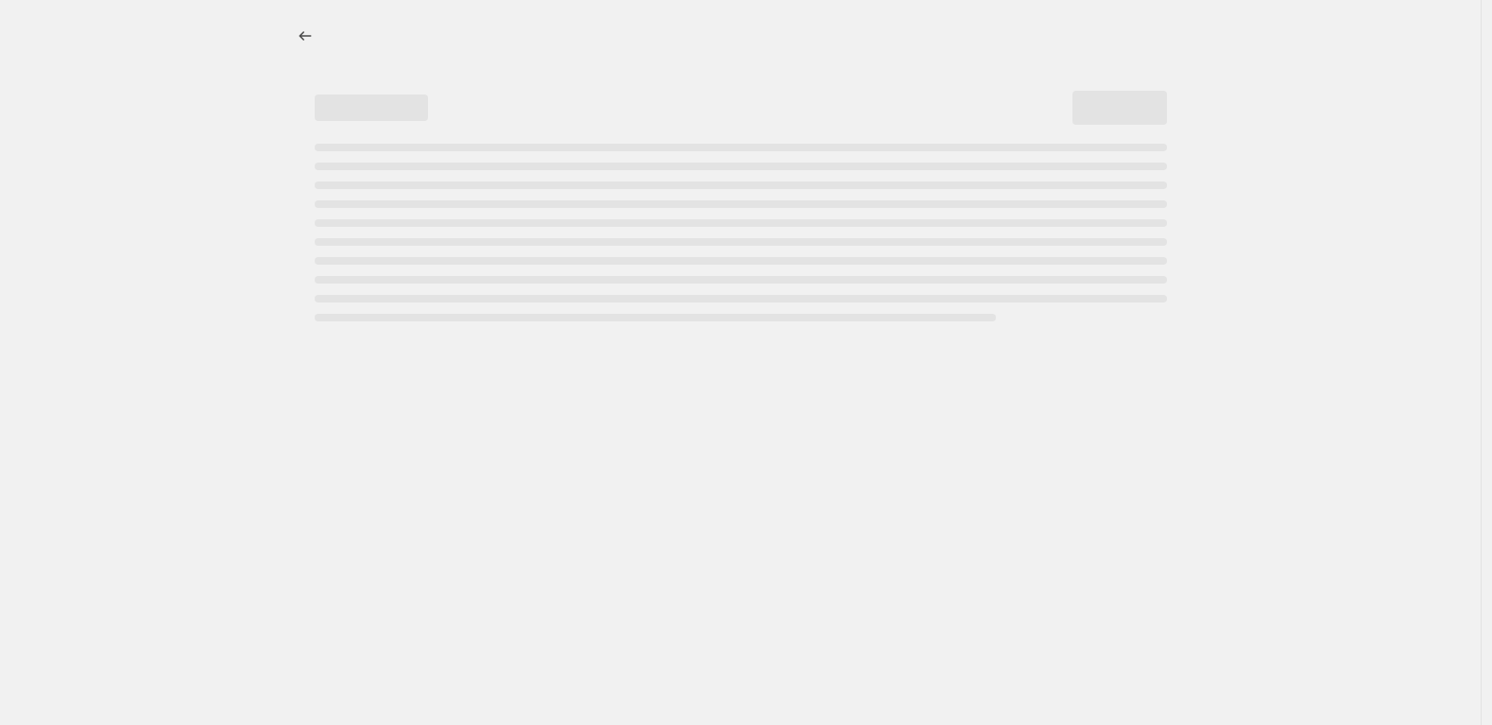
select select "percentage"
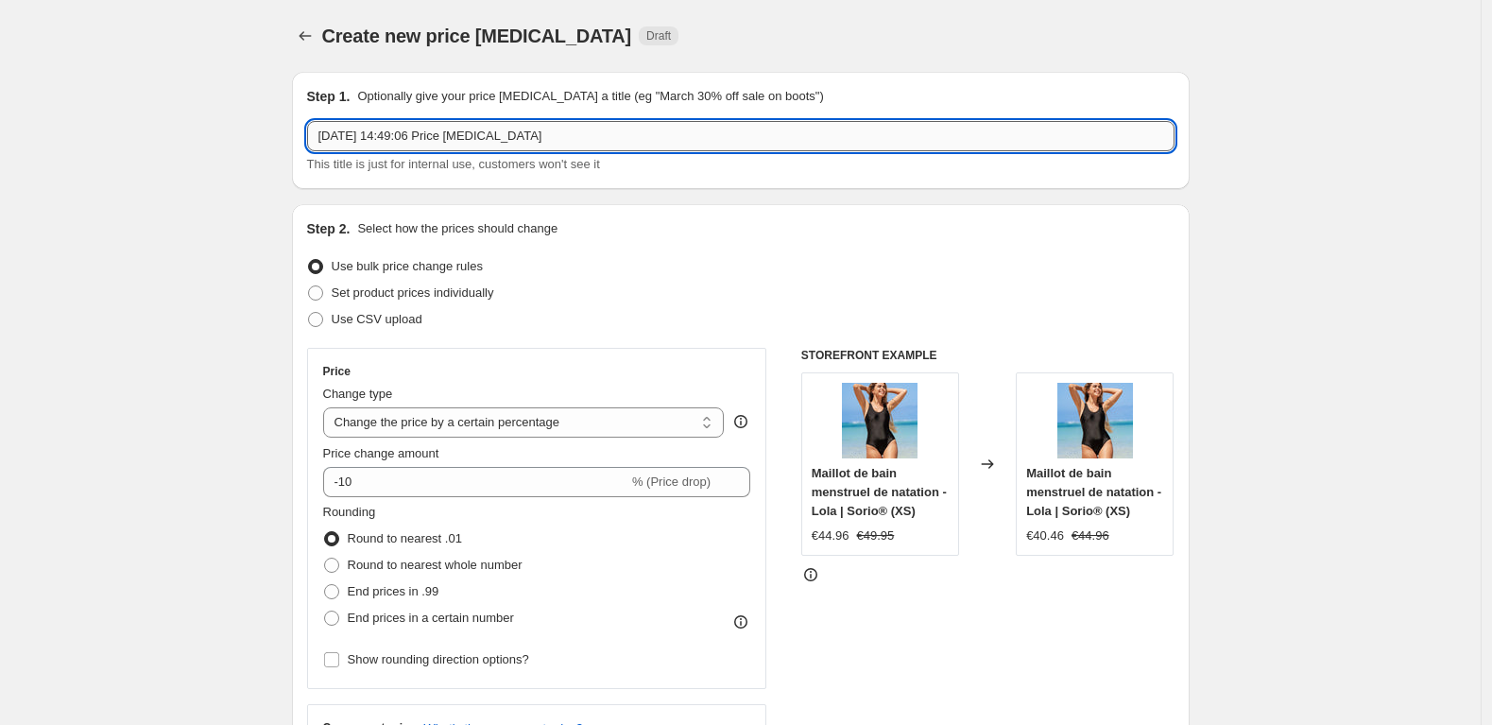
click at [450, 136] on input "25 août 2025, 14:49:06 Price change job" at bounding box center [741, 136] width 868 height 30
click at [492, 135] on input "SO STELLA / RENTREE / -40% (FIN 08 SEPT)" at bounding box center [741, 136] width 868 height 30
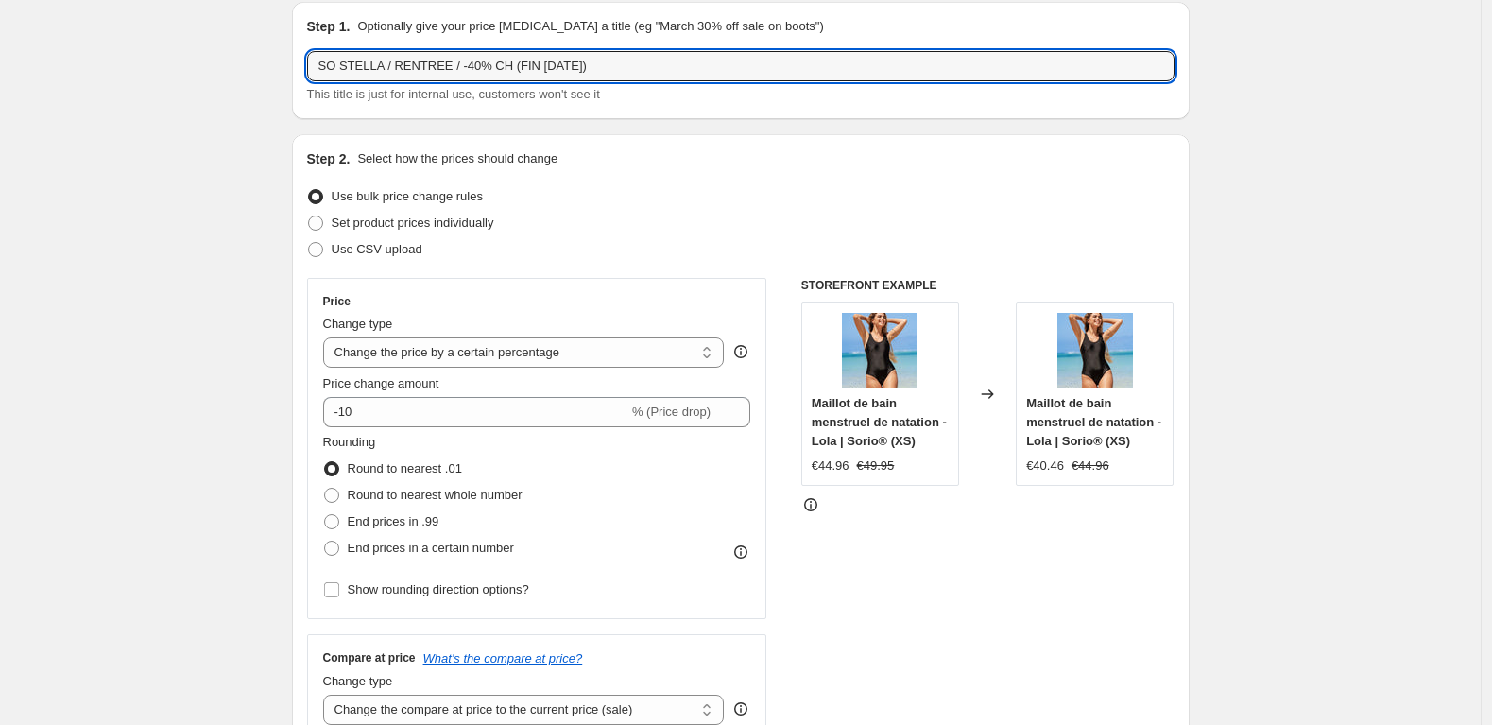
scroll to position [79, 0]
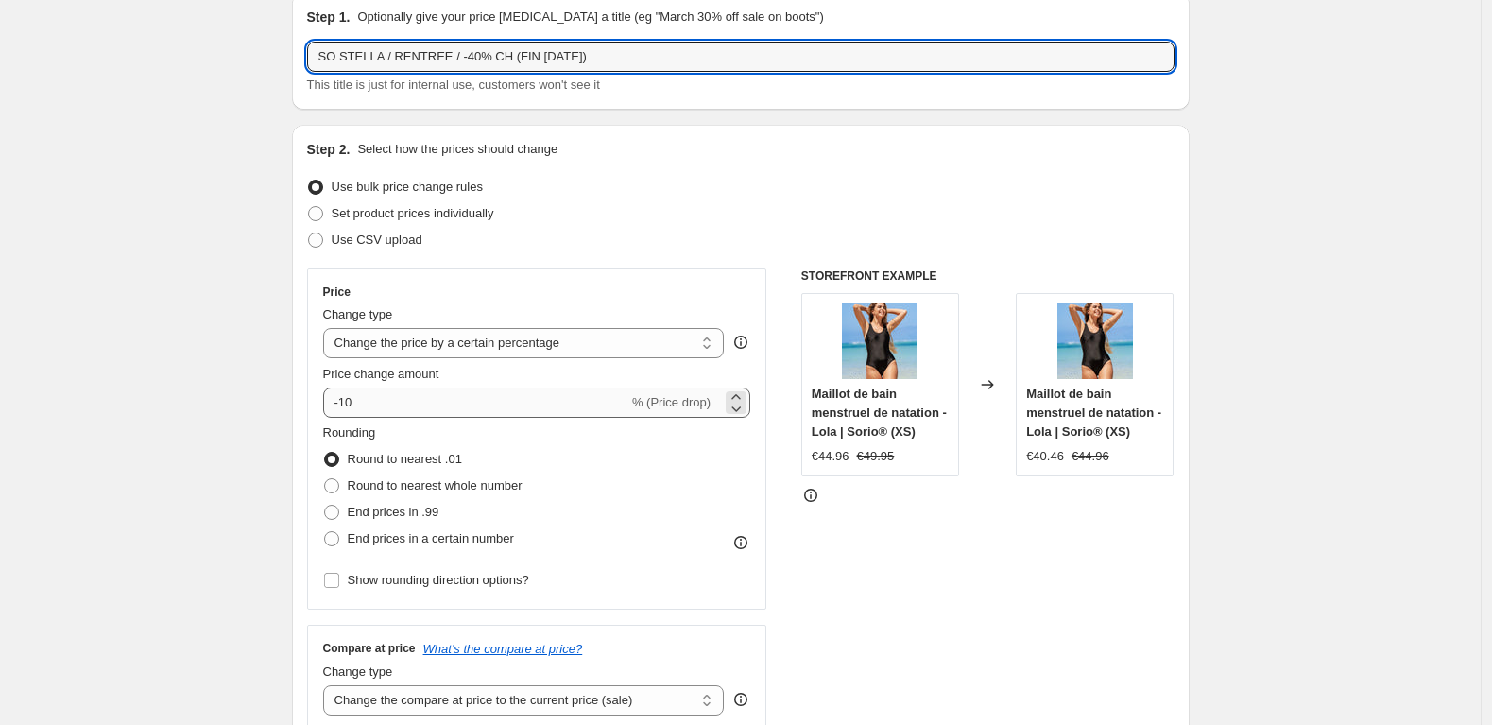
type input "SO STELLA / RENTREE / -40% CH (FIN 08 SEPT)"
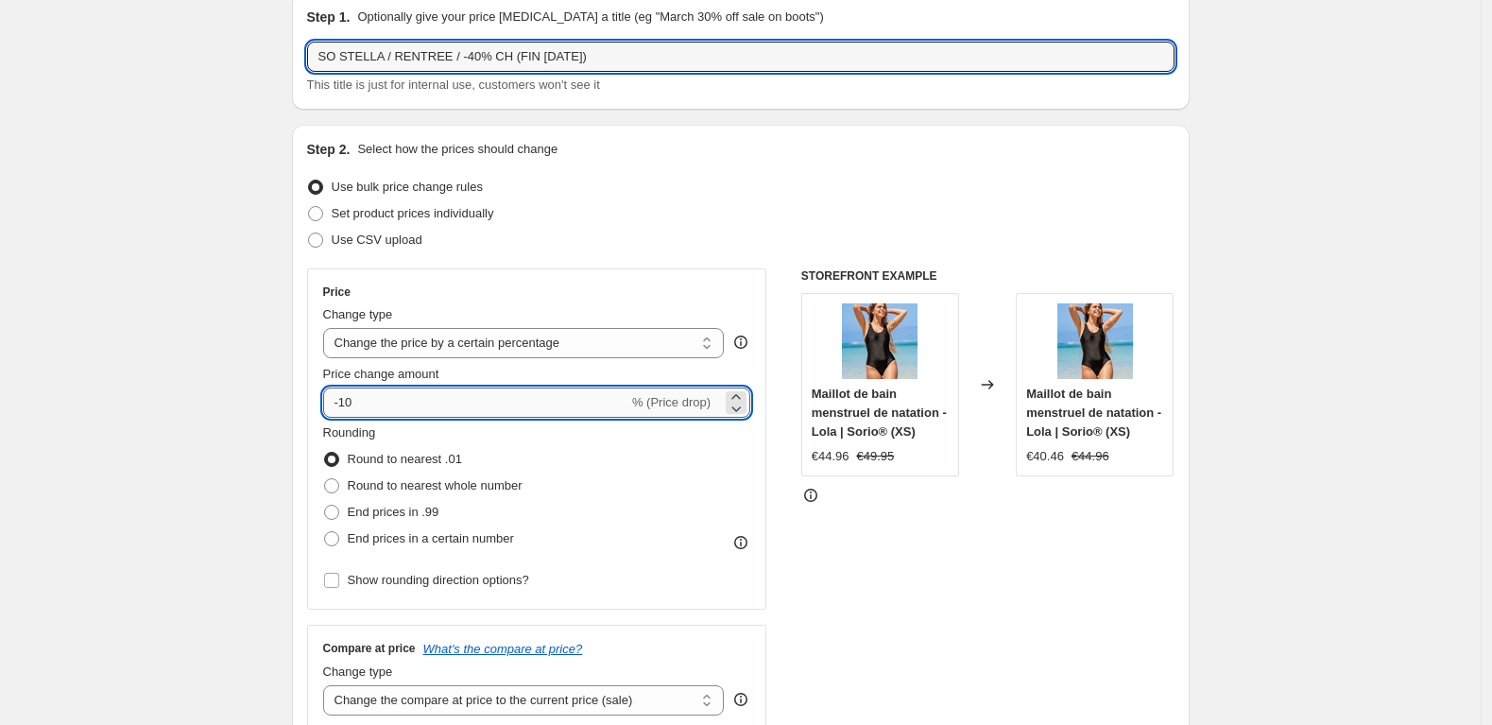
click at [416, 399] on input "-10" at bounding box center [475, 402] width 305 height 30
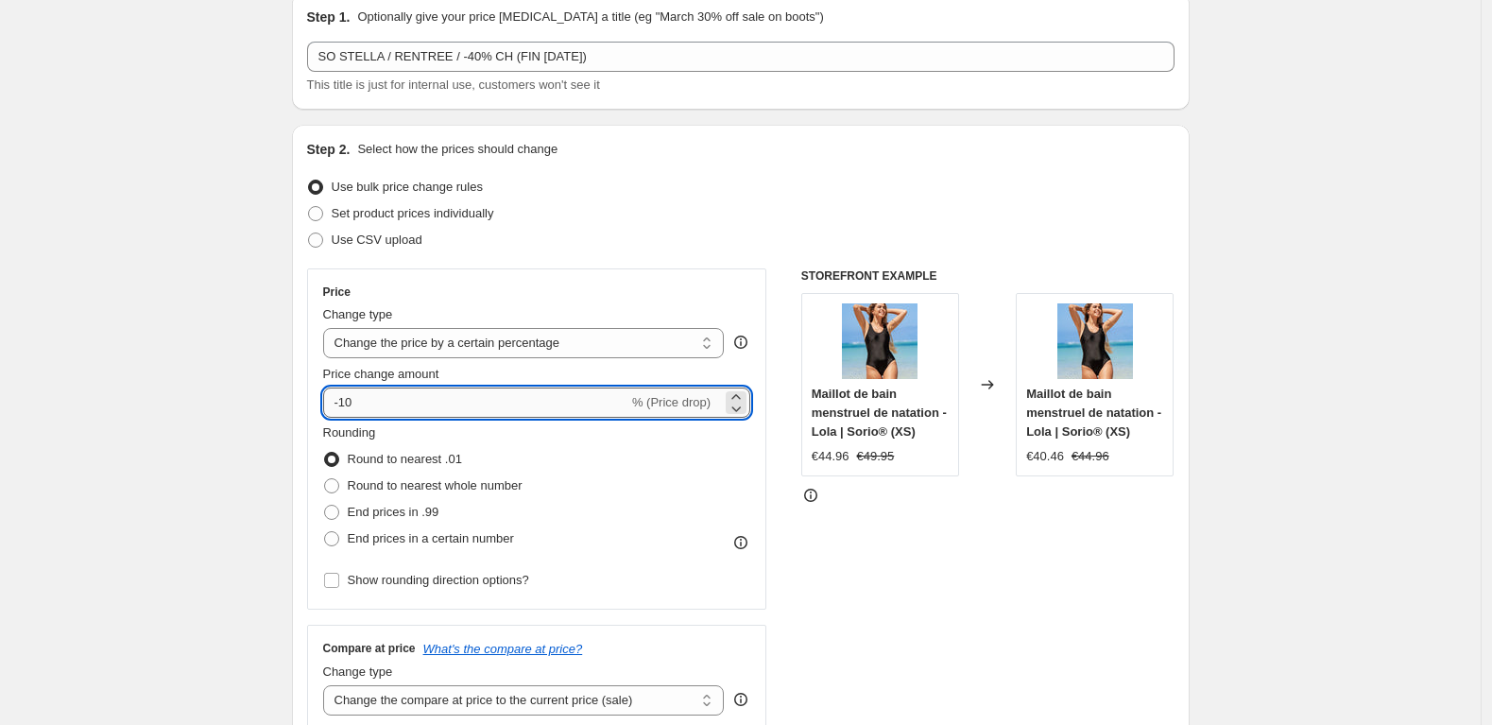
type input "-1"
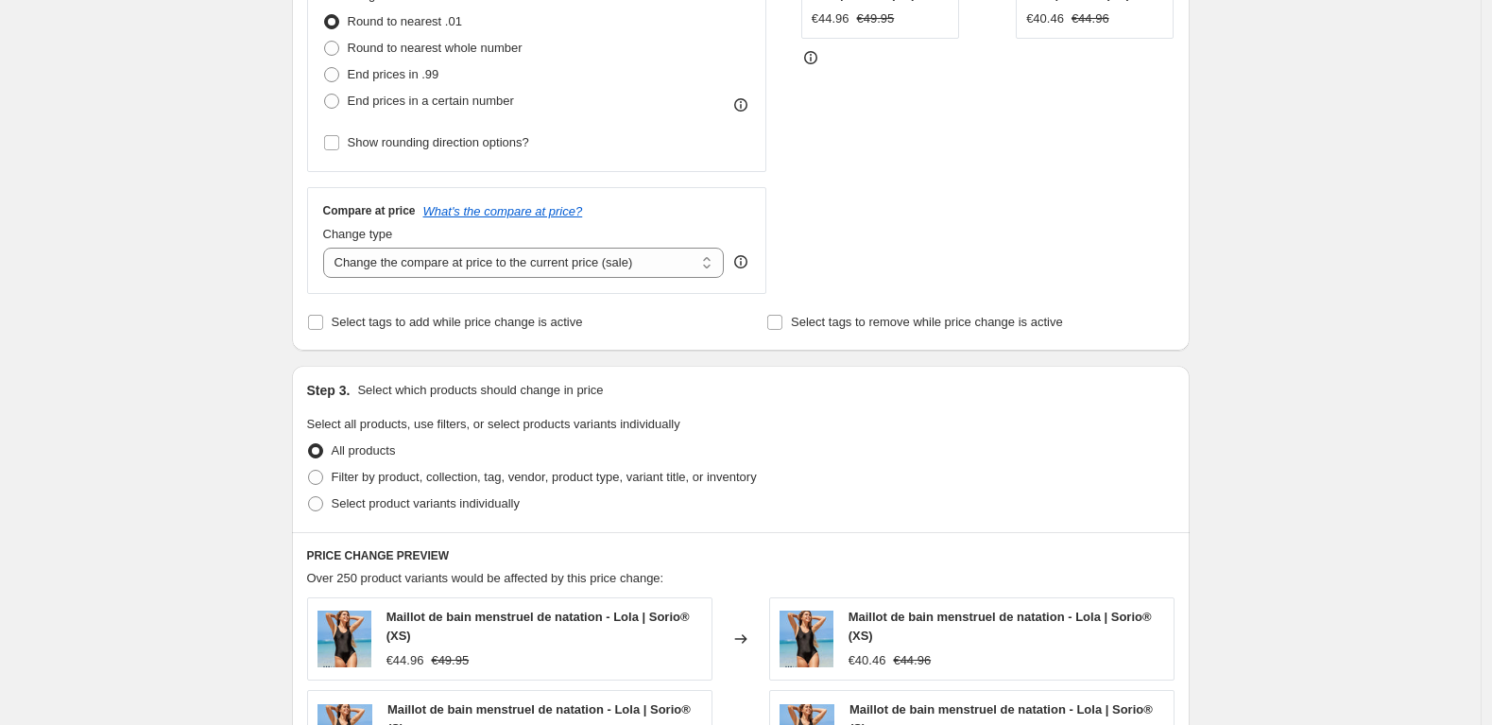
scroll to position [537, 0]
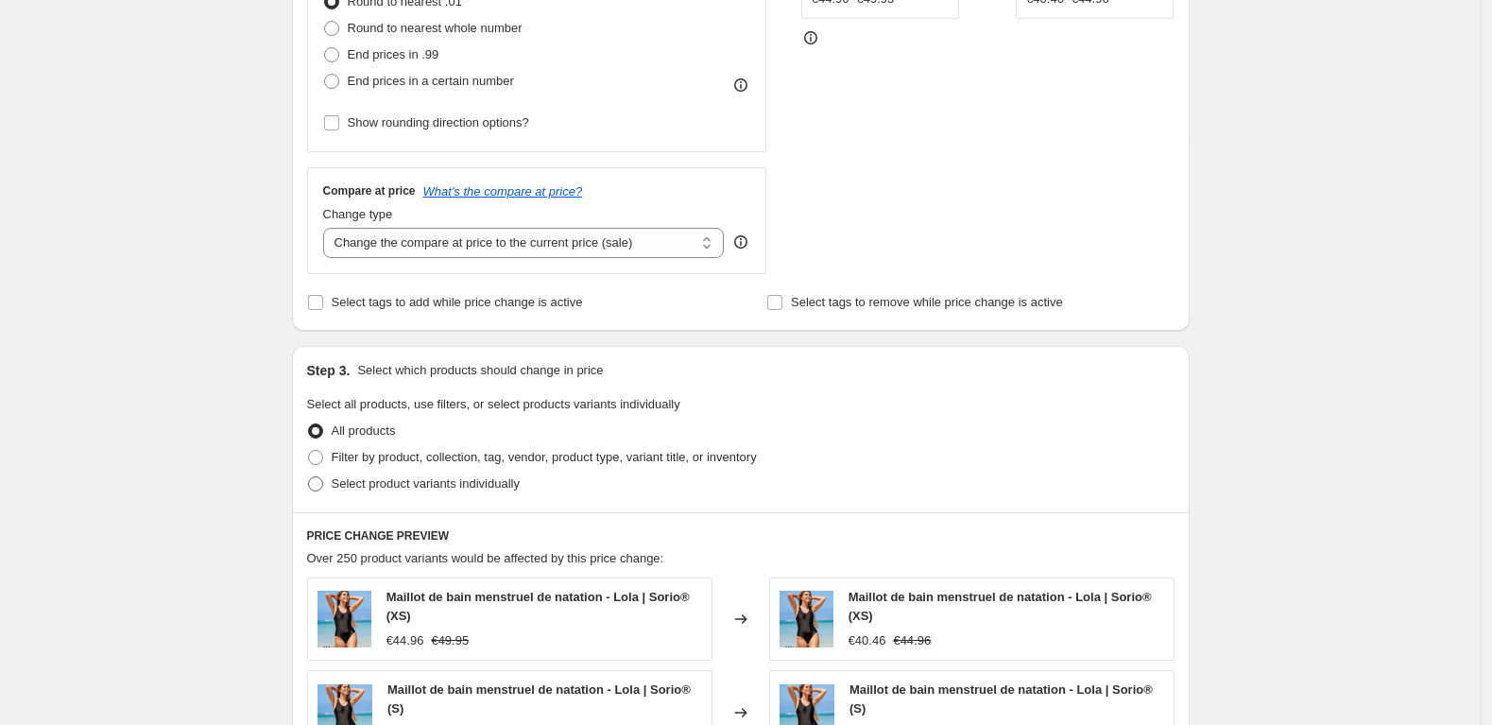
type input "-40"
click at [496, 489] on span "Select product variants individually" at bounding box center [426, 483] width 188 height 14
click at [309, 477] on input "Select product variants individually" at bounding box center [308, 476] width 1 height 1
radio input "true"
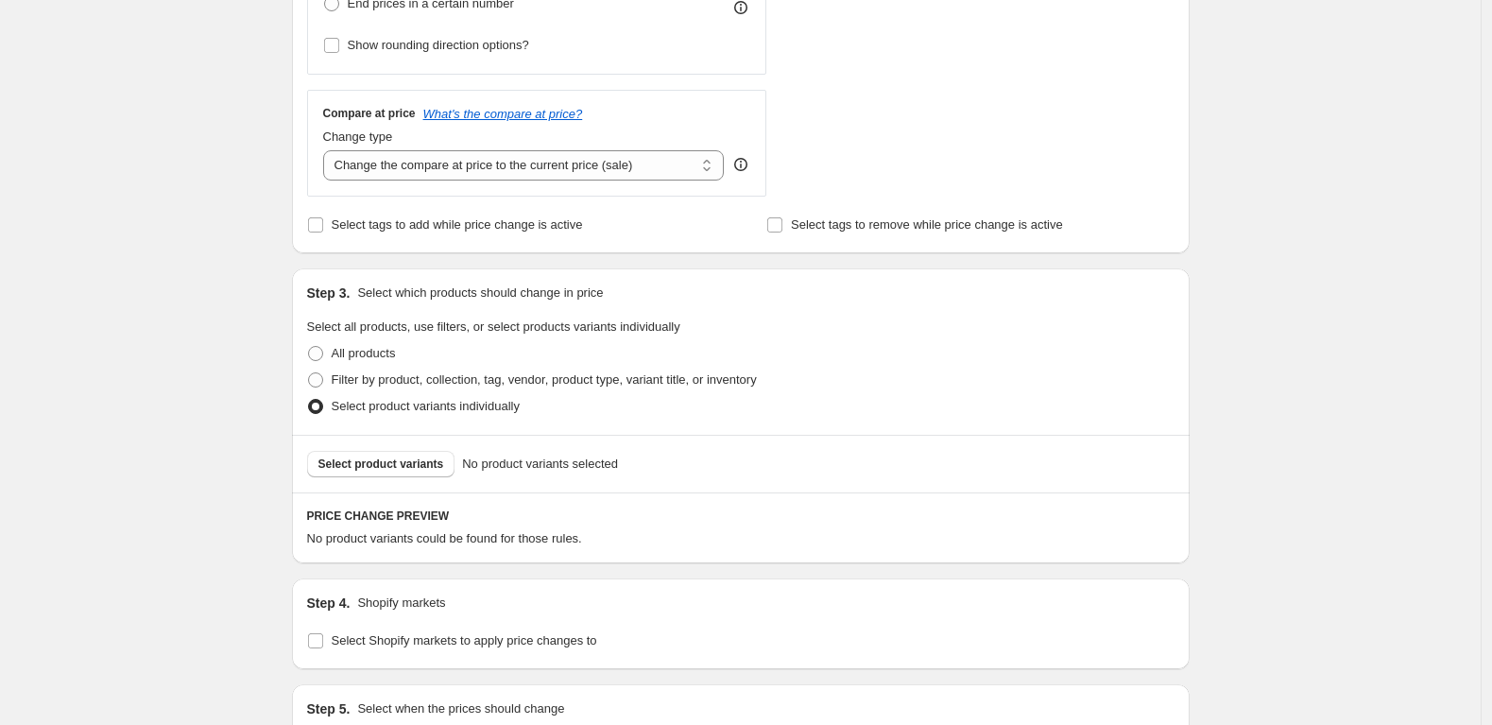
scroll to position [800, 0]
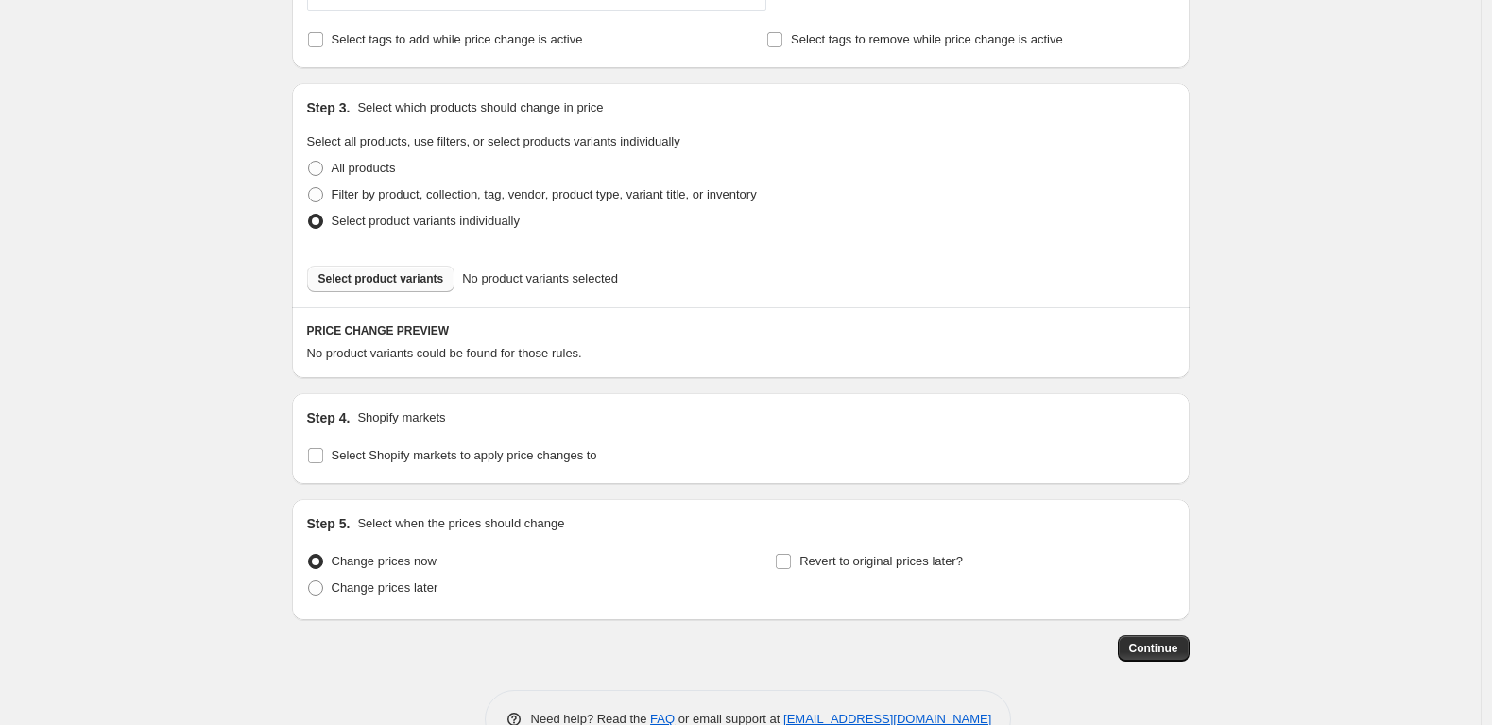
click at [432, 282] on span "Select product variants" at bounding box center [381, 278] width 126 height 15
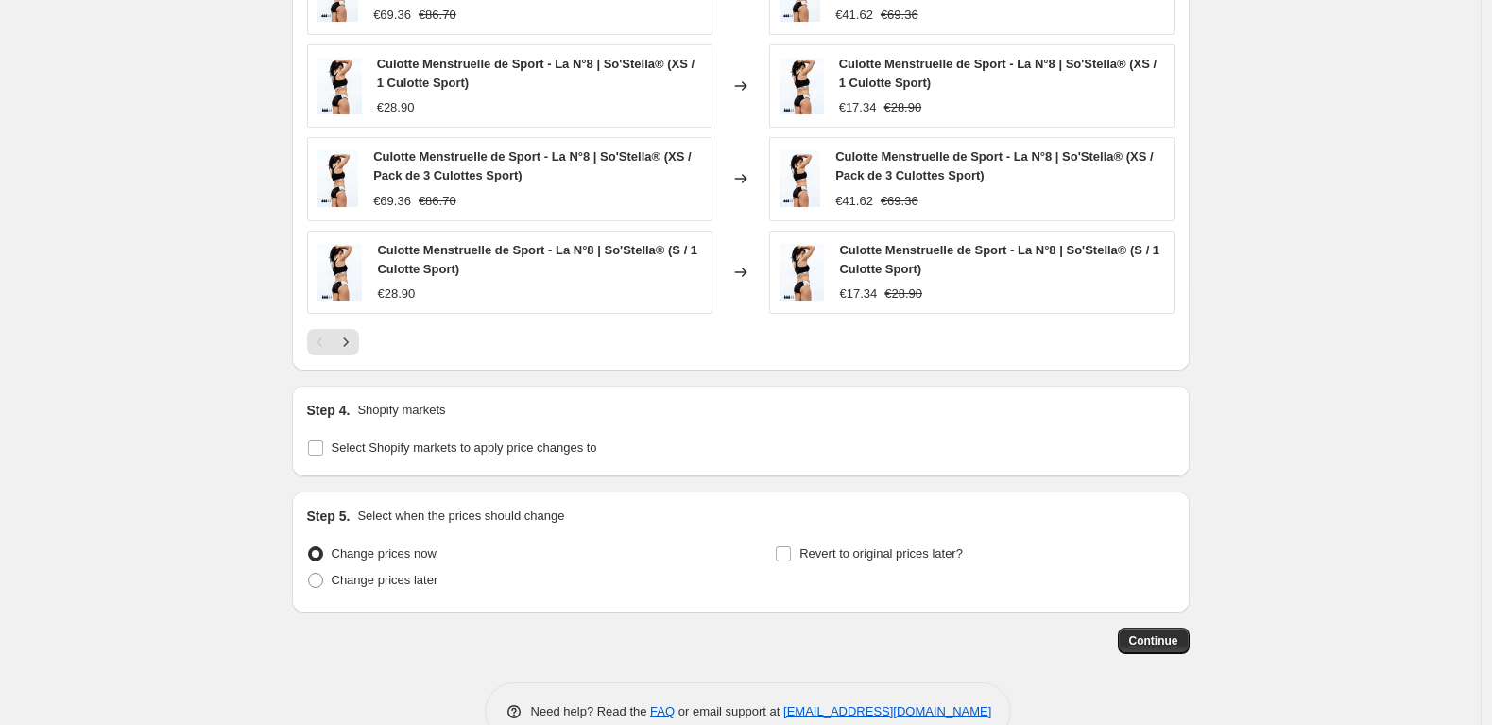
scroll to position [1320, 0]
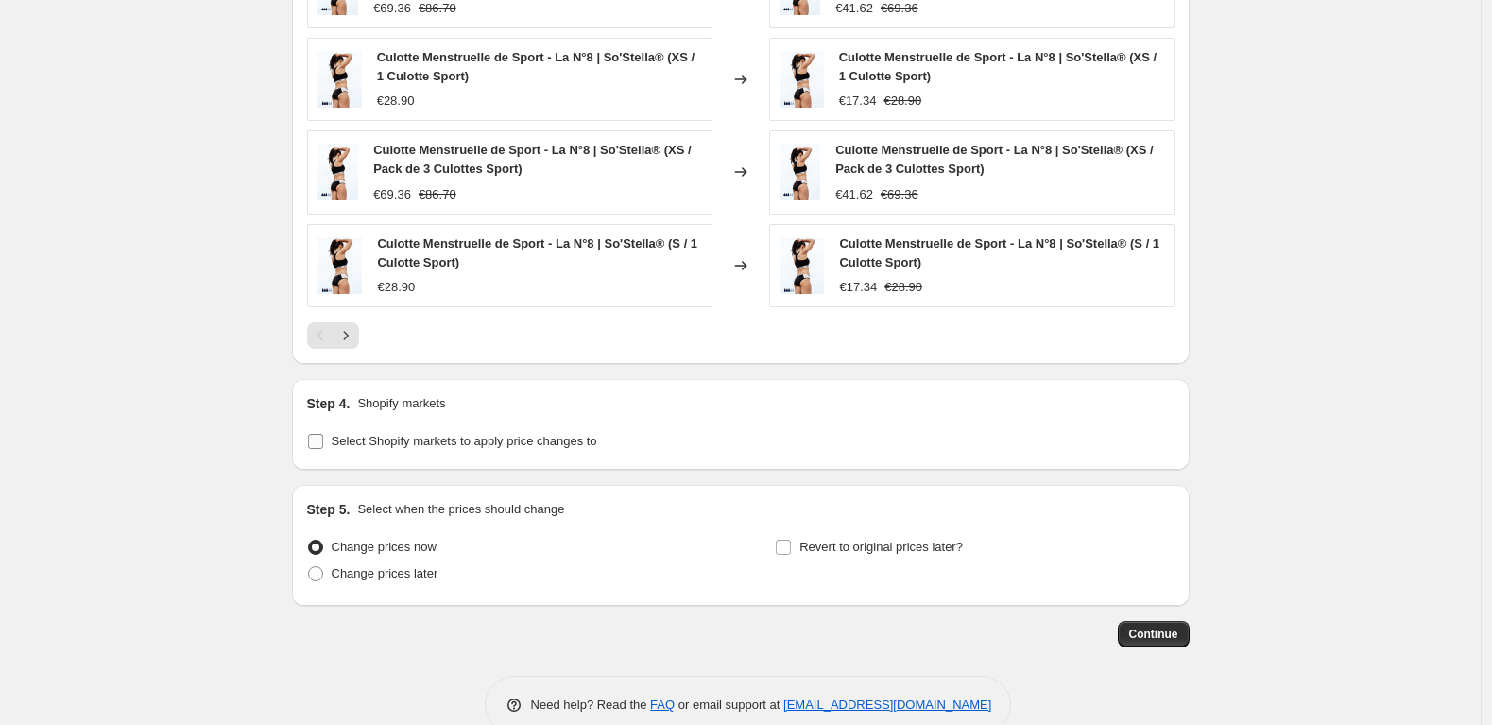
click at [317, 440] on input "Select Shopify markets to apply price changes to" at bounding box center [315, 441] width 15 height 15
checkbox input "true"
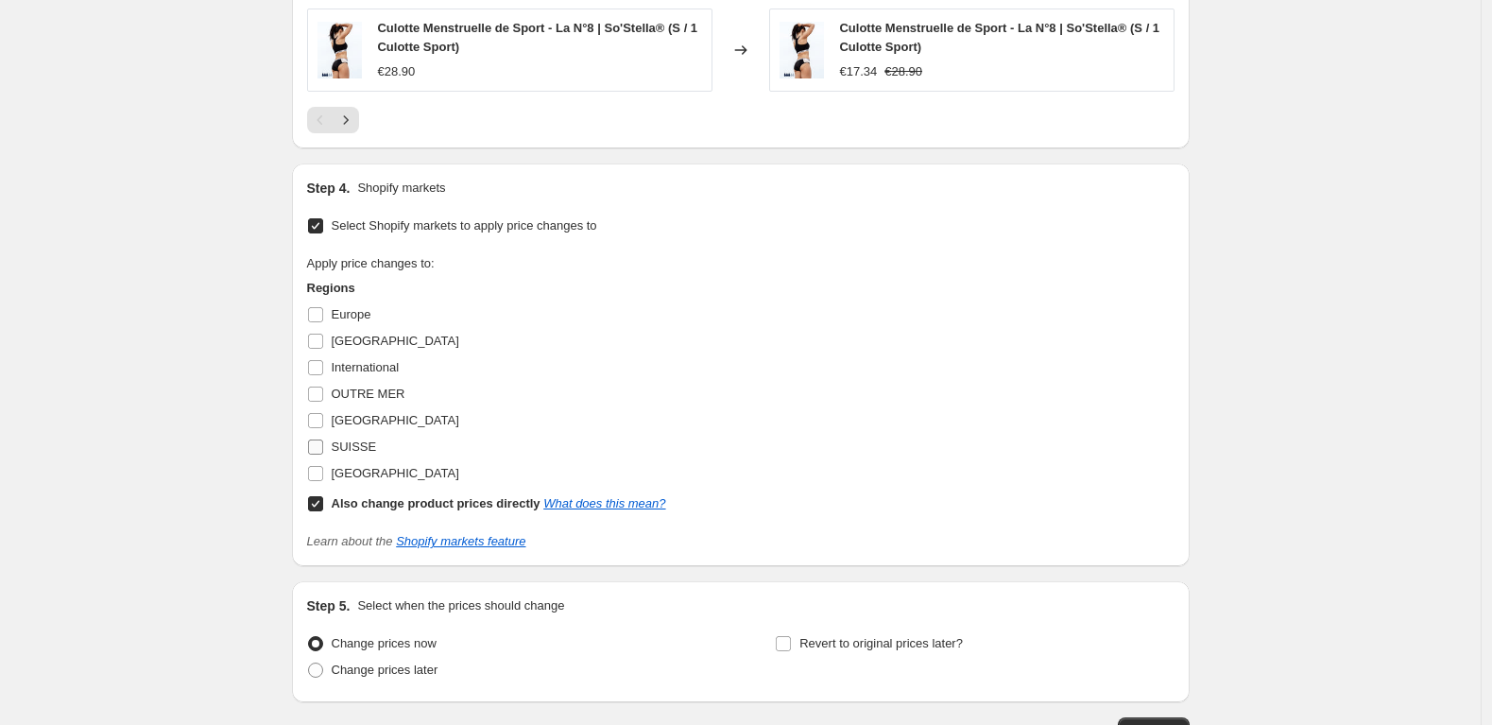
scroll to position [1549, 0]
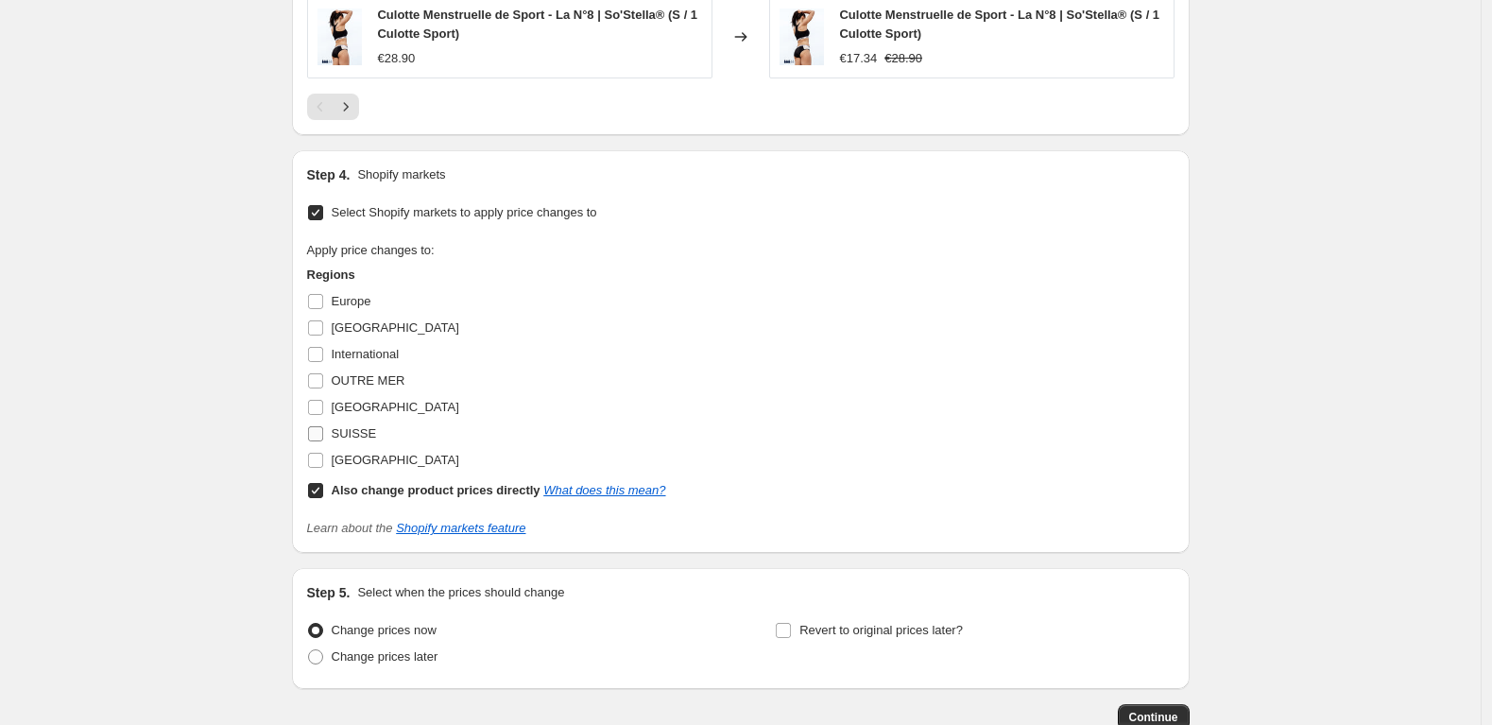
click at [345, 431] on span "SUISSE" at bounding box center [354, 433] width 45 height 14
click at [323, 431] on input "SUISSE" at bounding box center [315, 433] width 15 height 15
checkbox input "true"
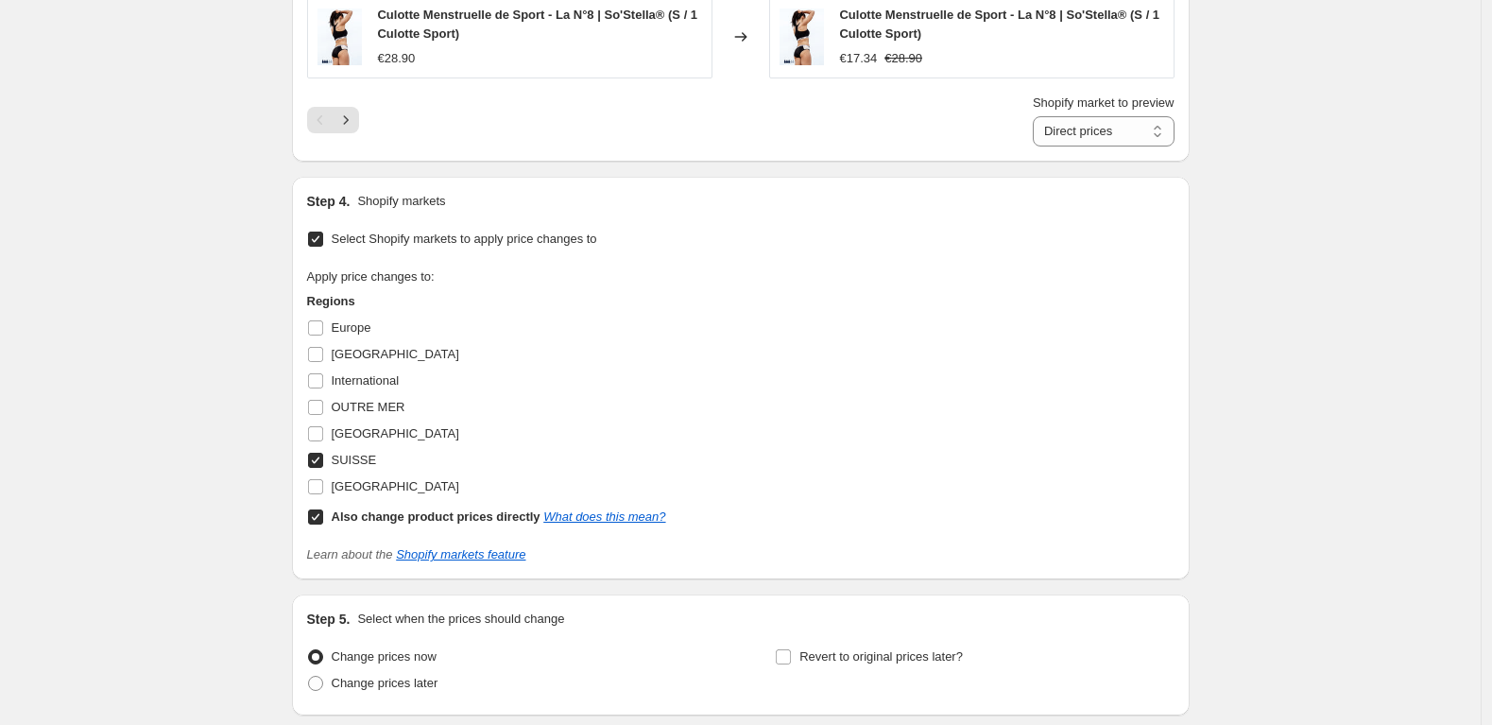
click at [320, 511] on input "Also change product prices directly What does this mean?" at bounding box center [315, 516] width 15 height 15
checkbox input "false"
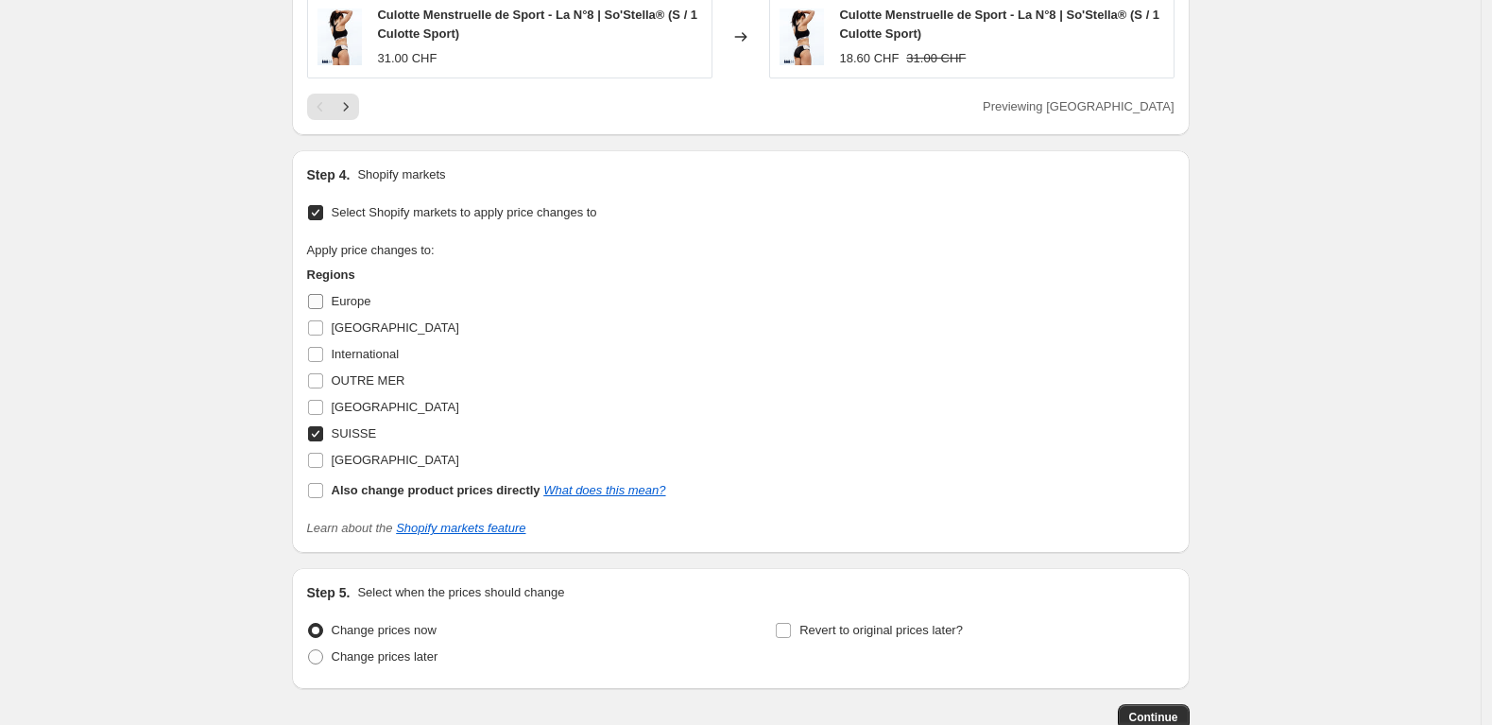
click at [319, 302] on input "Europe" at bounding box center [315, 301] width 15 height 15
checkbox input "true"
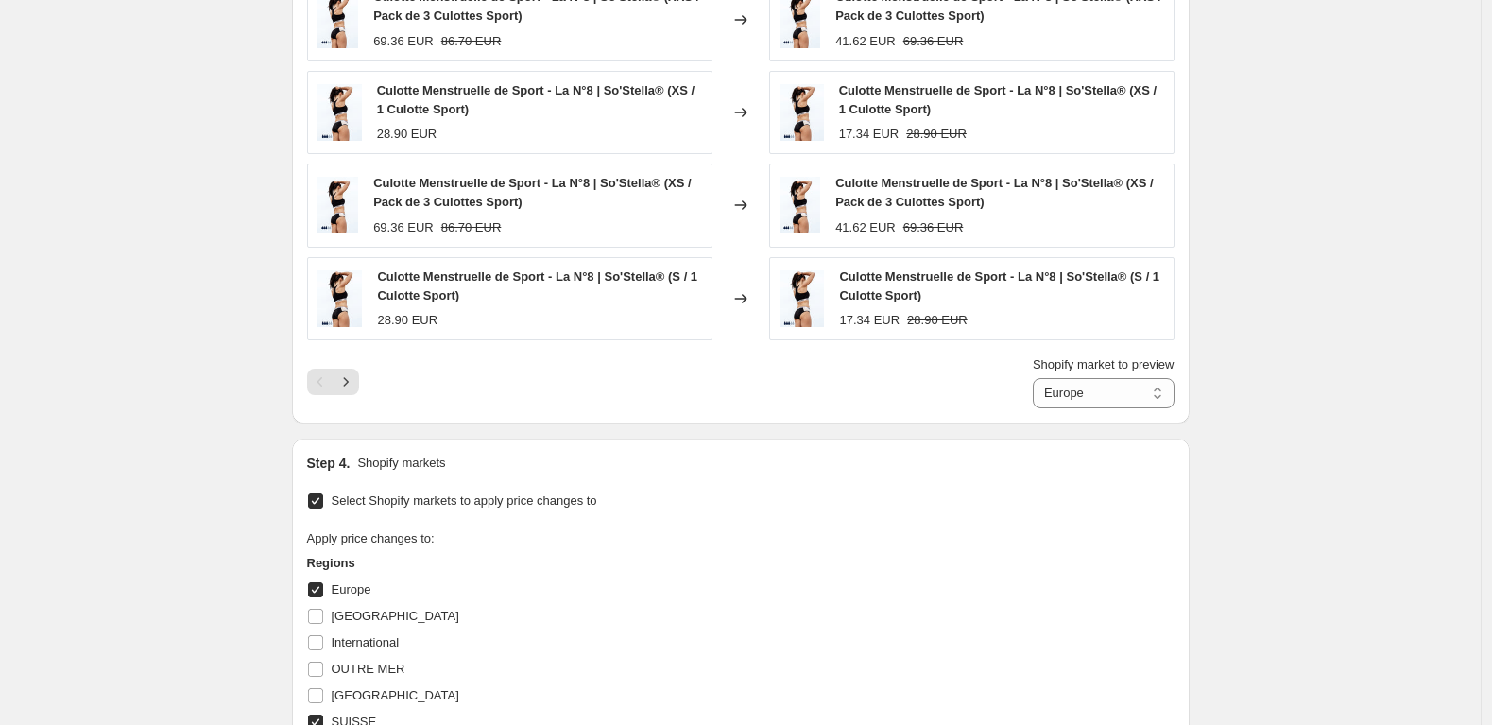
scroll to position [0, 0]
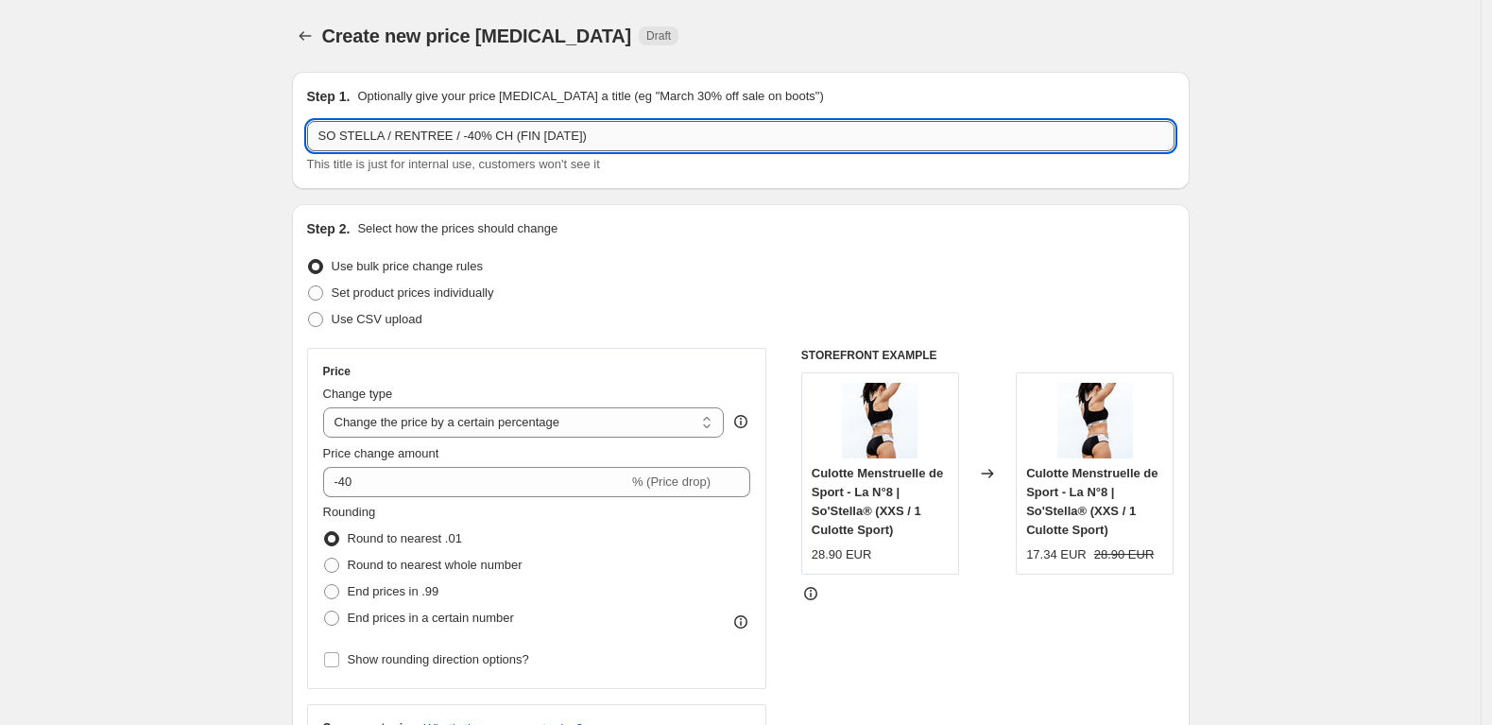
click at [521, 133] on input "SO STELLA / RENTREE / -40% CH (FIN 08 SEPT)" at bounding box center [741, 136] width 868 height 30
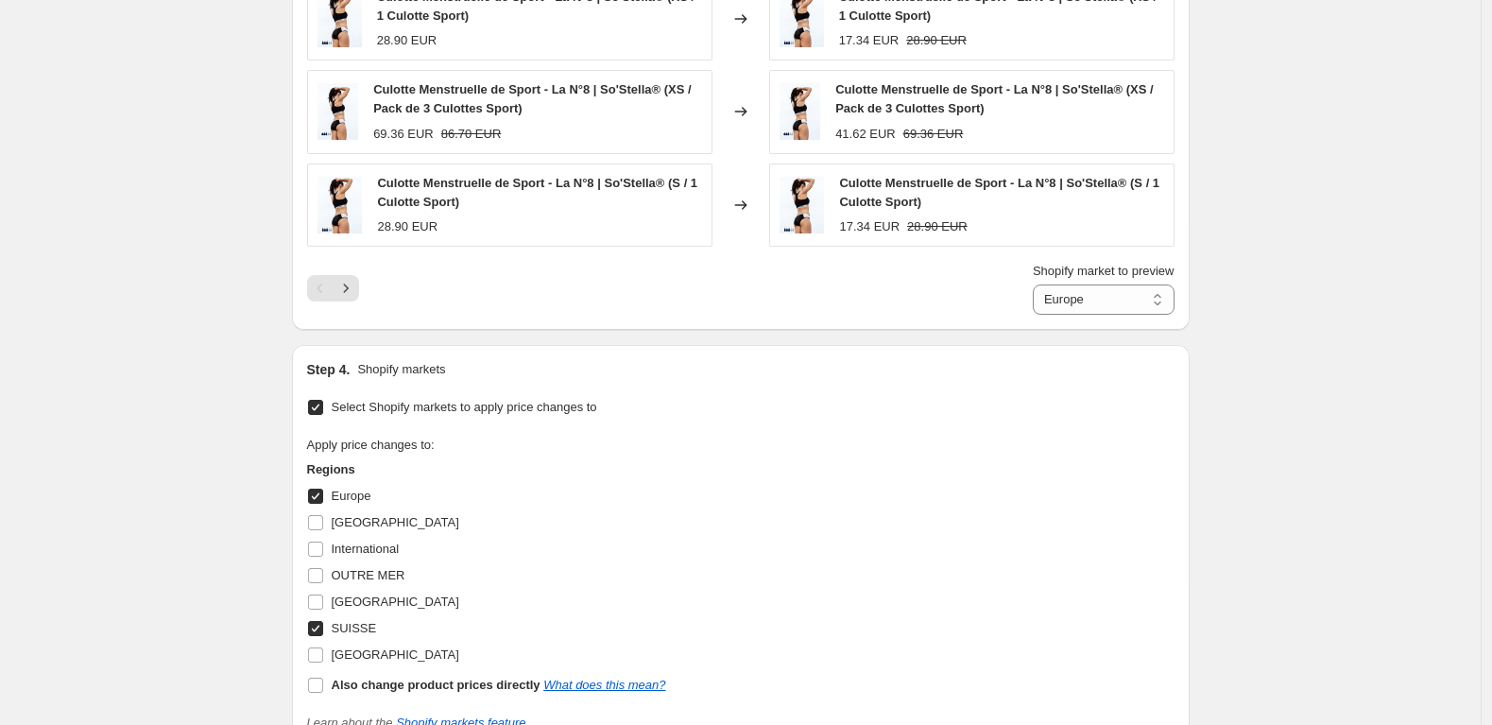
scroll to position [1696, 0]
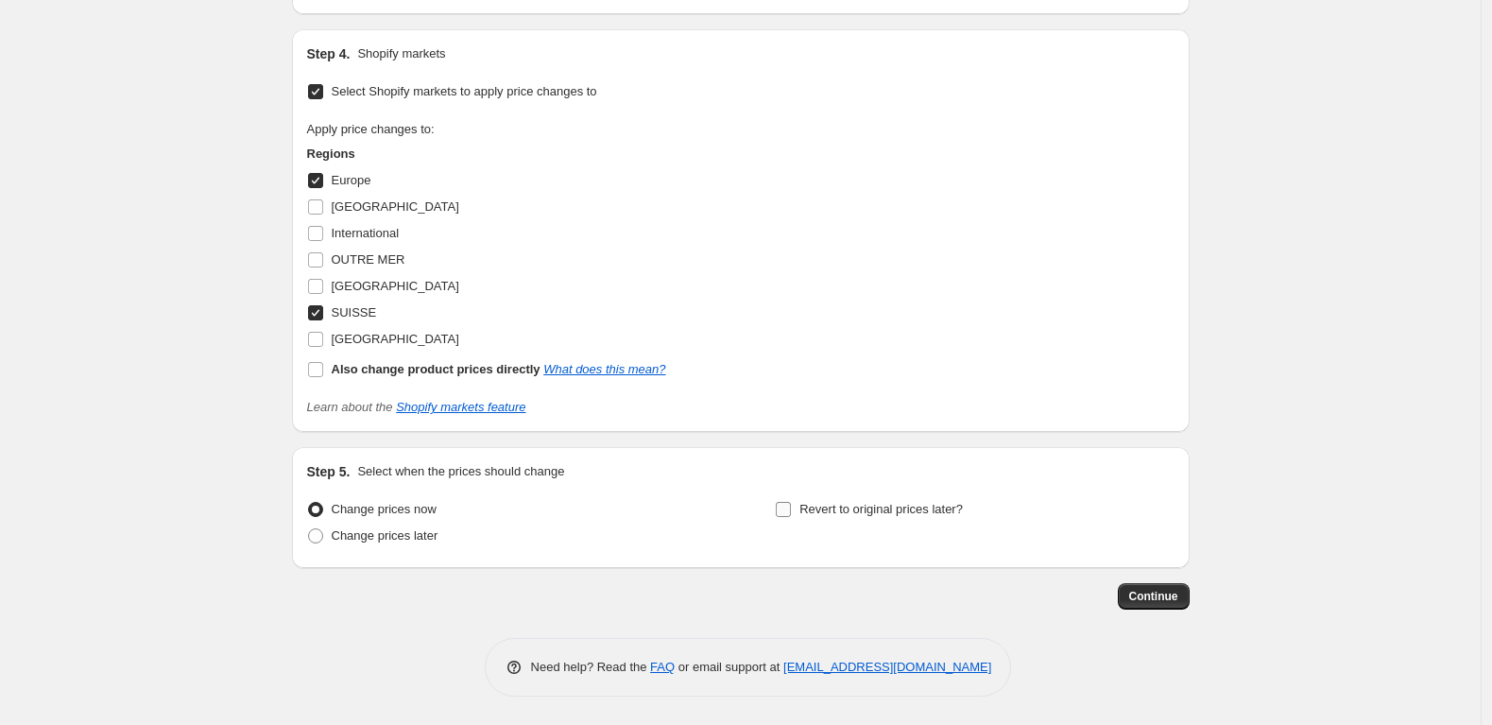
type input "SO STELLA / RENTREE / -40% CH & EU (FIN 08 SEPT)"
click at [783, 507] on input "Revert to original prices later?" at bounding box center [783, 509] width 15 height 15
checkbox input "true"
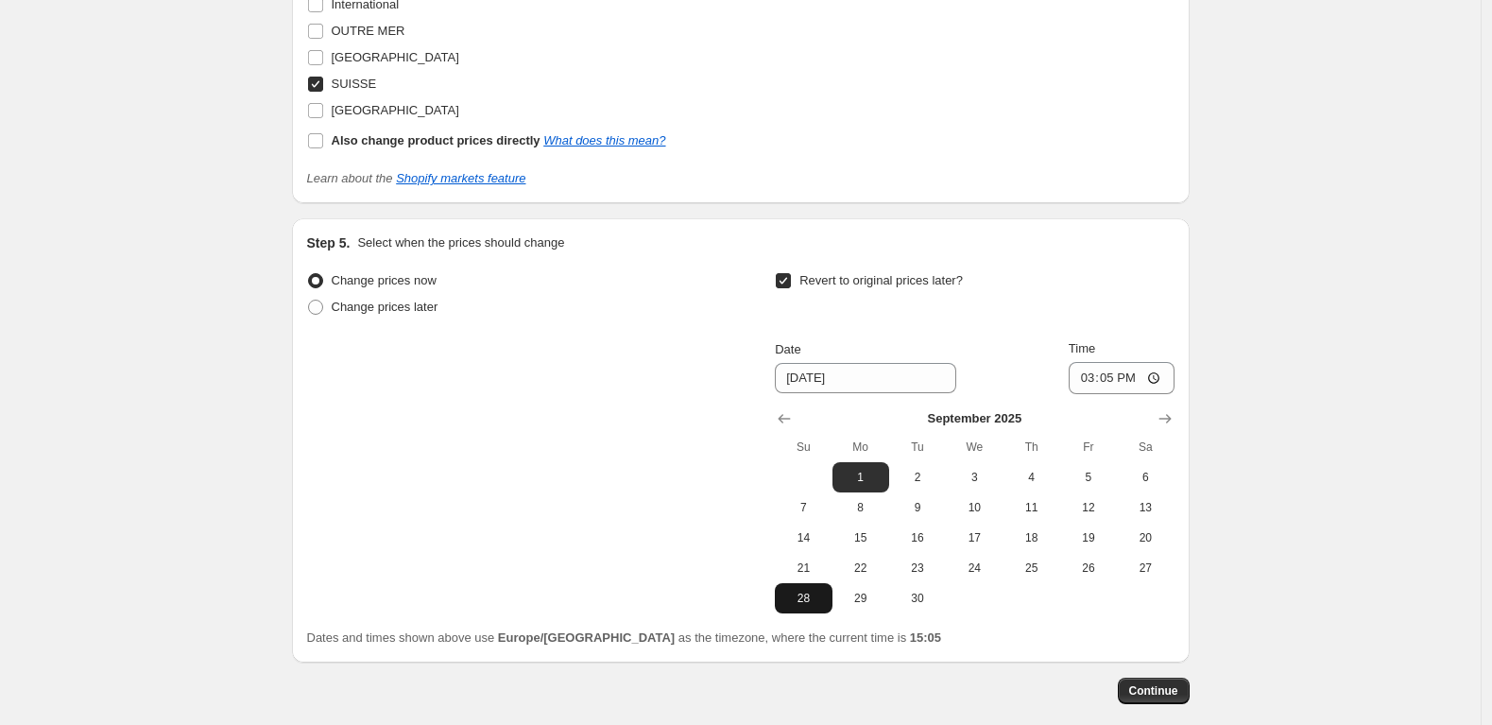
scroll to position [2020, 0]
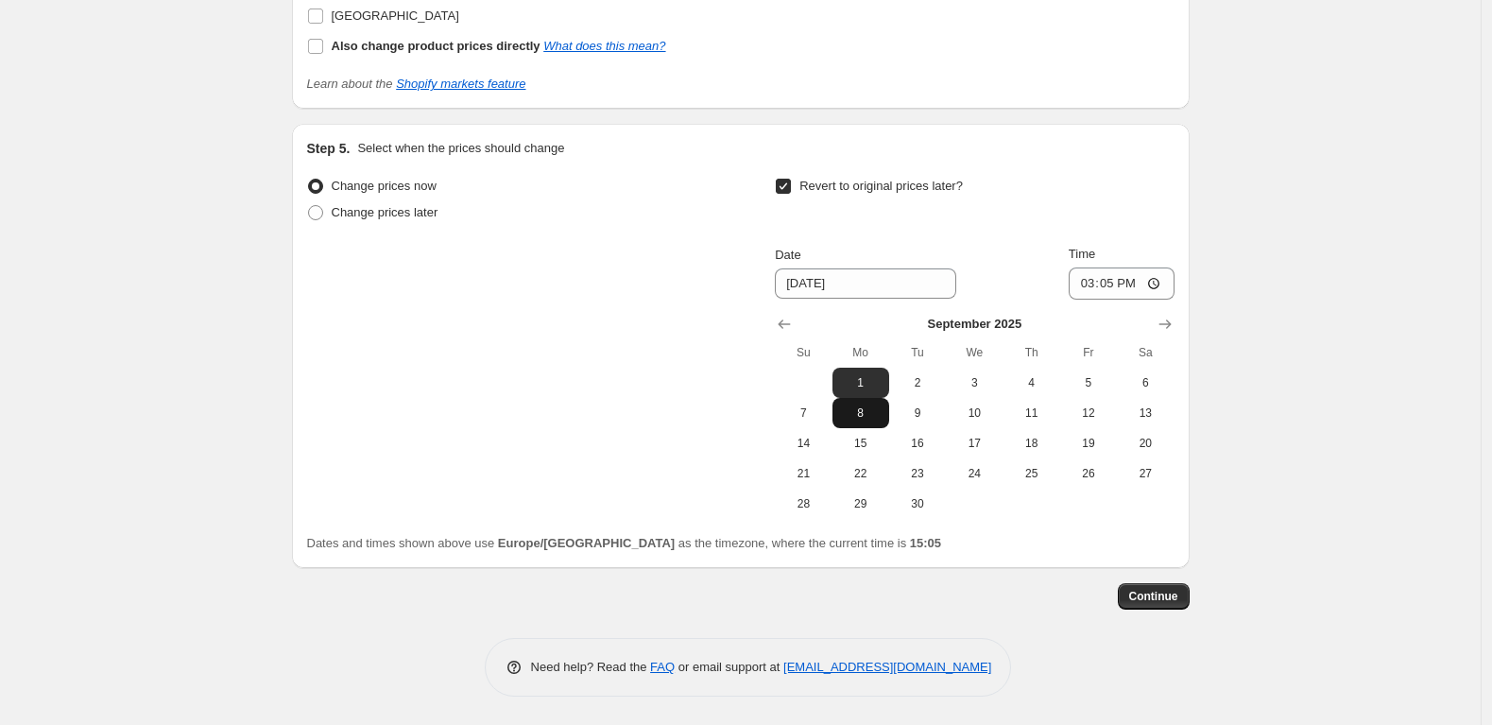
click at [869, 414] on span "8" at bounding box center [861, 412] width 42 height 15
type input "9/8/2025"
click at [1131, 284] on input "15:05" at bounding box center [1122, 283] width 106 height 32
click at [1160, 283] on input "15:05" at bounding box center [1122, 283] width 106 height 32
type input "23:59"
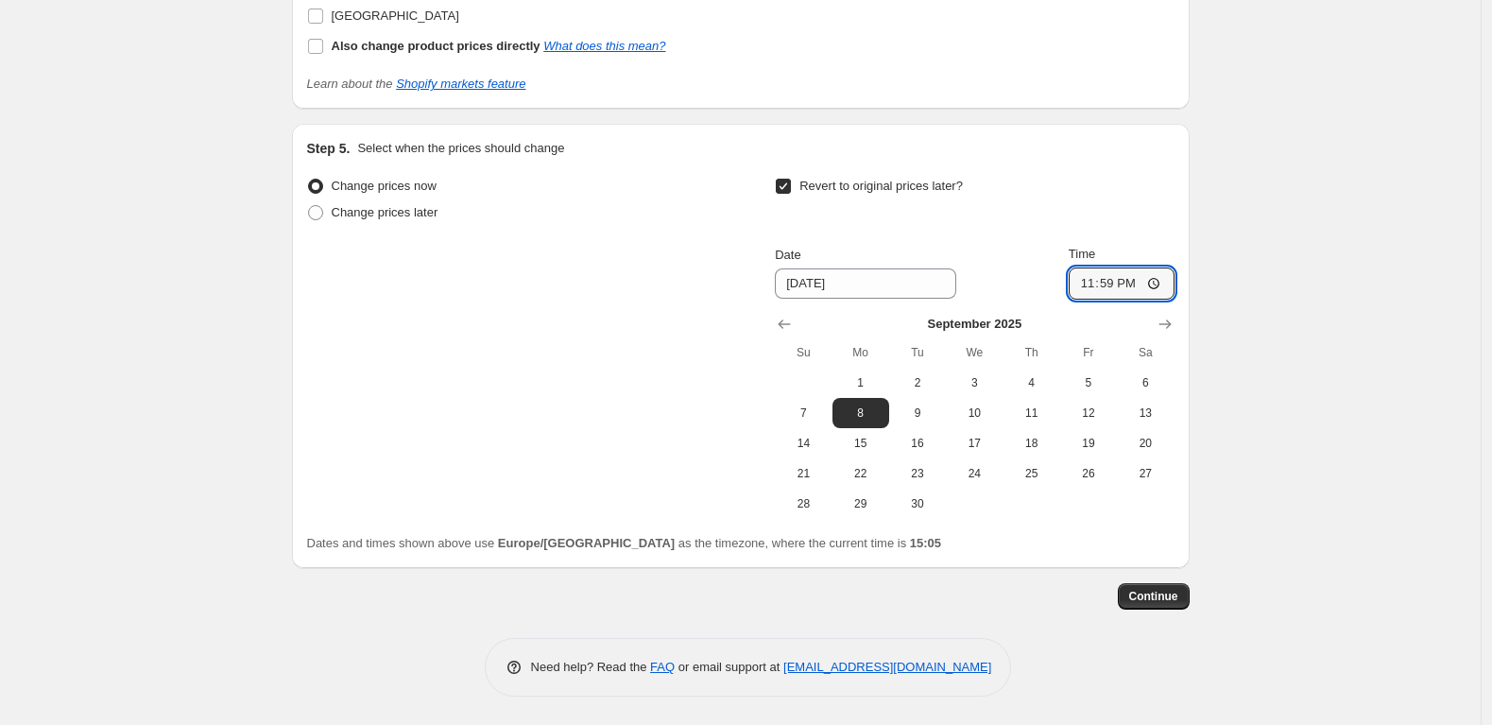
click at [1050, 508] on td at bounding box center [1031, 504] width 57 height 30
click at [1156, 596] on span "Continue" at bounding box center [1153, 596] width 49 height 15
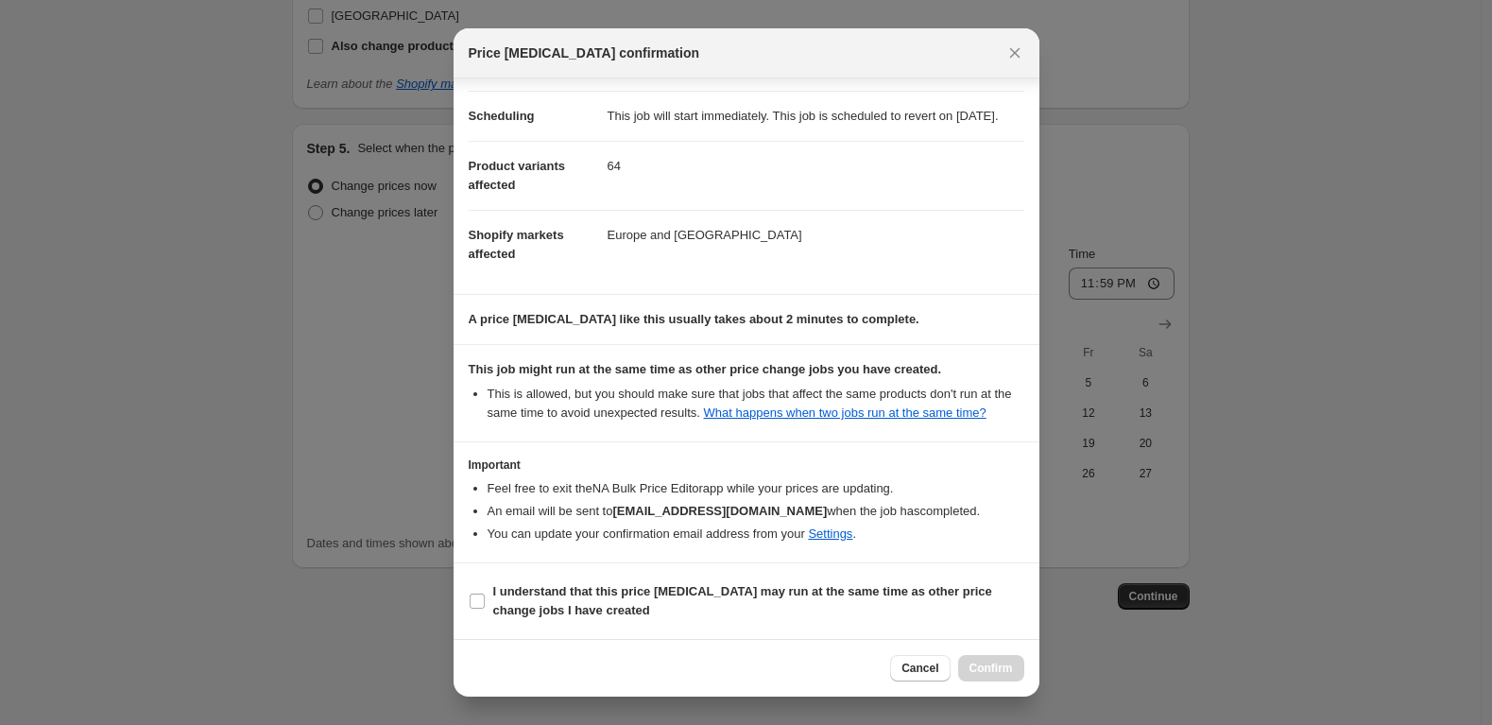
scroll to position [178, 0]
click at [476, 598] on input "I understand that this price change job may run at the same time as other price…" at bounding box center [477, 601] width 15 height 15
checkbox input "true"
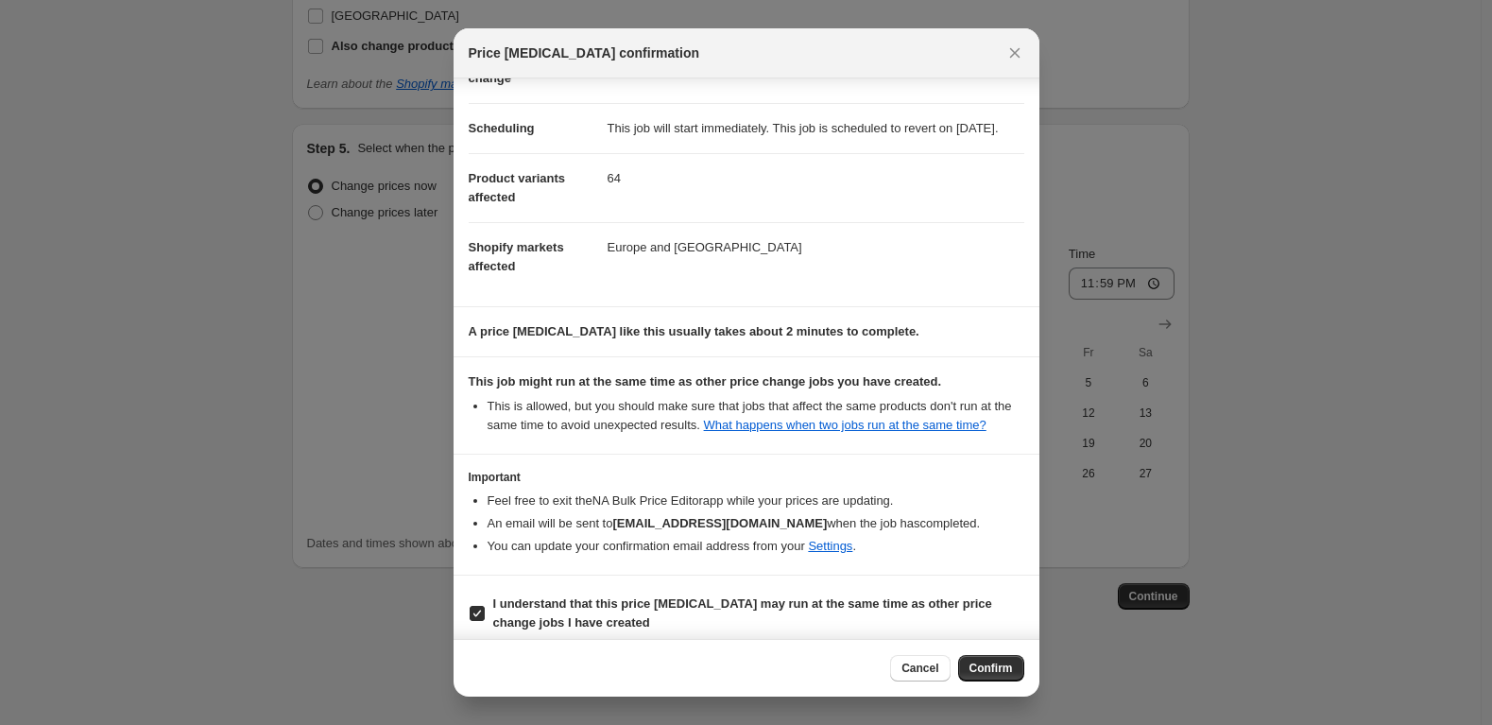
scroll to position [0, 0]
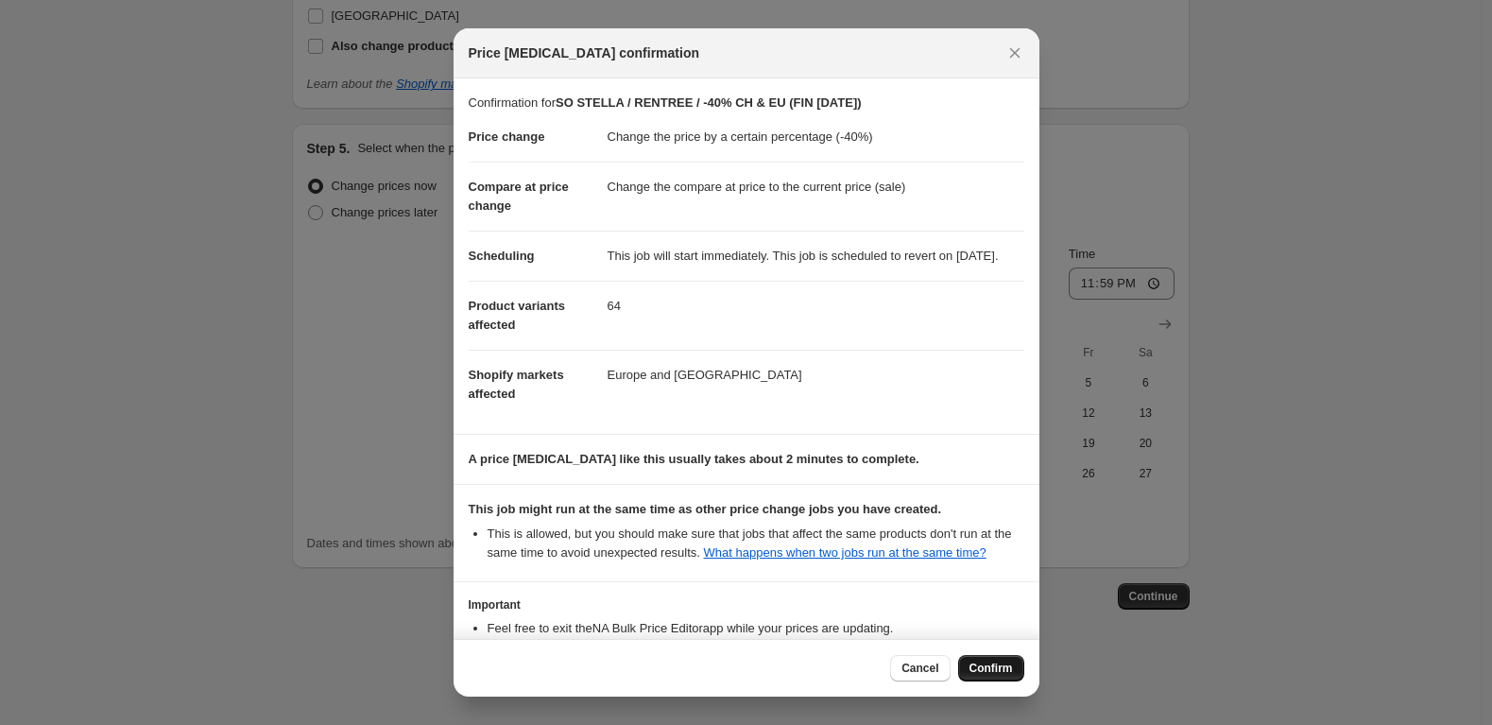
click at [1001, 666] on span "Confirm" at bounding box center [991, 668] width 43 height 15
type input "SO STELLA / RENTREE / -40% CH & EU (FIN 08 SEPT)"
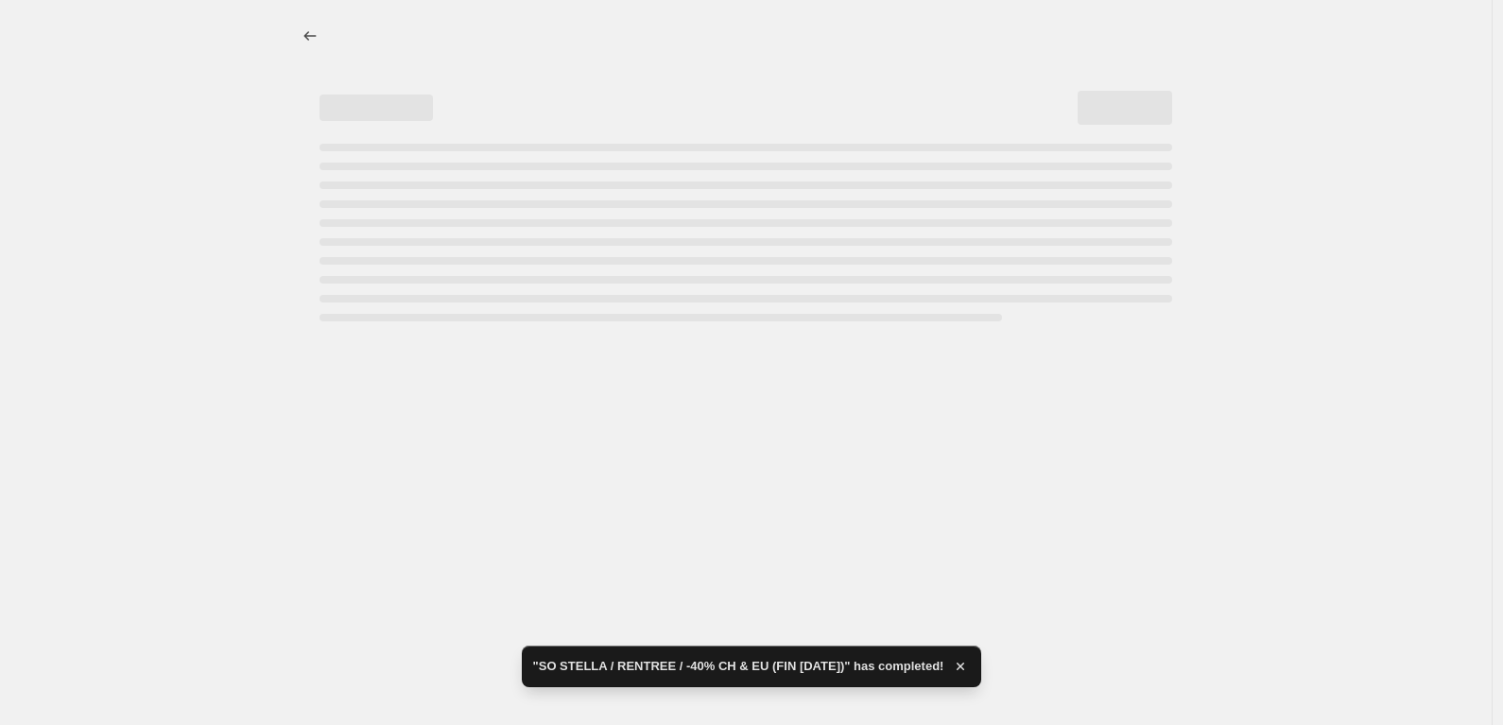
select select "percentage"
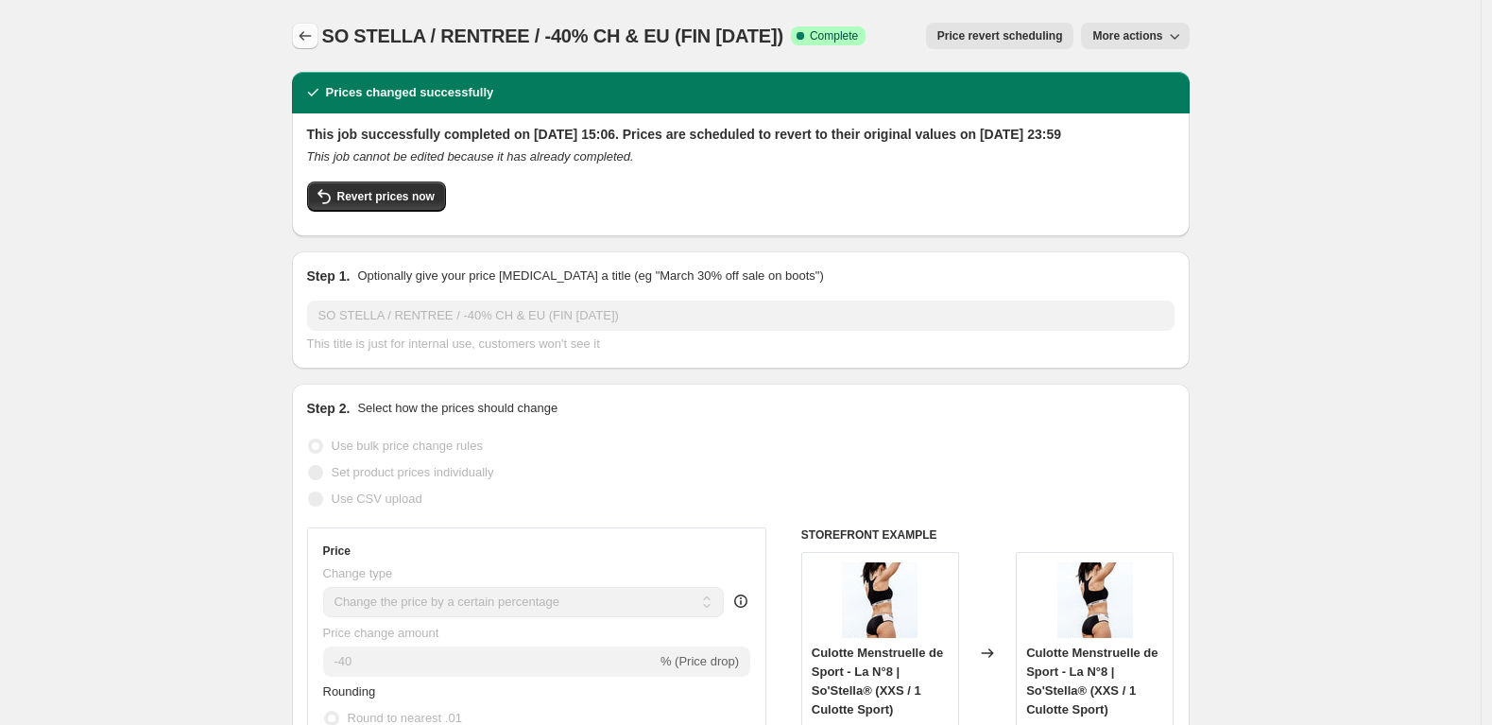
click at [315, 36] on icon "Price change jobs" at bounding box center [305, 35] width 19 height 19
